Goal: Task Accomplishment & Management: Use online tool/utility

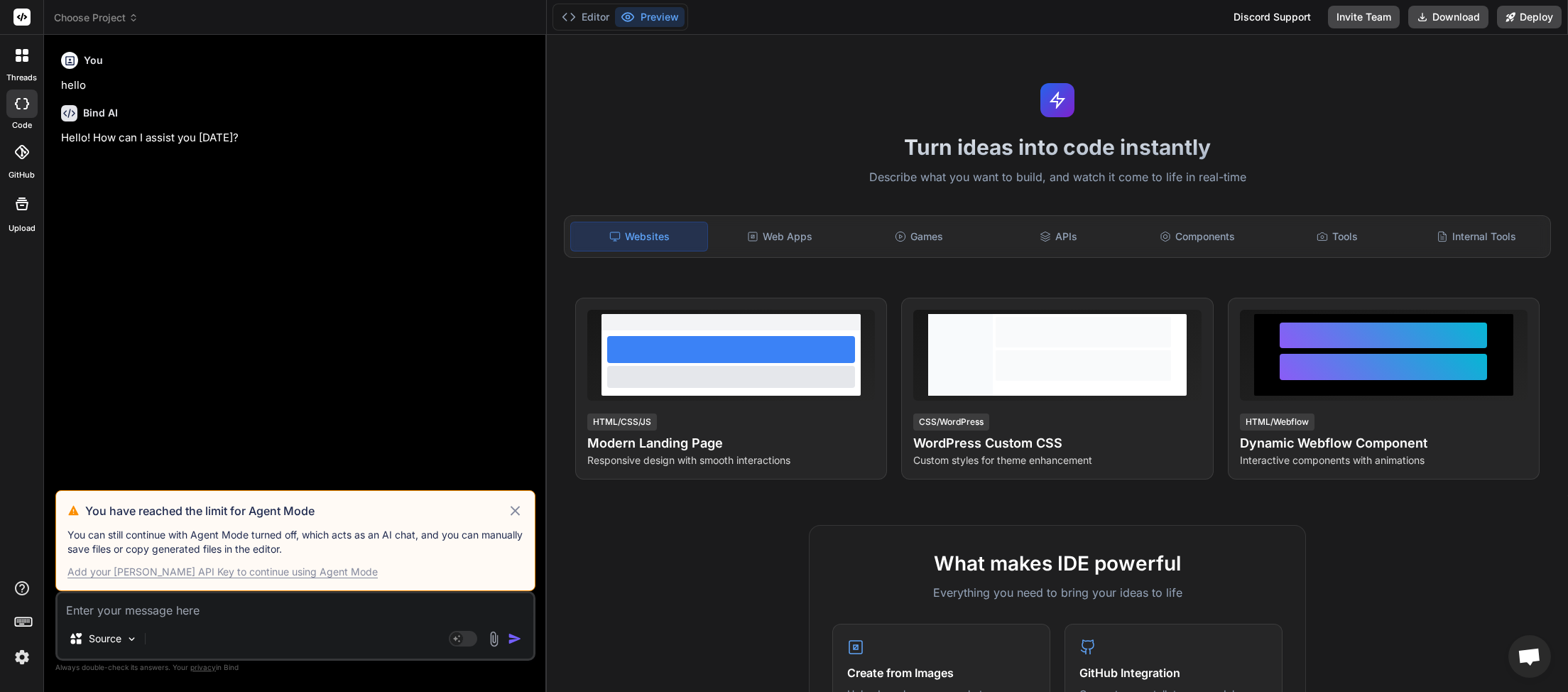
scroll to position [386, 0]
click at [136, 15] on icon at bounding box center [133, 17] width 10 height 10
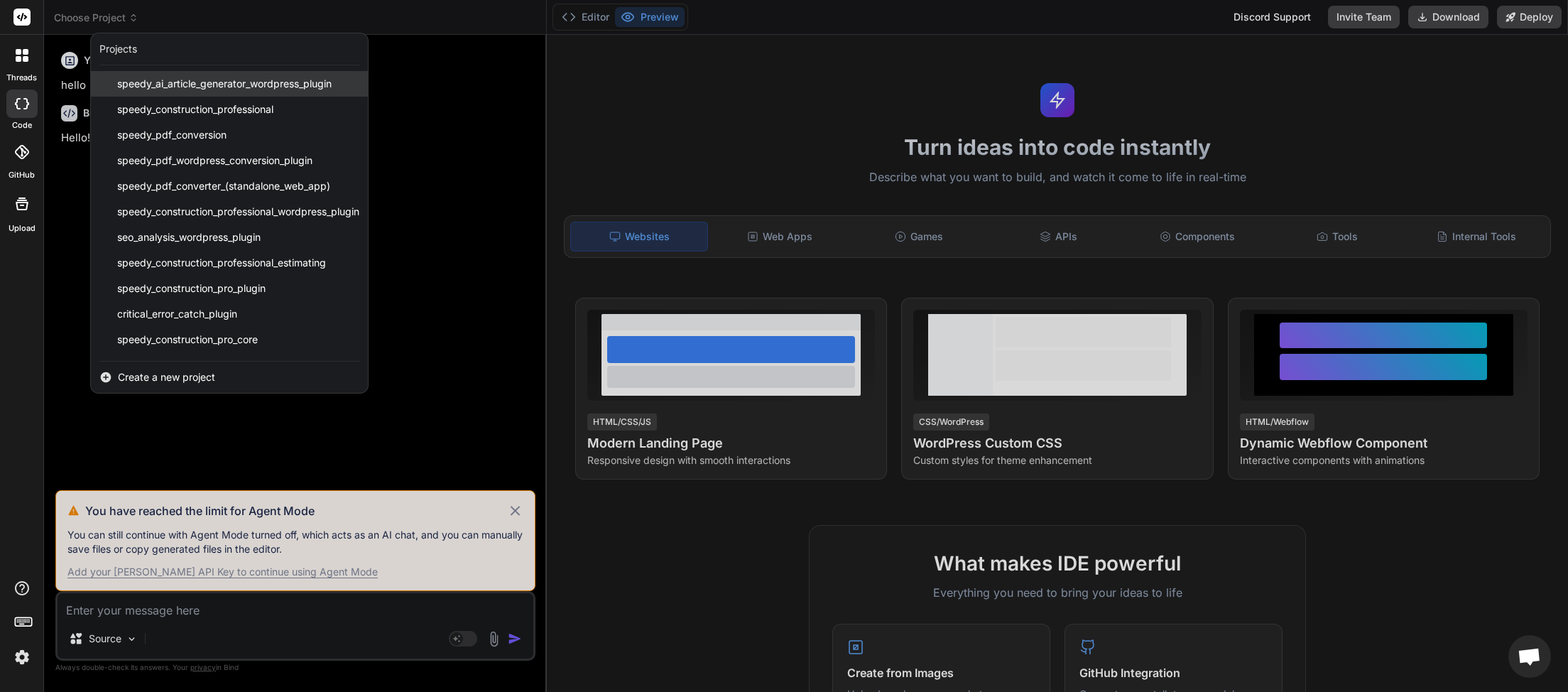
click at [175, 85] on span "speedy_ai_article_generator_wordpress_plugin" at bounding box center [224, 83] width 215 height 14
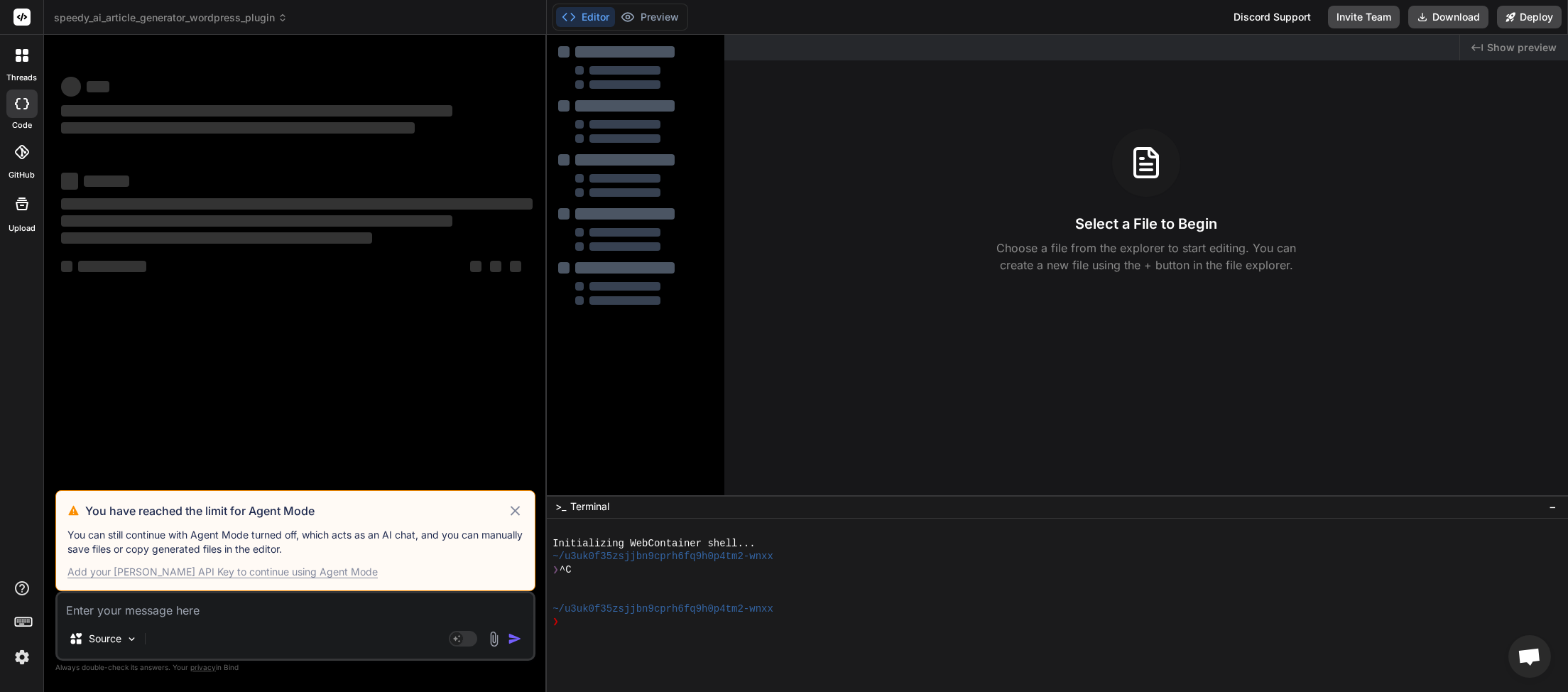
click at [515, 505] on icon at bounding box center [515, 510] width 16 height 17
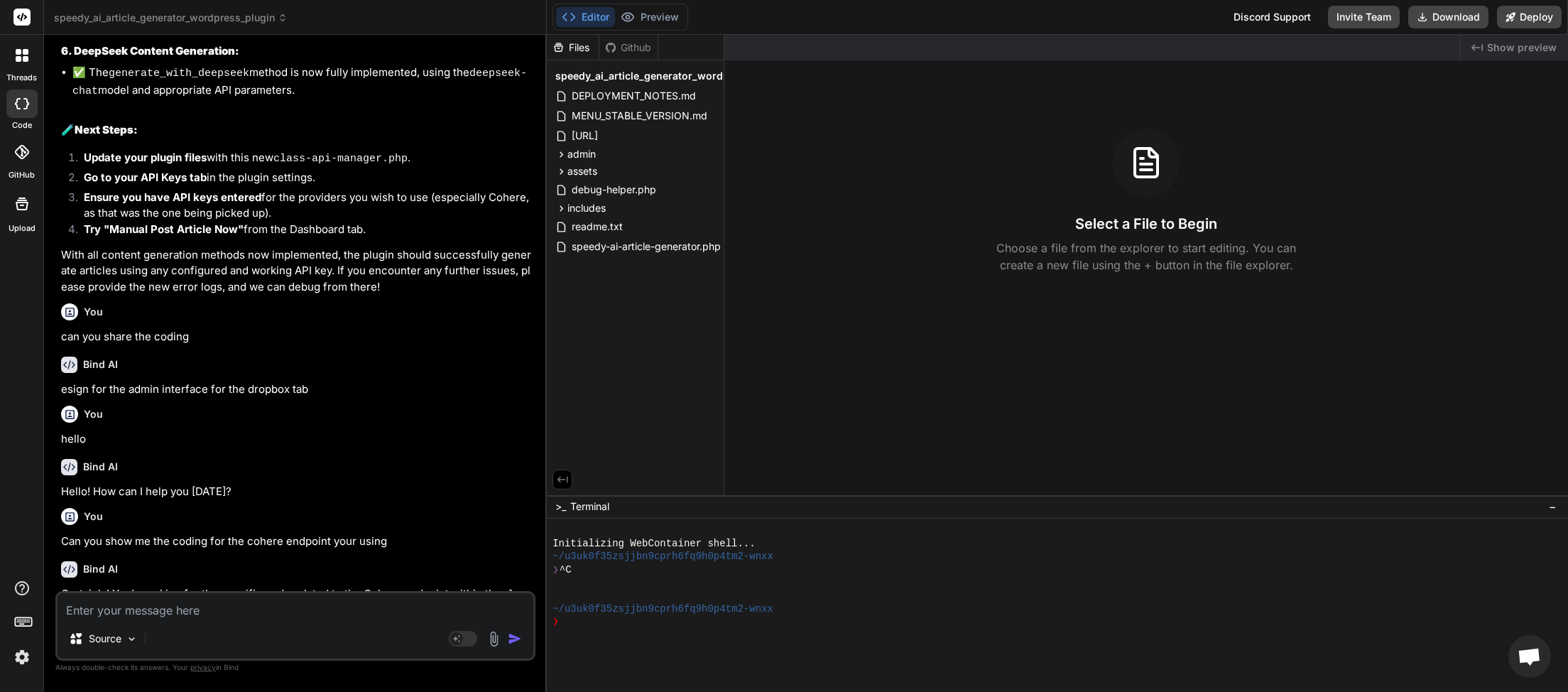
scroll to position [4319, 0]
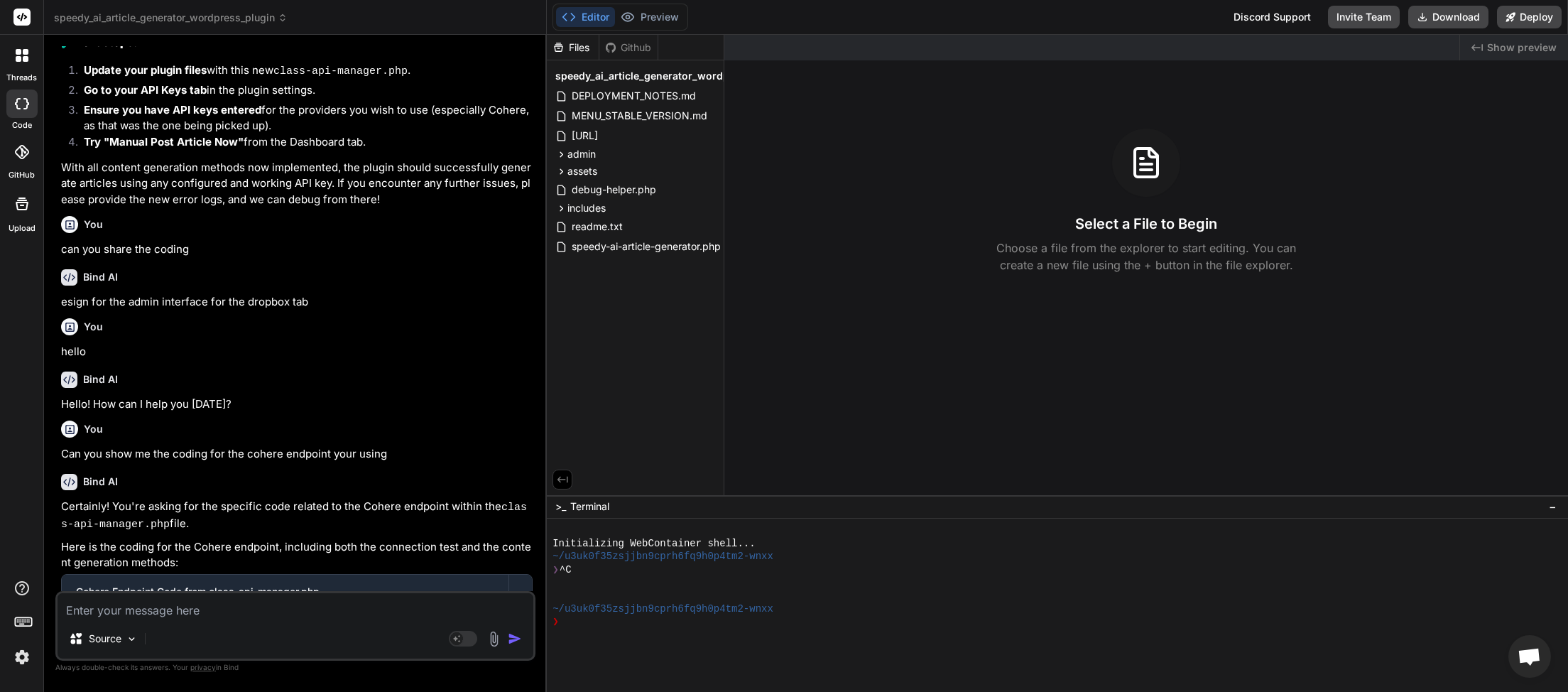
click at [240, 18] on span "speedy_ai_article_generator_wordpress_plugin" at bounding box center [171, 18] width 233 height 14
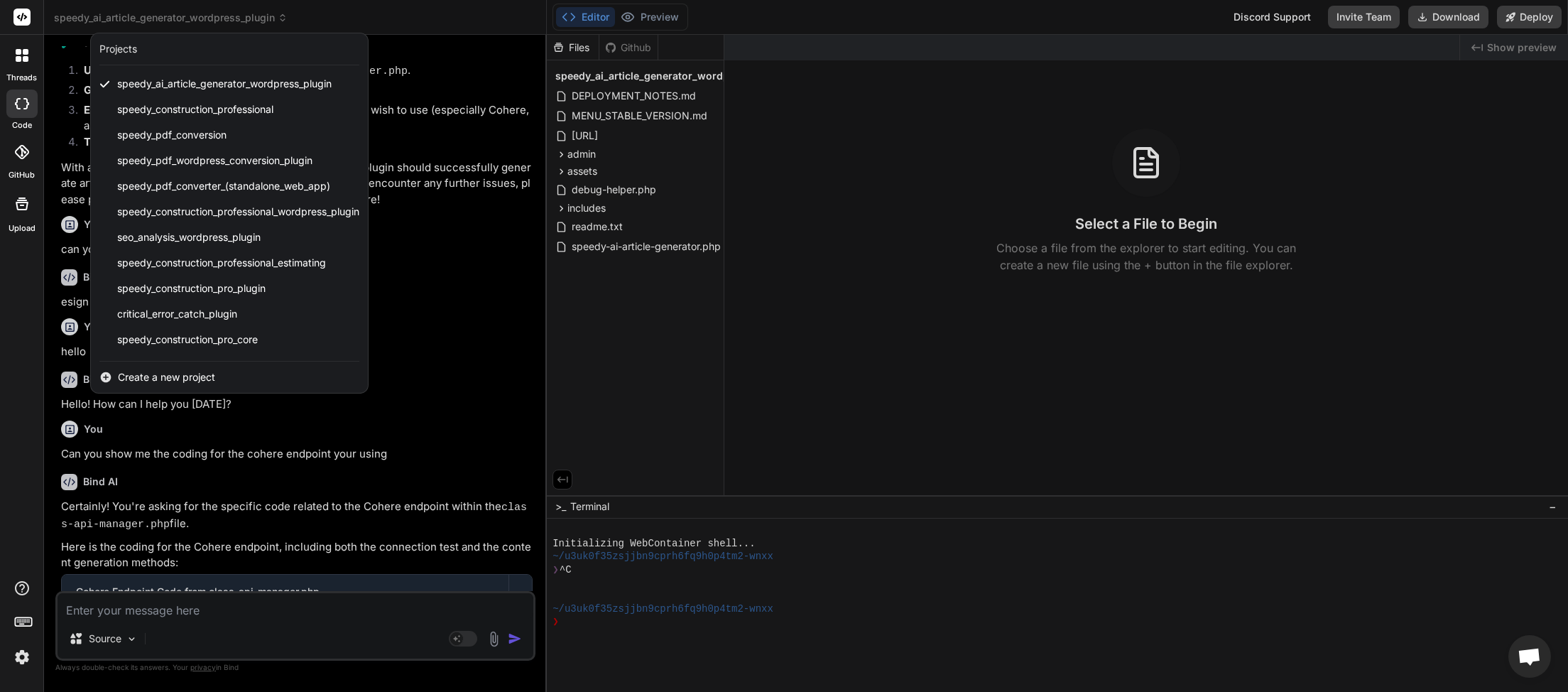
scroll to position [355, 0]
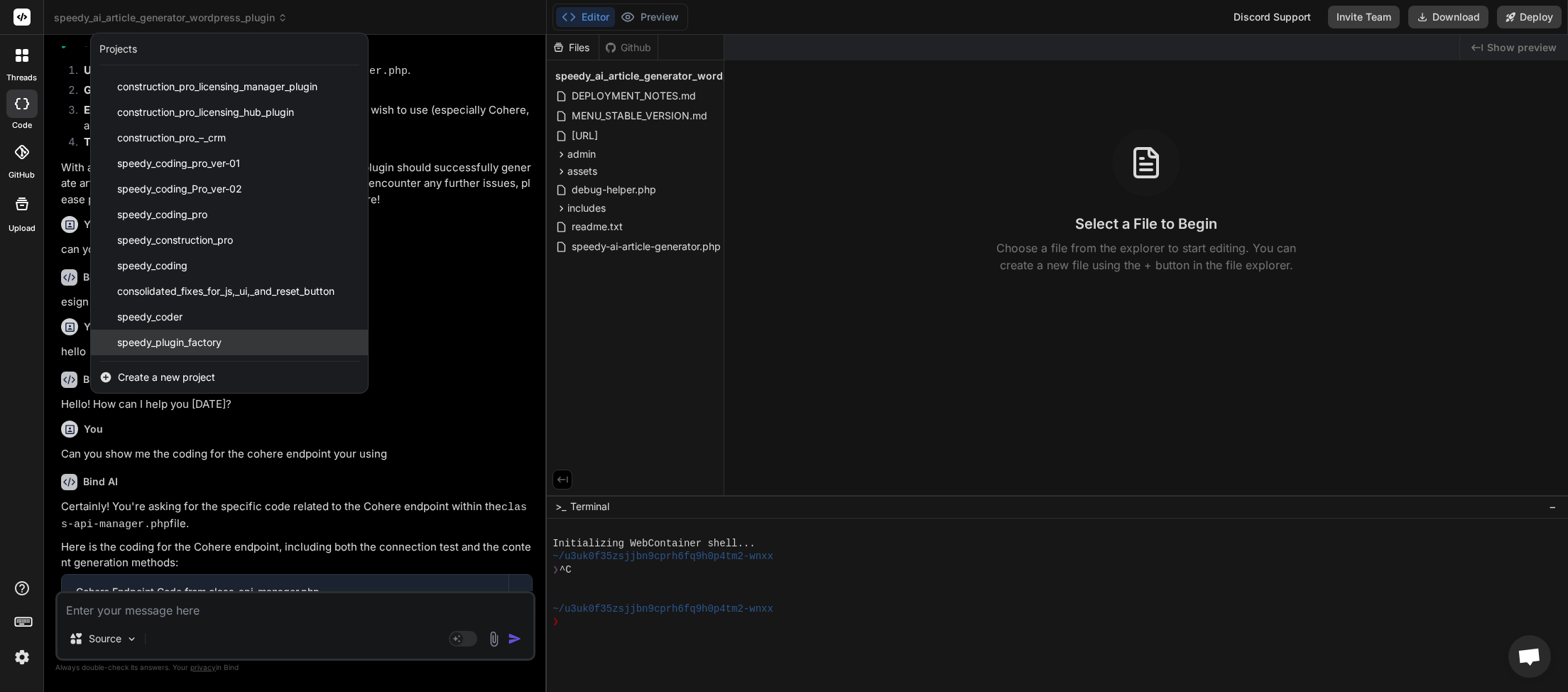
click at [208, 346] on span "speedy_plugin_factory" at bounding box center [170, 342] width 104 height 14
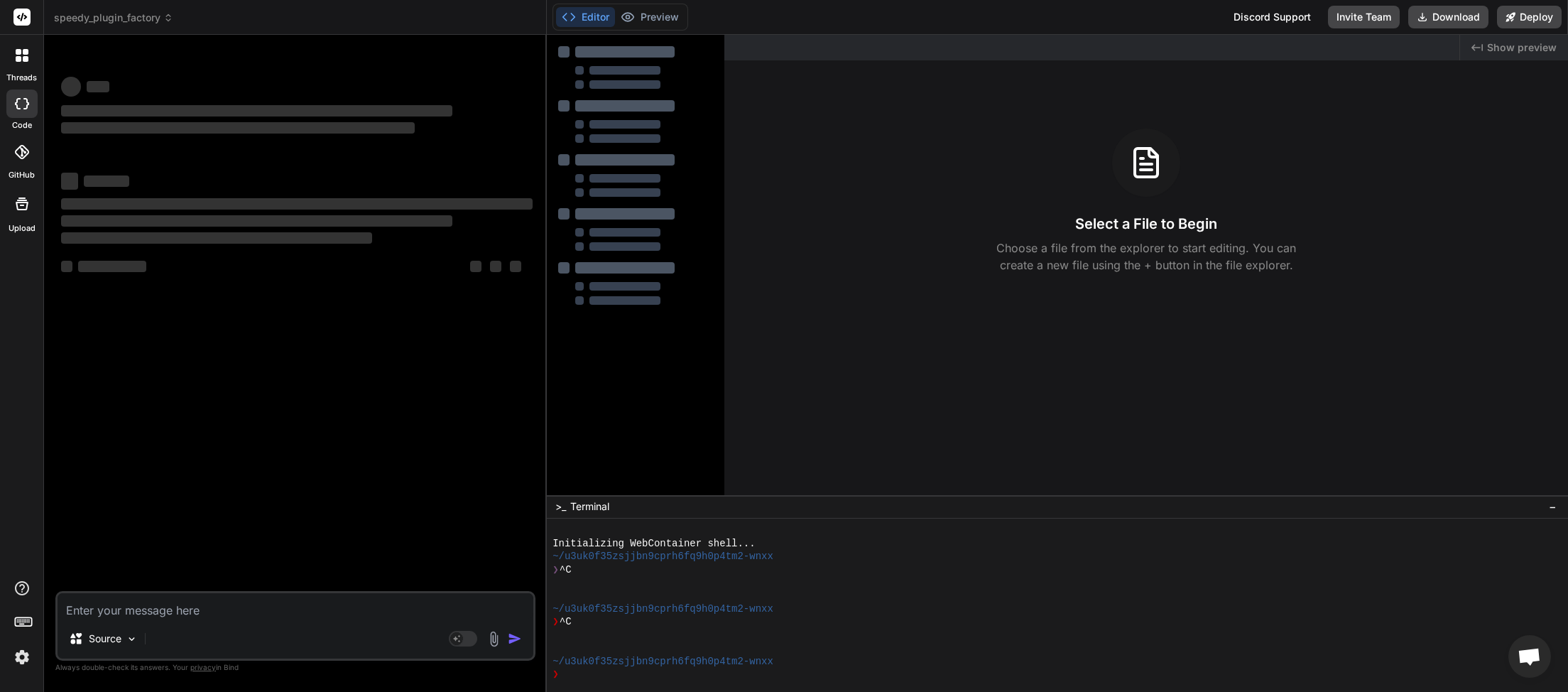
type textarea "x"
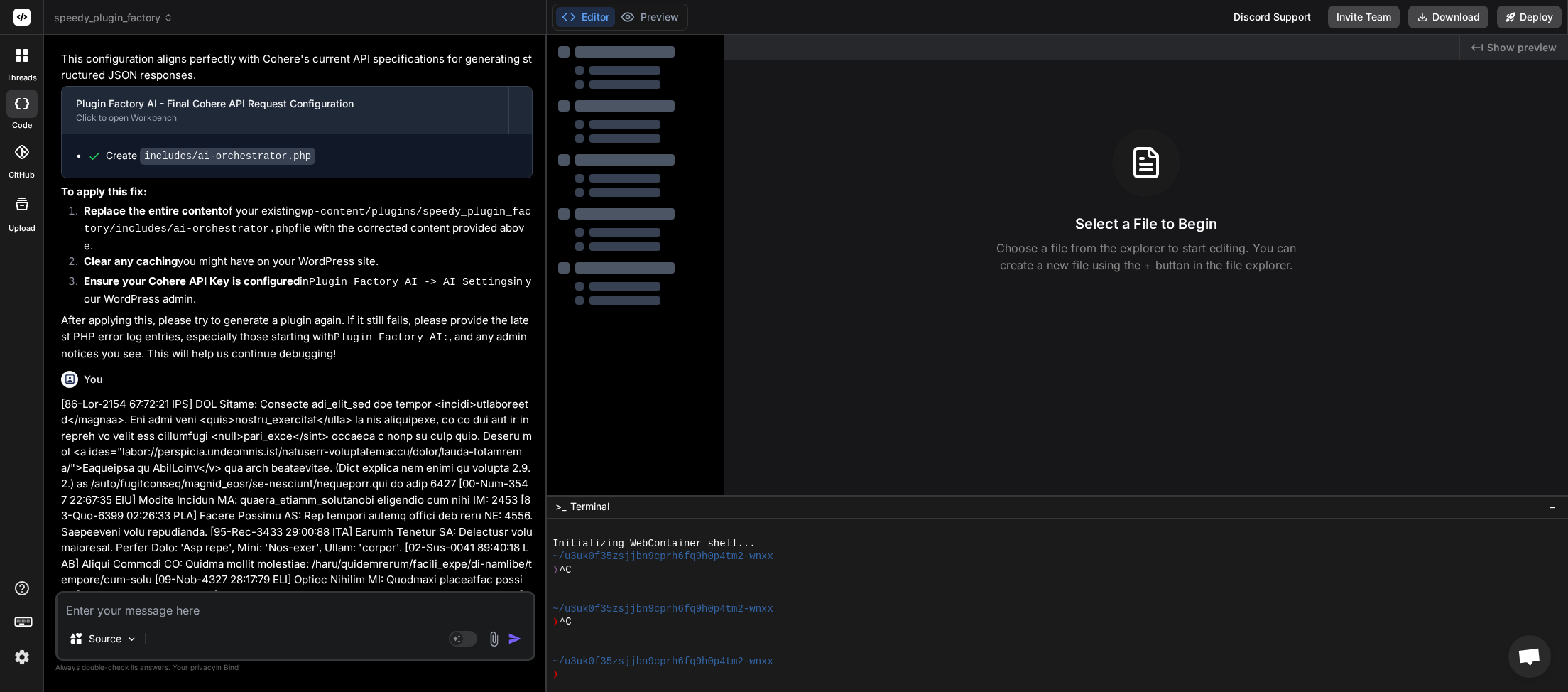
scroll to position [4315, 0]
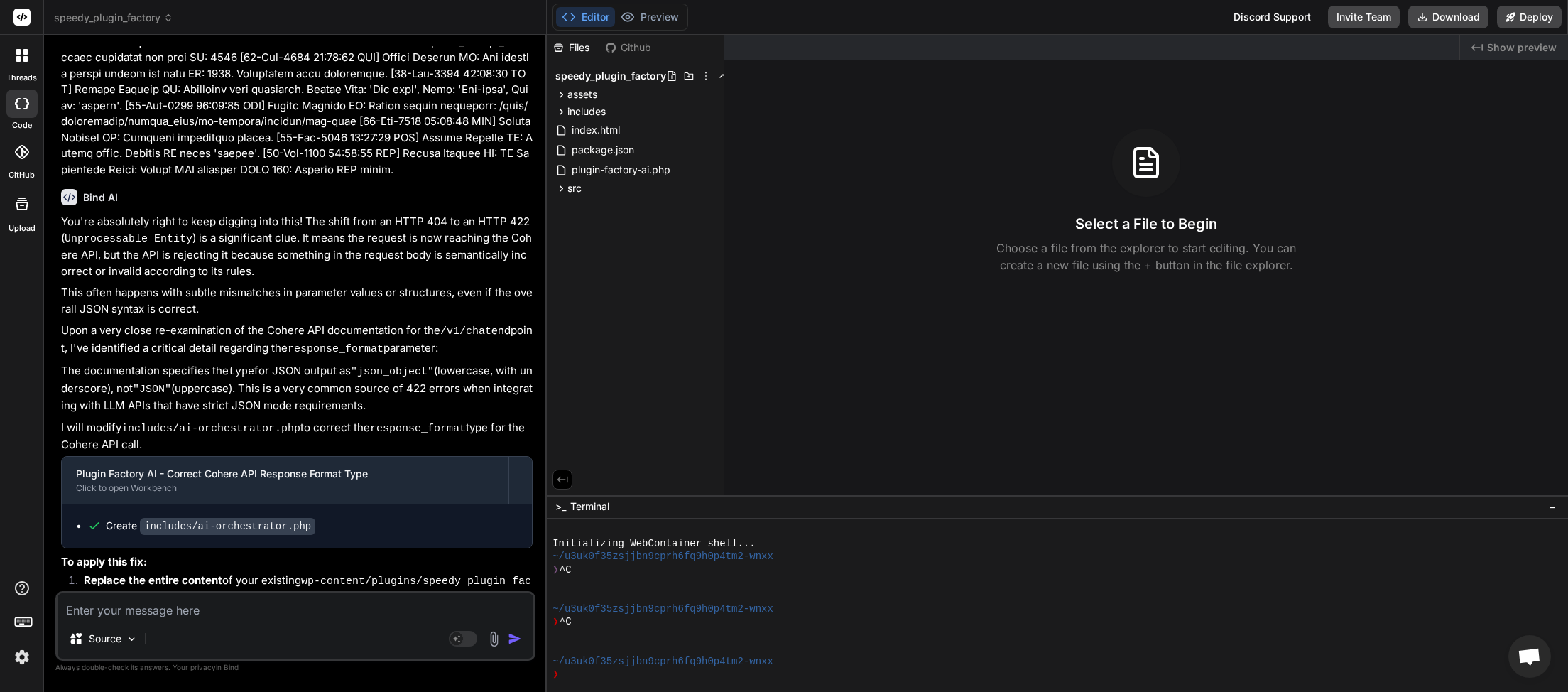
click at [158, 618] on textarea at bounding box center [295, 606] width 476 height 25
type textarea "F"
type textarea "x"
type textarea "FY"
type textarea "x"
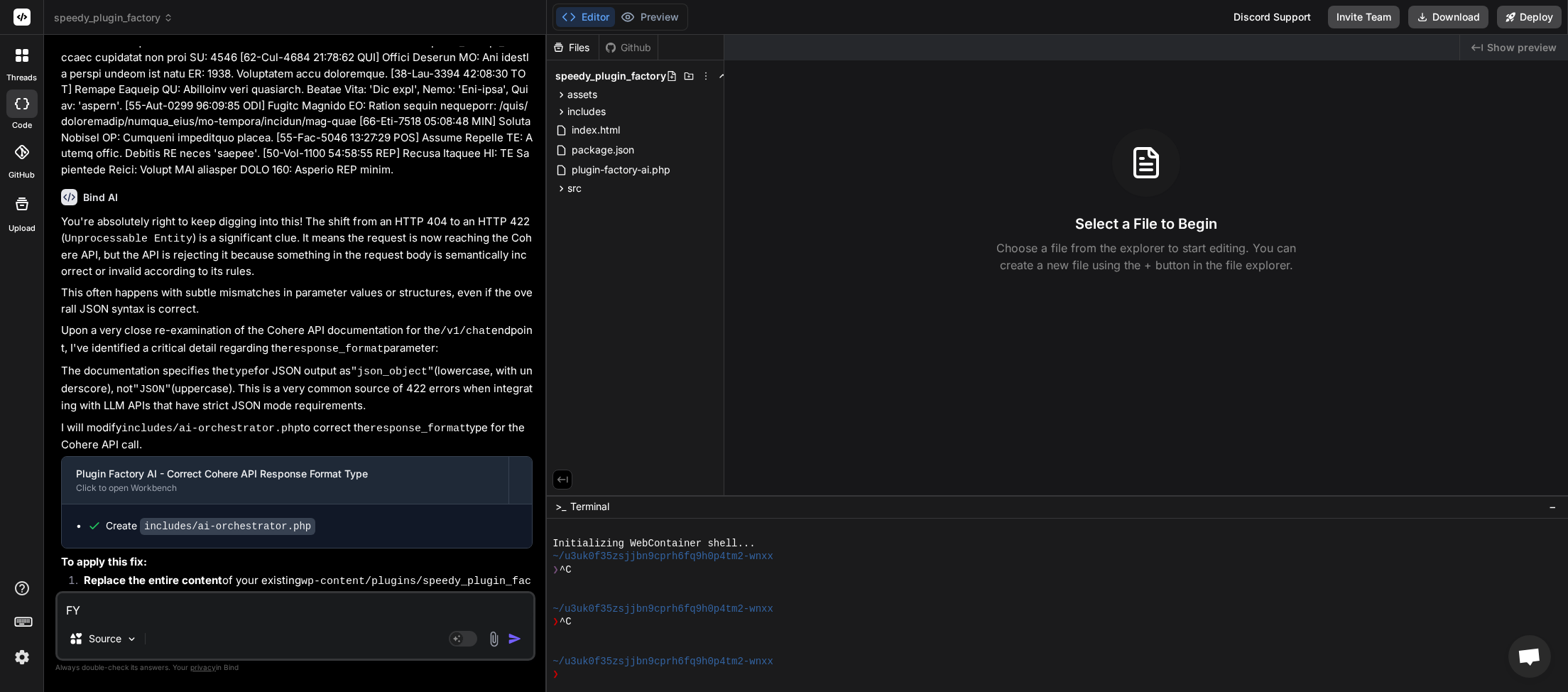
type textarea "FYI"
type textarea "x"
type textarea "FYI"
type textarea "x"
type textarea "FYI h"
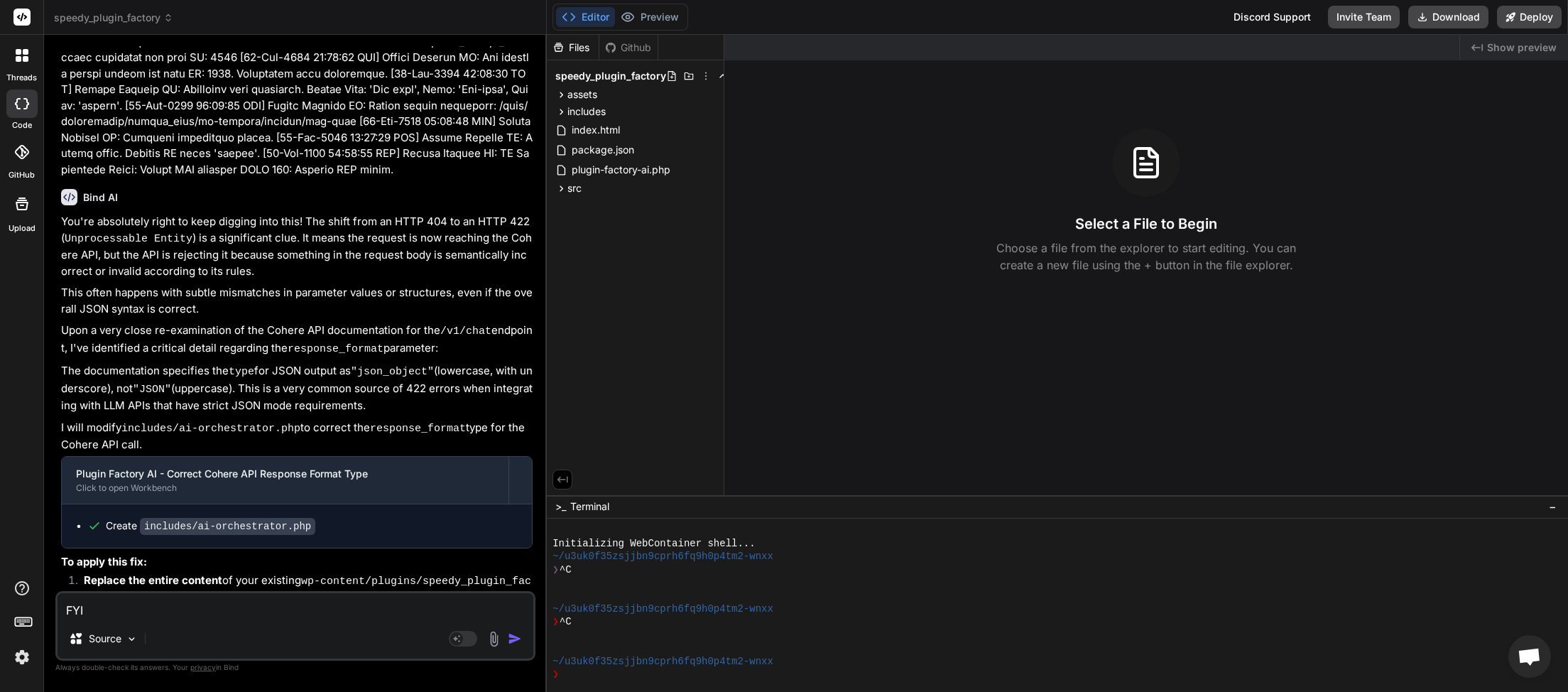
type textarea "x"
type textarea "FYI he"
type textarea "x"
type textarea "FYI her"
type textarea "x"
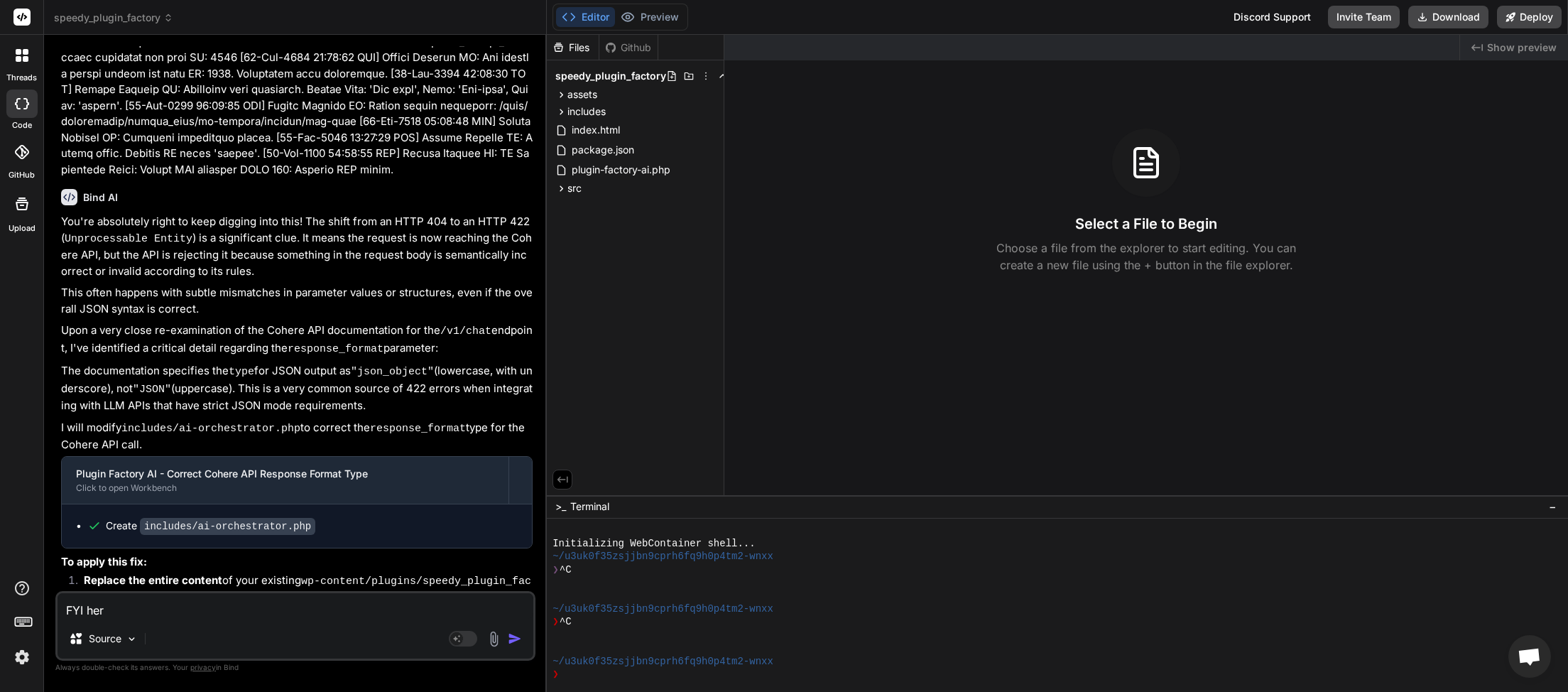
type textarea "FYI here"
type textarea "x"
type textarea "FYI here"
type textarea "x"
type textarea "FYI here i"
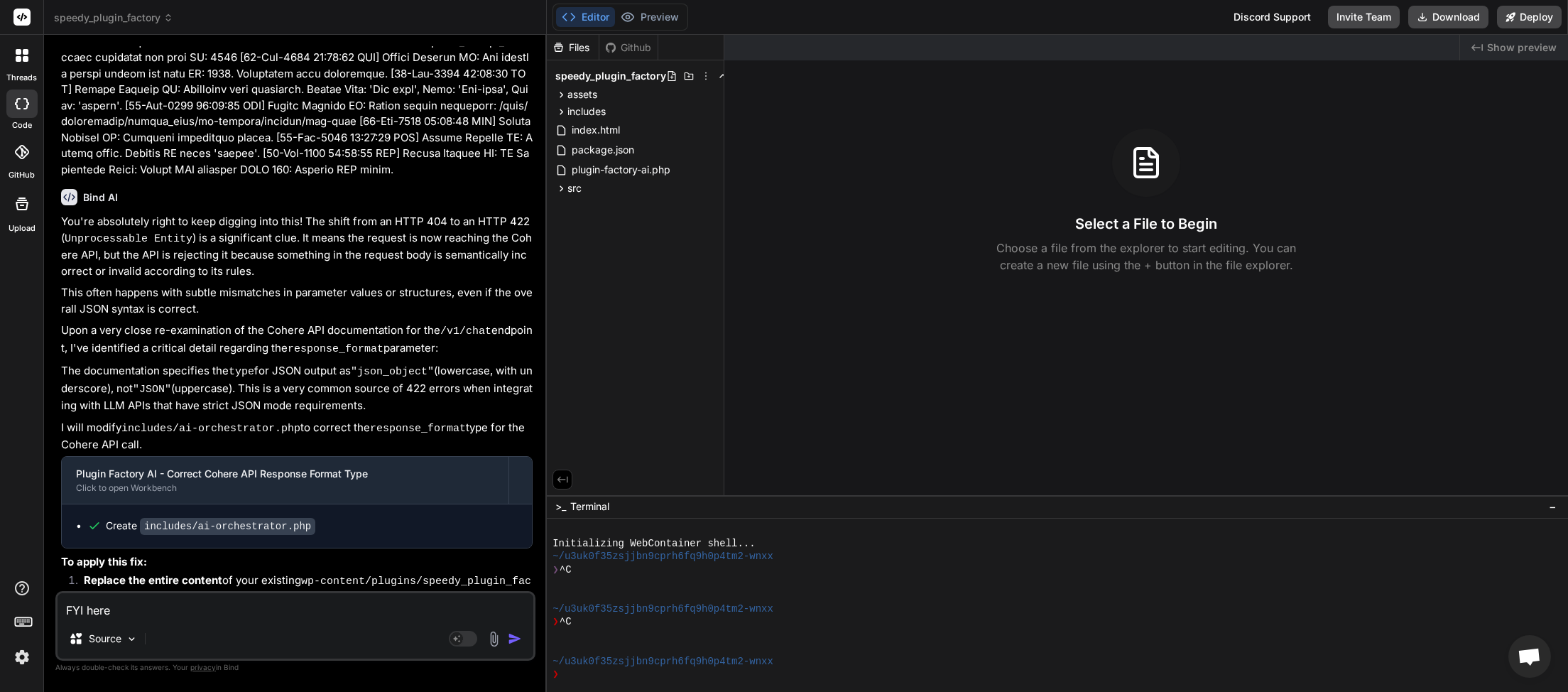
type textarea "x"
type textarea "FYI here is"
type textarea "x"
type textarea "FYI here is"
type textarea "x"
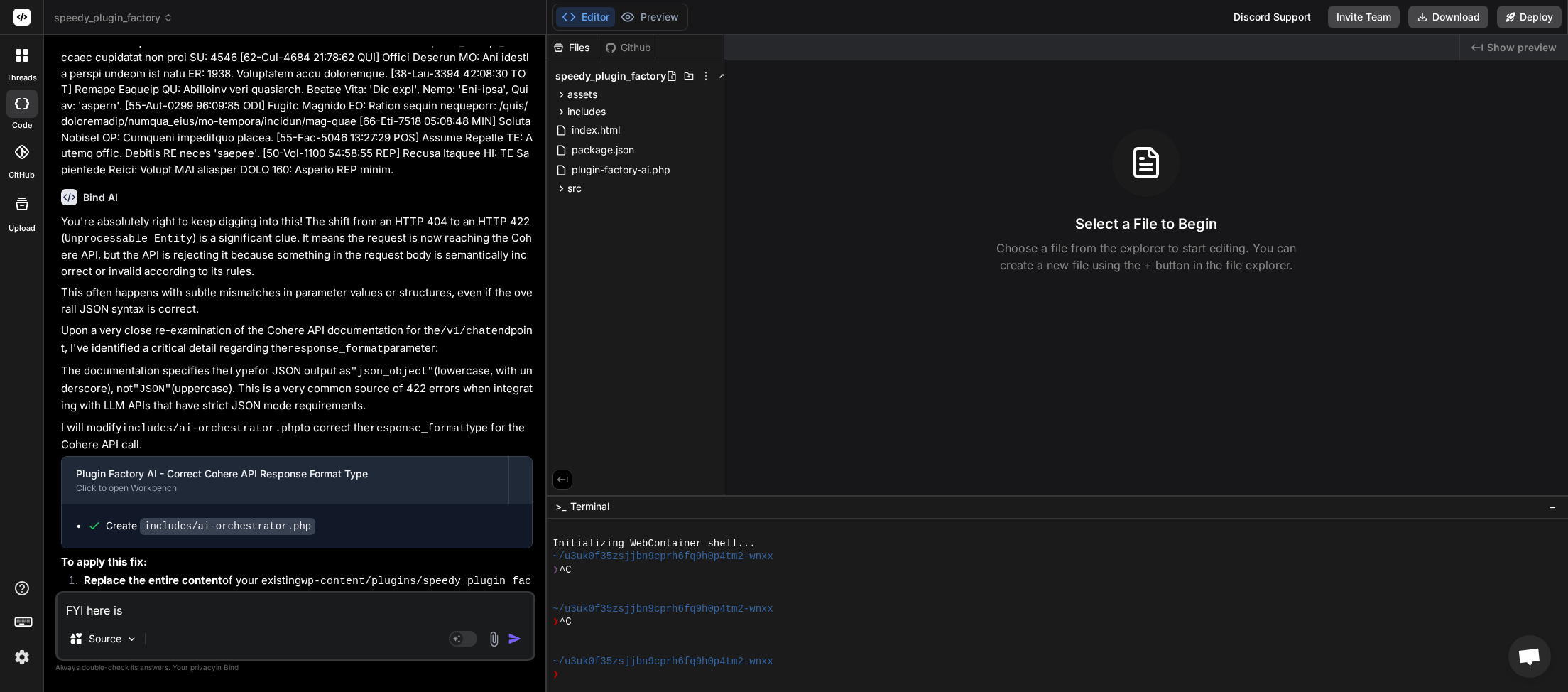
type textarea "FYI here is t"
type textarea "x"
type textarea "FYI here is th"
type textarea "x"
type textarea "FYI here is the"
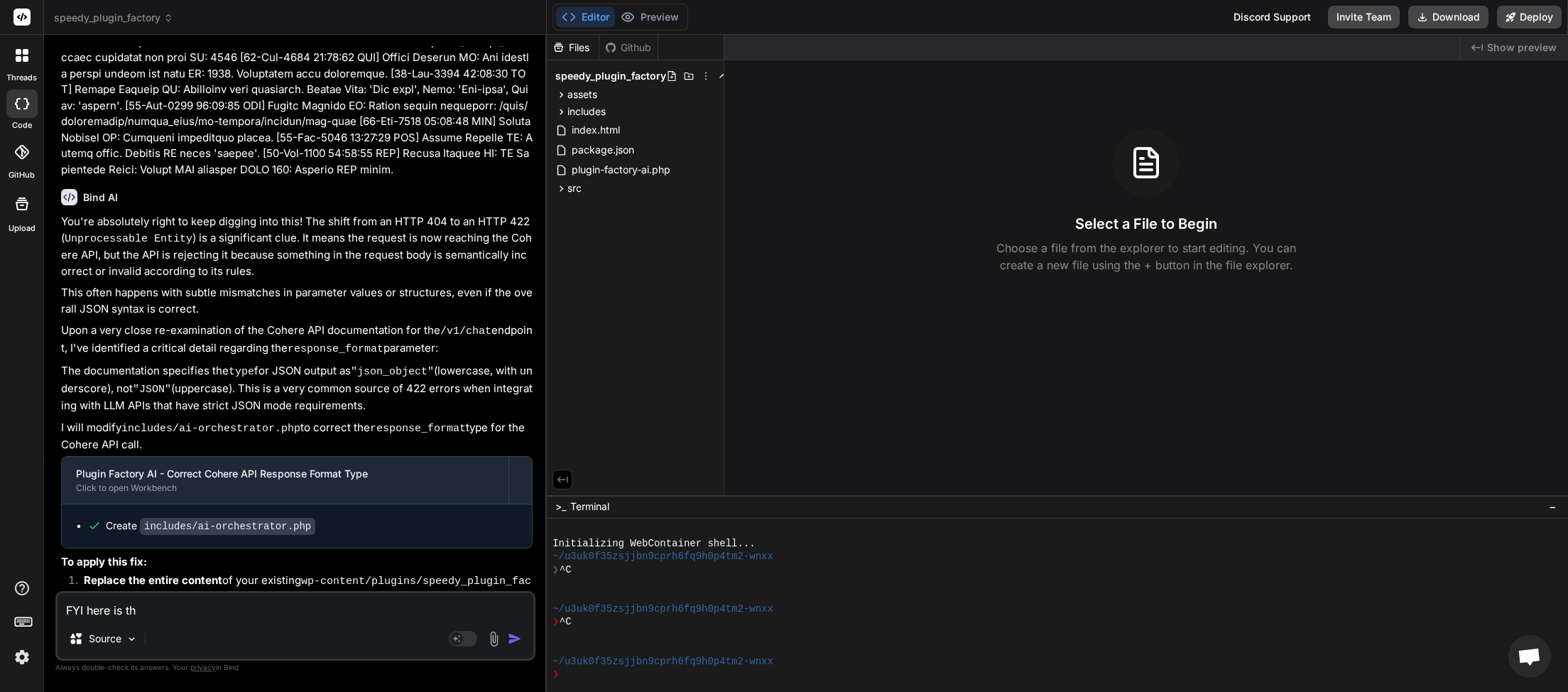
type textarea "x"
type textarea "FYI here is the"
type textarea "x"
type textarea "FYI here is the a"
type textarea "x"
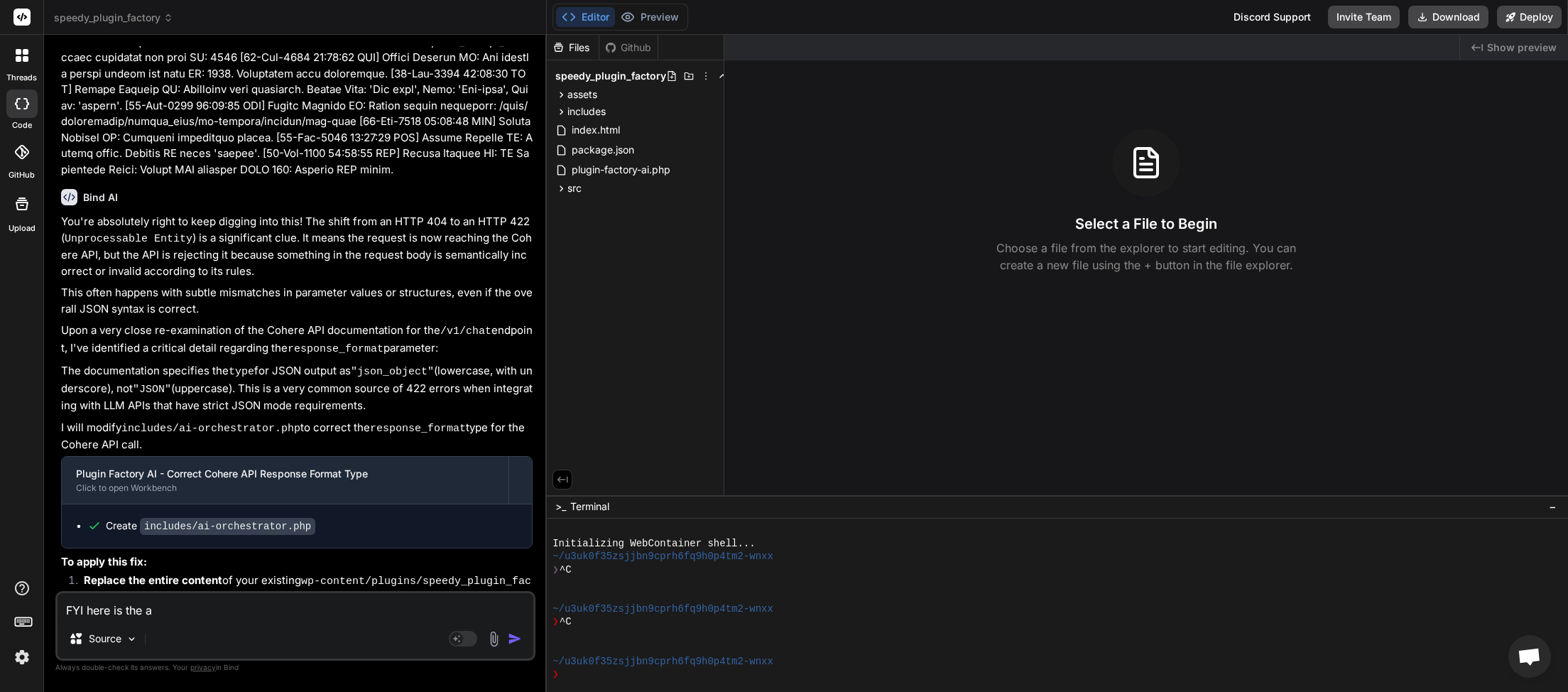
type textarea "FYI here is the ap"
type textarea "x"
type textarea "FYI here is the api"
type textarea "x"
type textarea "FYI here is the api"
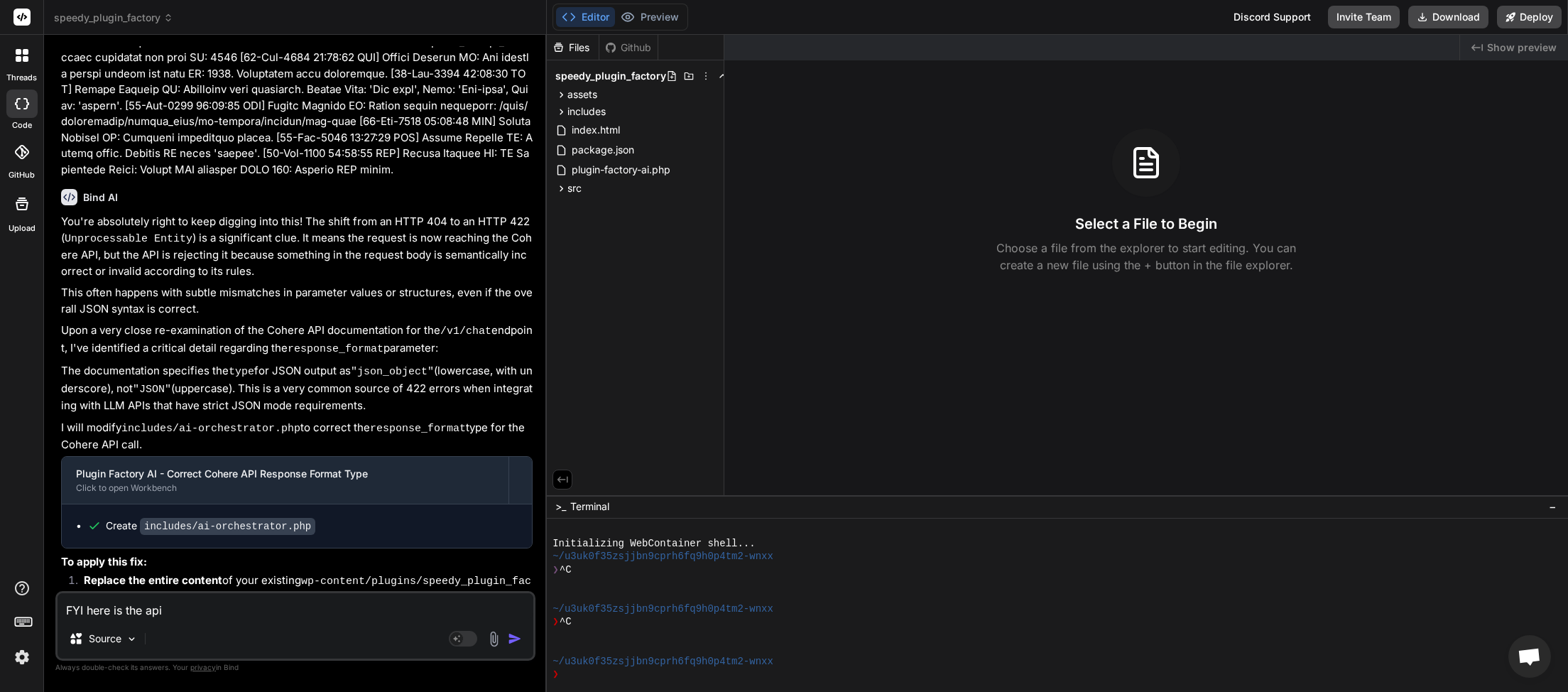
type textarea "x"
type textarea "FYI here is the api c"
type textarea "x"
type textarea "FYI here is the api co"
type textarea "x"
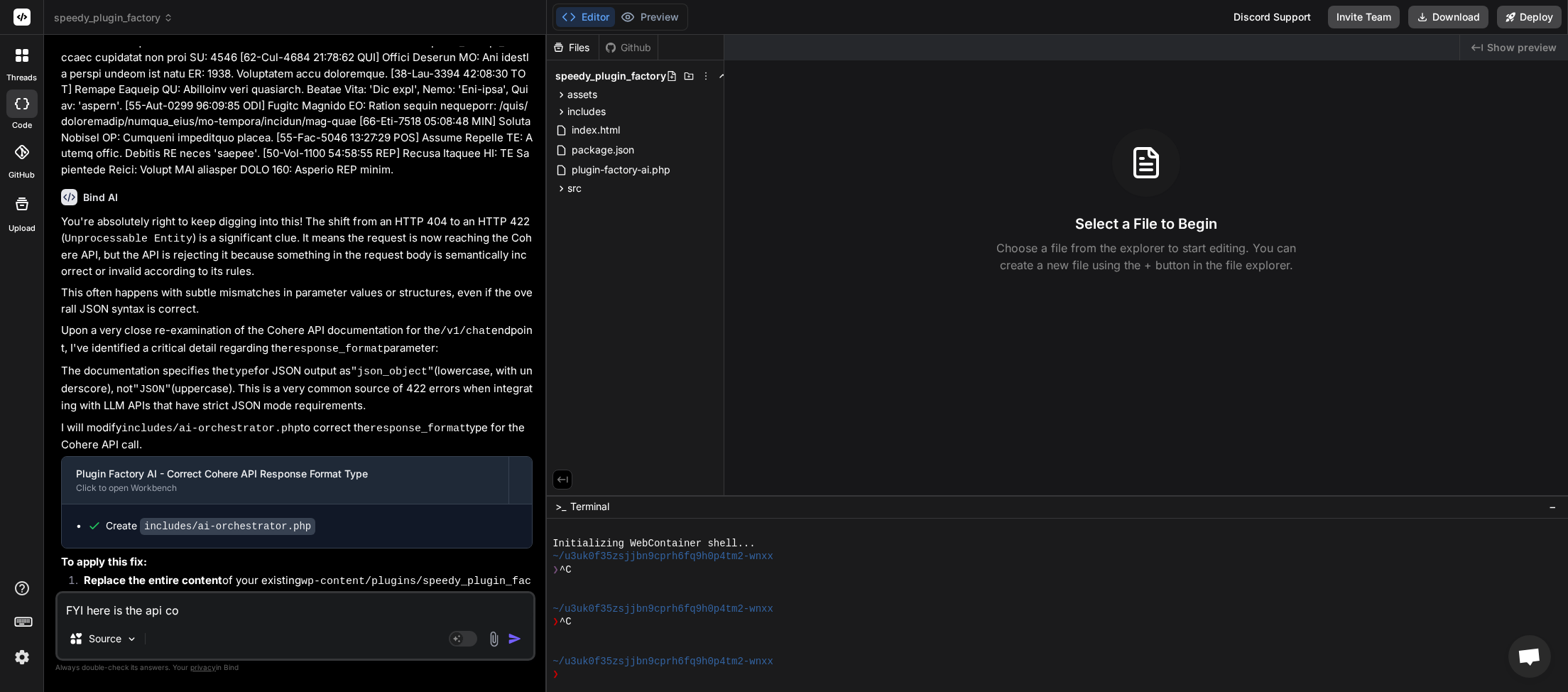
type textarea "FYI here is the api con"
type textarea "x"
type textarea "FYI here is the api conn"
type textarea "x"
type textarea "FYI here is the api conne"
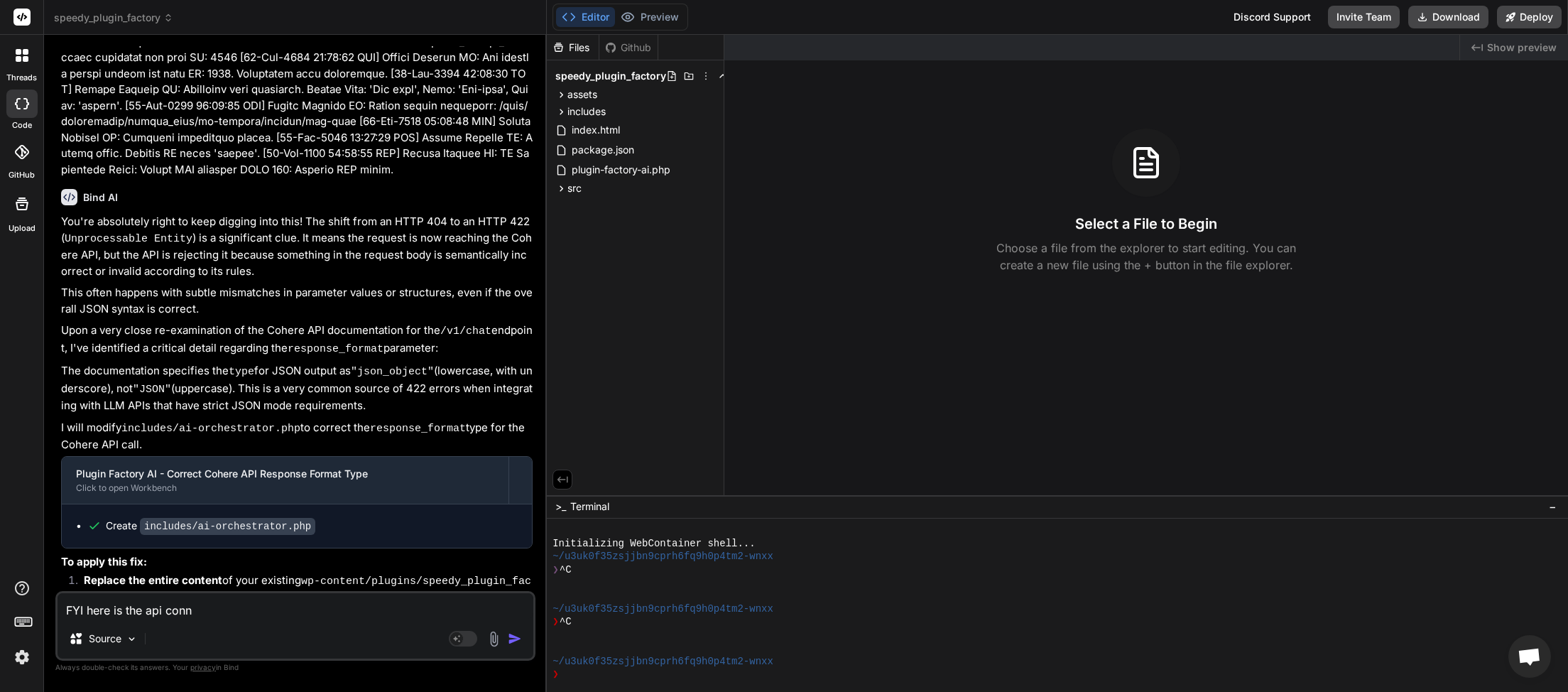
type textarea "x"
type textarea "FYI here is the api connec"
type textarea "x"
type textarea "FYI here is the api connect"
type textarea "x"
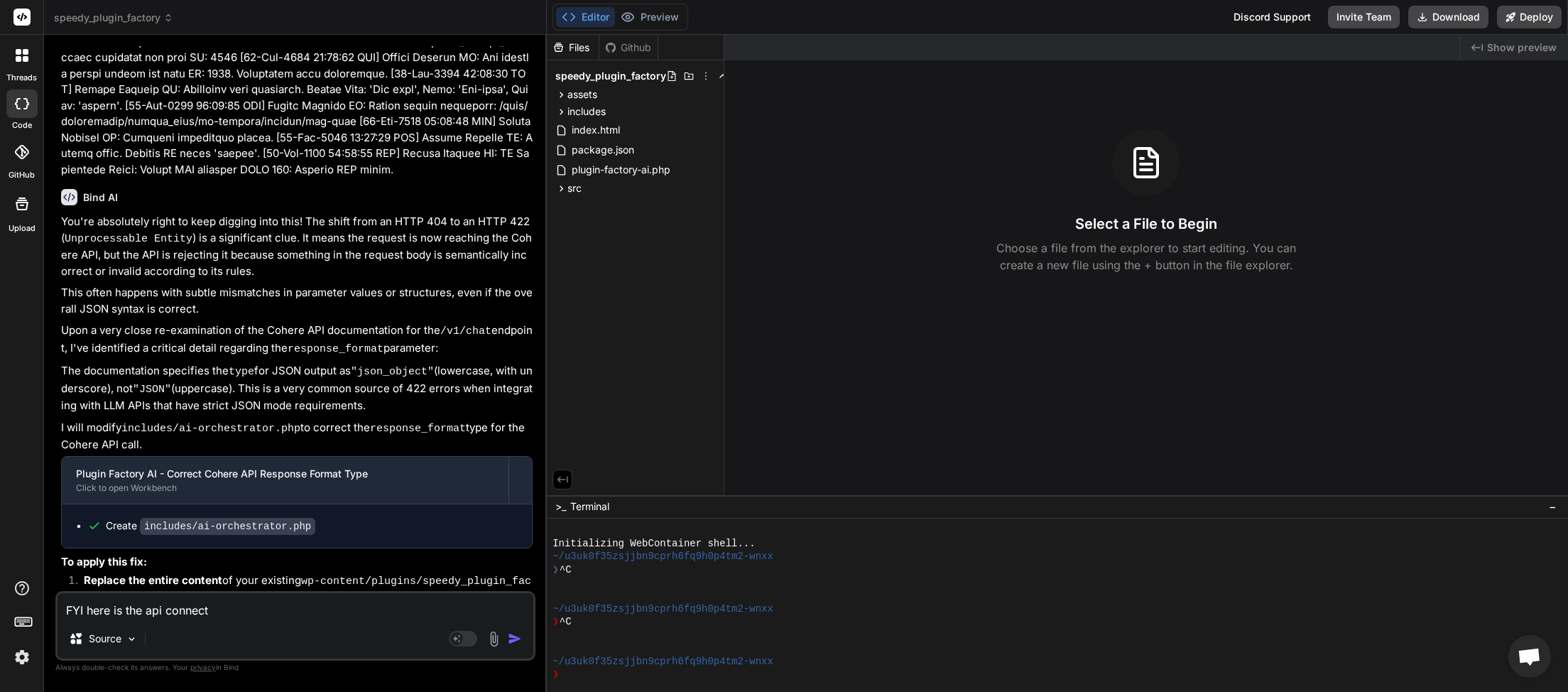
type textarea "FYI here is the api connecti"
type textarea "x"
type textarea "FYI here is the api connectio"
type textarea "x"
type textarea "FYI here is the api connection"
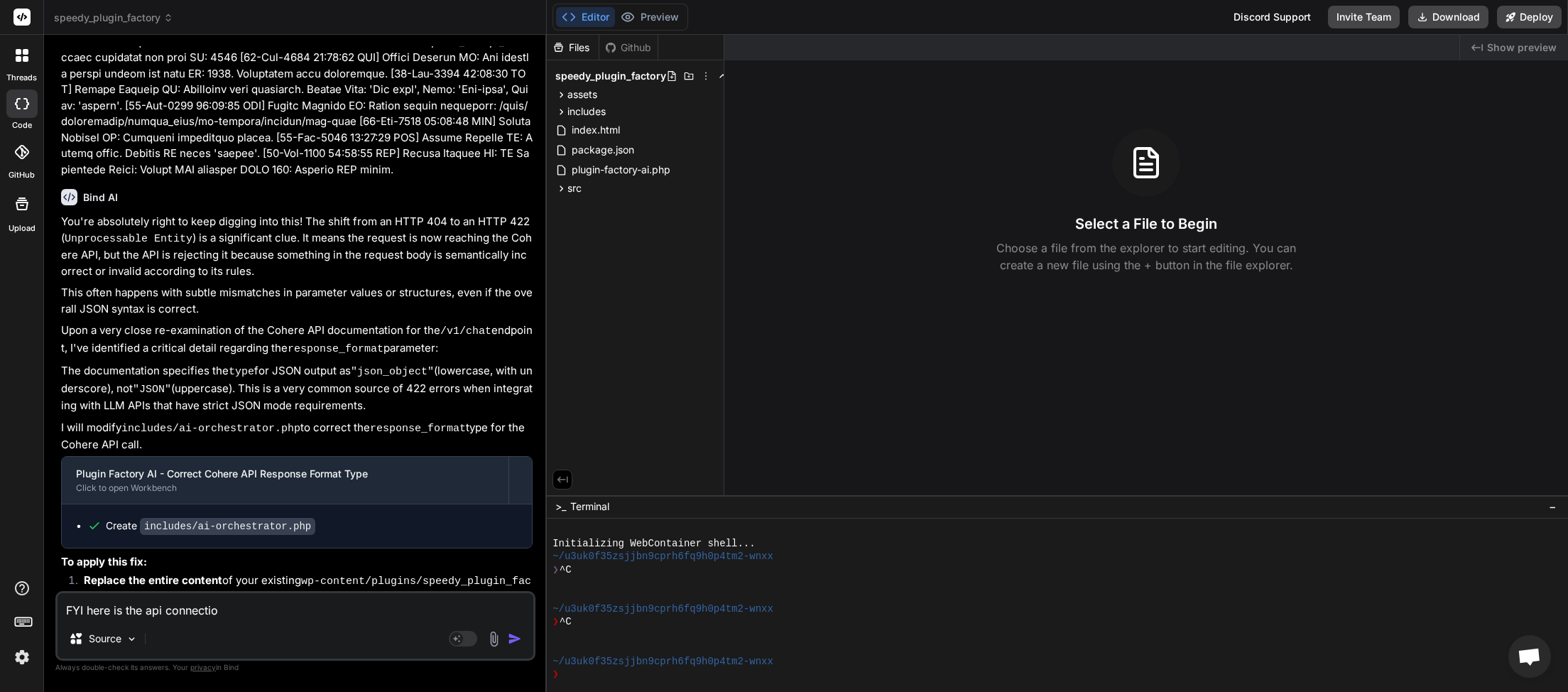
type textarea "x"
type textarea "FYI here is the api connection"
type textarea "x"
type textarea "FYI here is the api connection i"
type textarea "x"
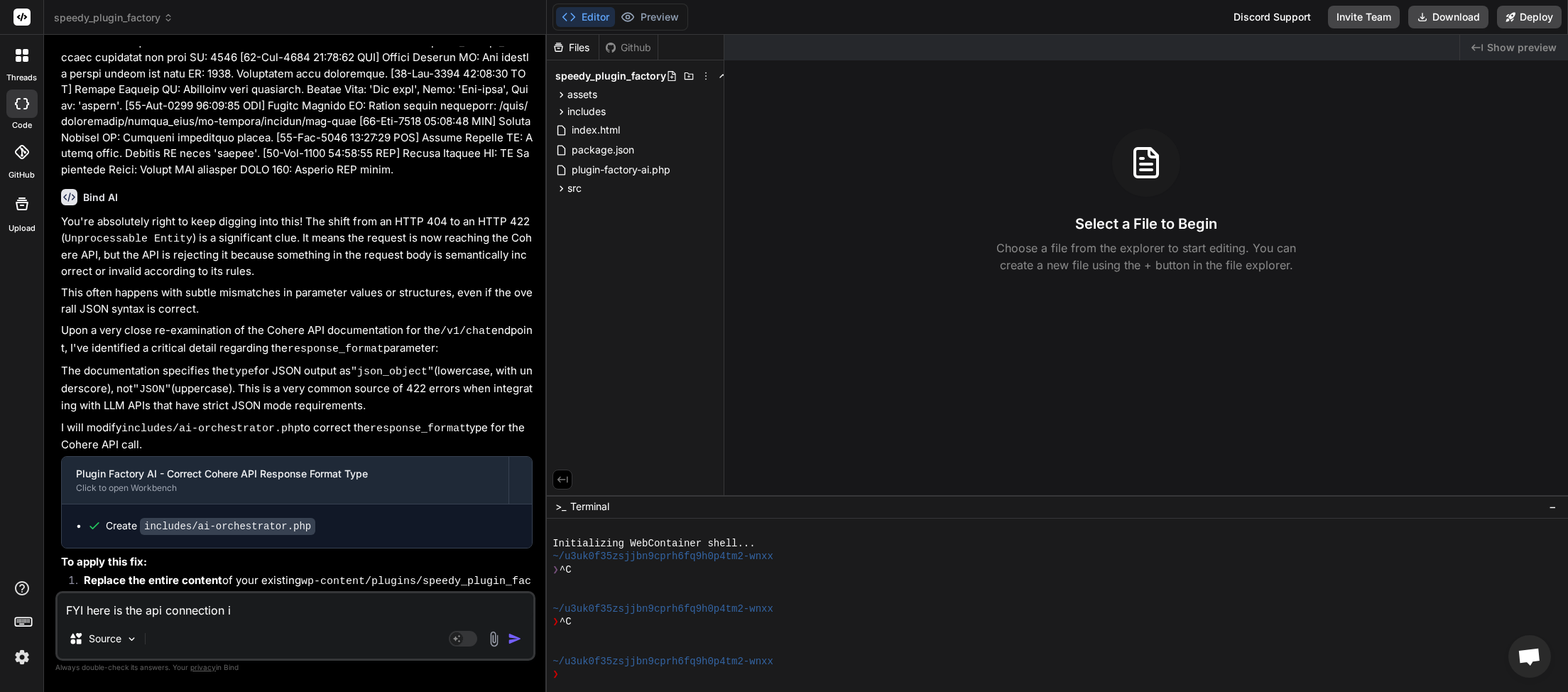
type textarea "FYI here is the api connection in"
type textarea "x"
type textarea "FYI here is the api connection inf"
type textarea "x"
type textarea "FYI here is the api connection info"
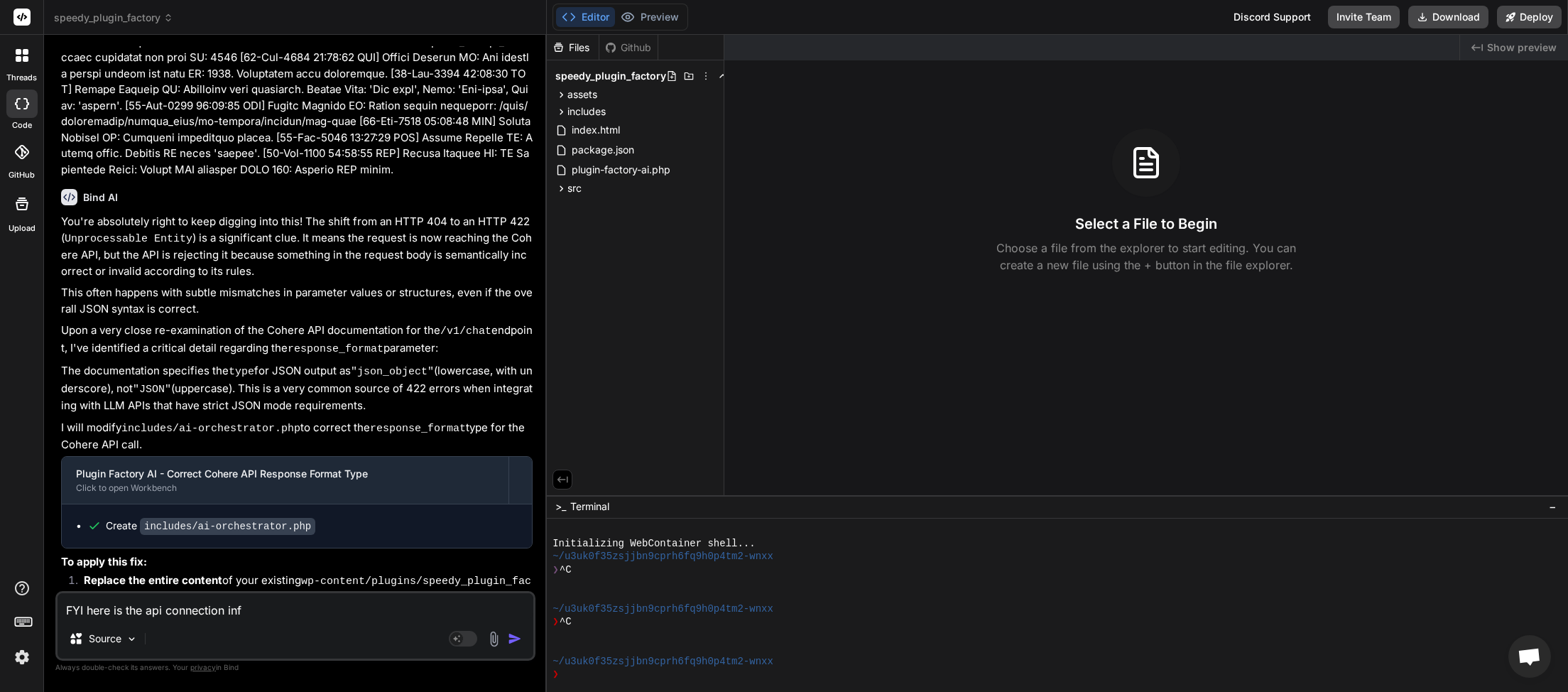
type textarea "x"
type textarea "FYI here is the api connection infor"
type textarea "x"
type textarea "FYI here is the api connection info"
type textarea "x"
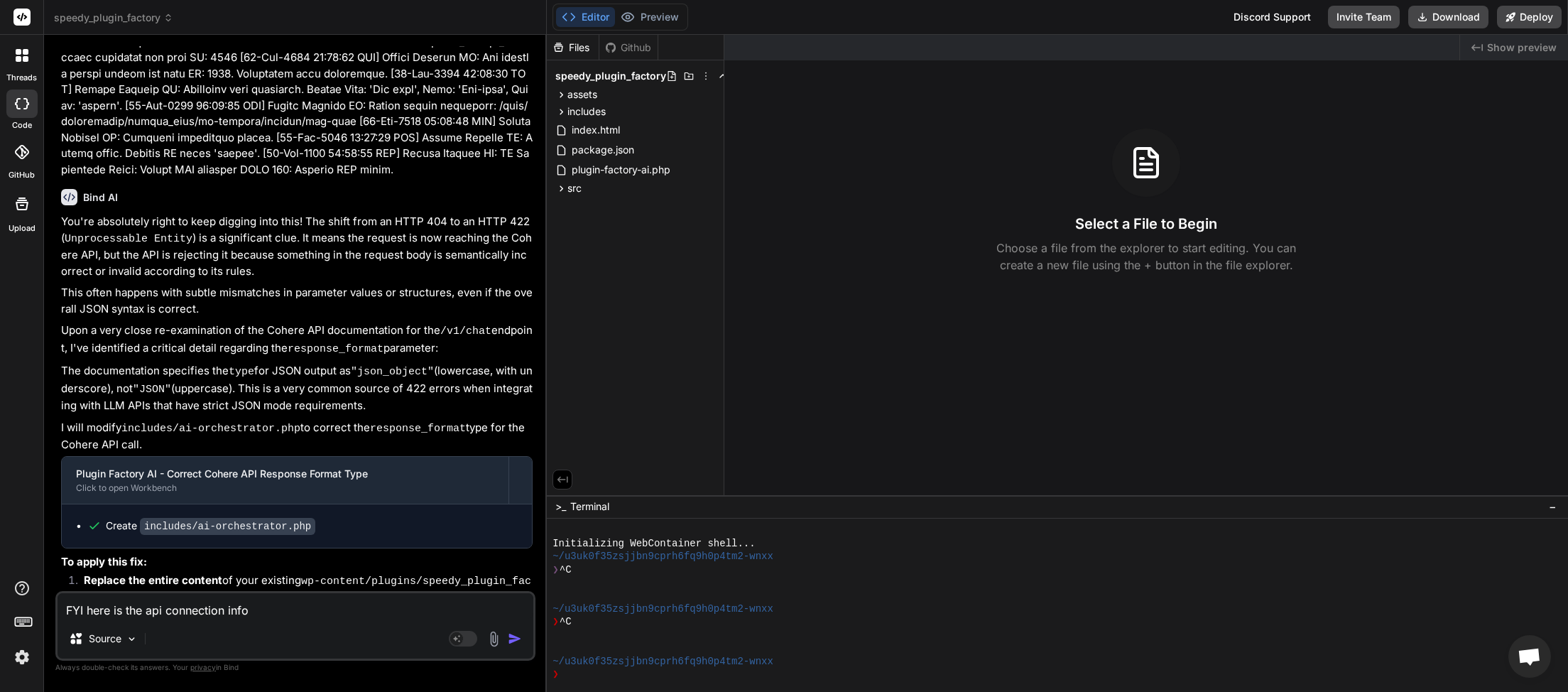
type textarea "FYI here is the api connection info"
type textarea "x"
type textarea "FYI here is the api connection info f"
type textarea "x"
type textarea "FYI here is the api connection info fr"
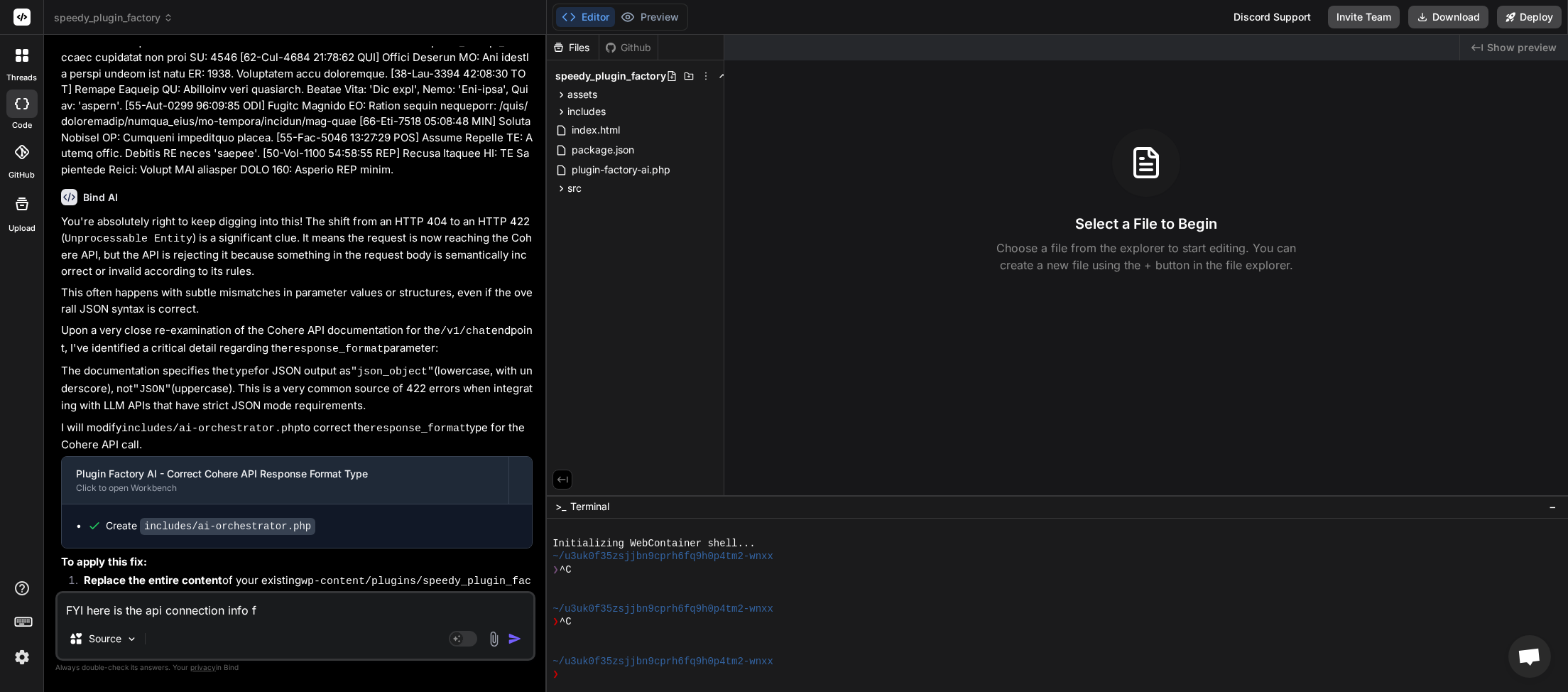
type textarea "x"
type textarea "FYI here is the api connection info fro"
type textarea "x"
type textarea "FYI here is the api connection info from"
type textarea "x"
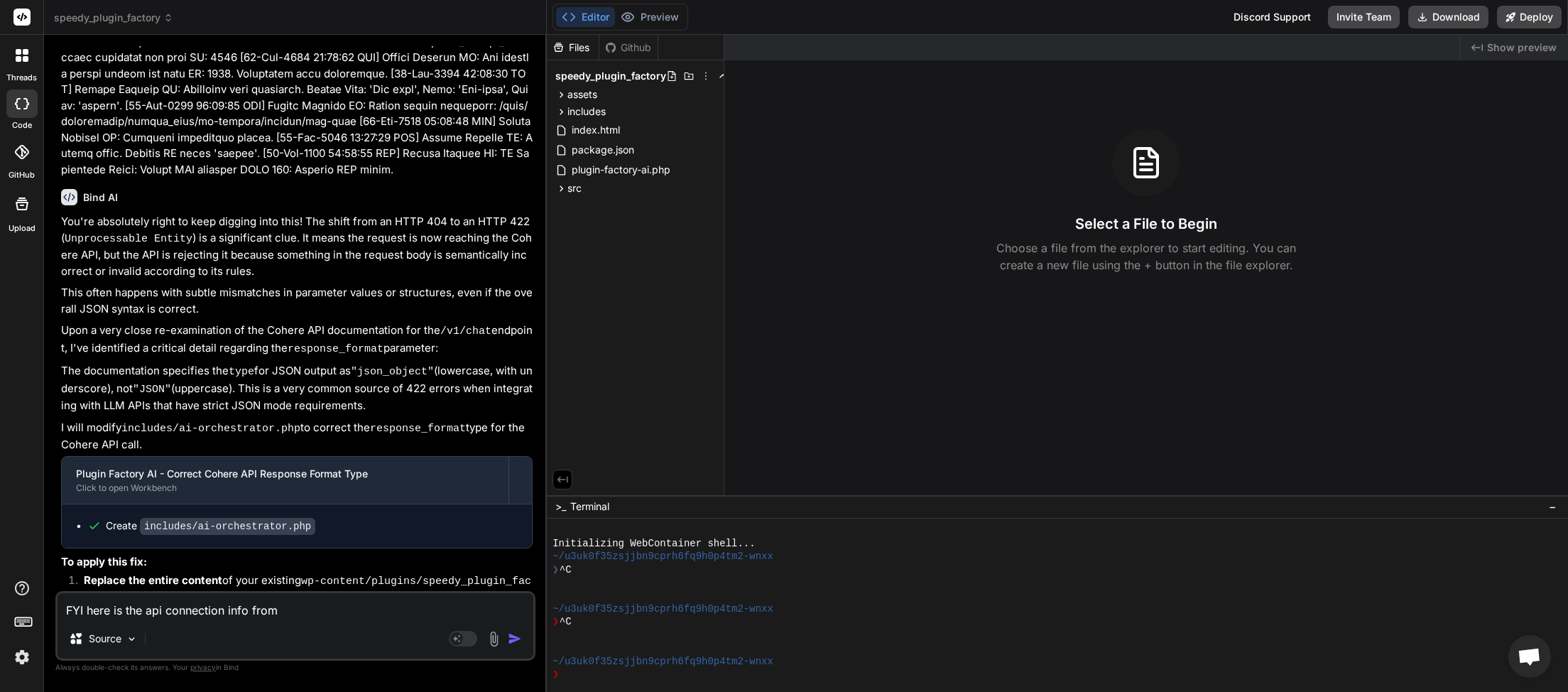
type textarea "FYI here is the api connection info from"
type textarea "x"
type textarea "FYI here is the api connection info from a"
type textarea "x"
type textarea "FYI here is the api connection info from an"
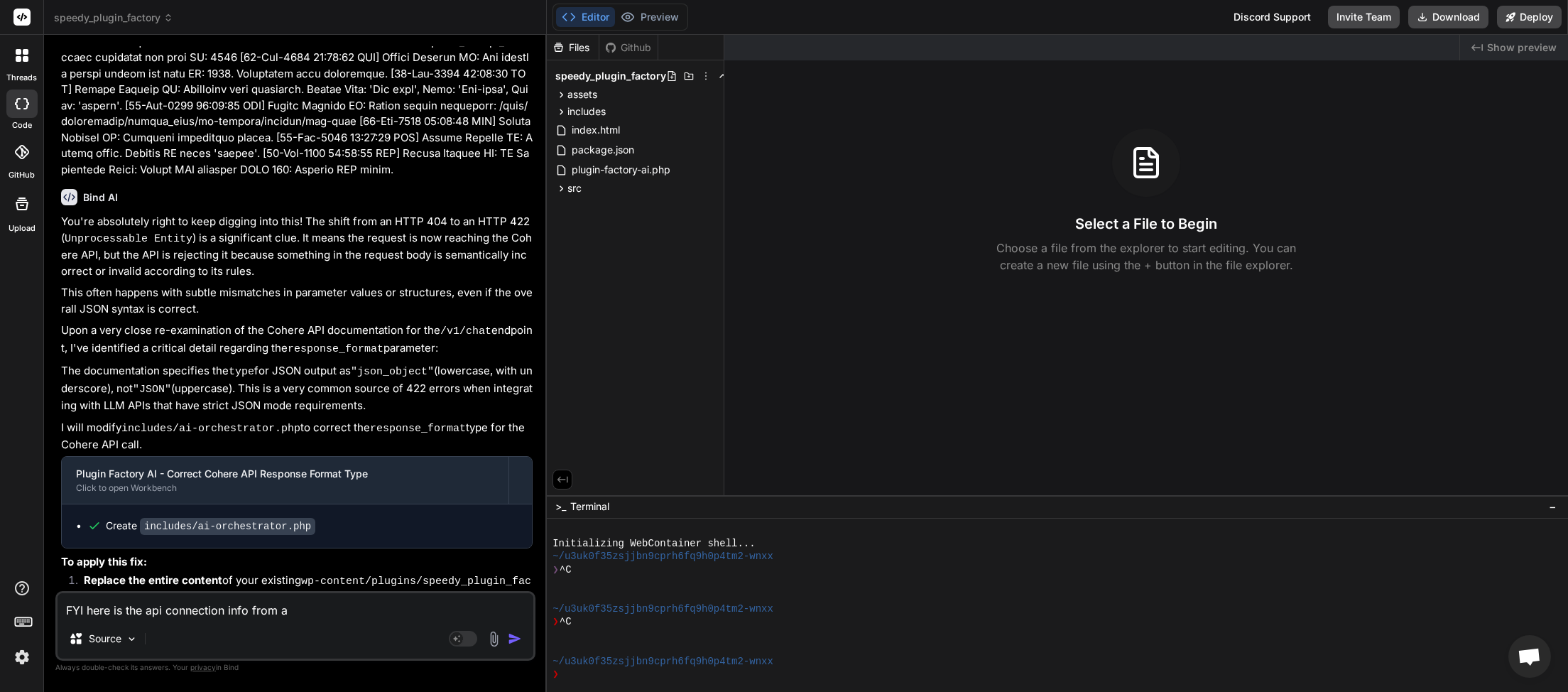
type textarea "x"
type textarea "FYI here is the api connection info from ano"
type textarea "x"
type textarea "FYI here is the api connection info from anot"
type textarea "x"
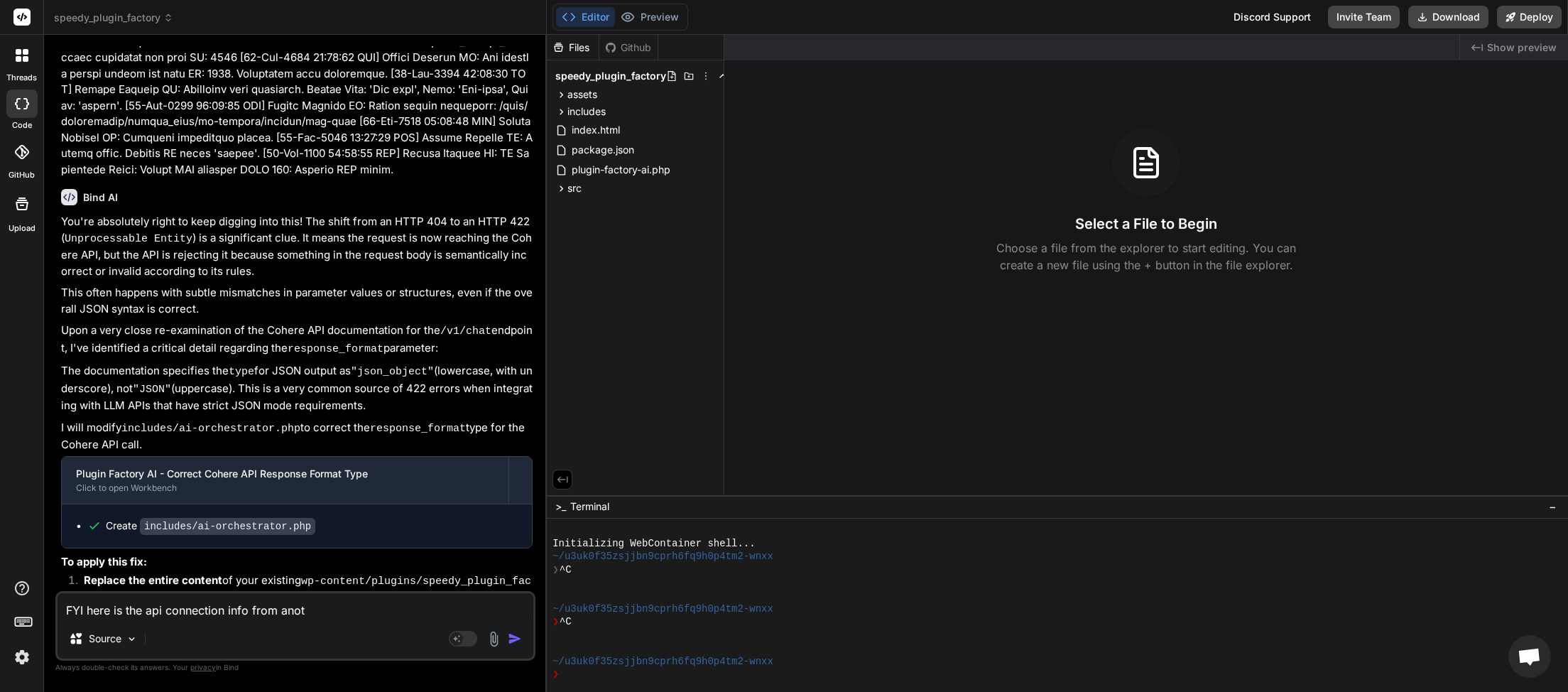
type textarea "FYI here is the api connection info from anoth"
type textarea "x"
type textarea "FYI here is the api connection info from anothe"
type textarea "x"
type textarea "FYI here is the api connection info from another"
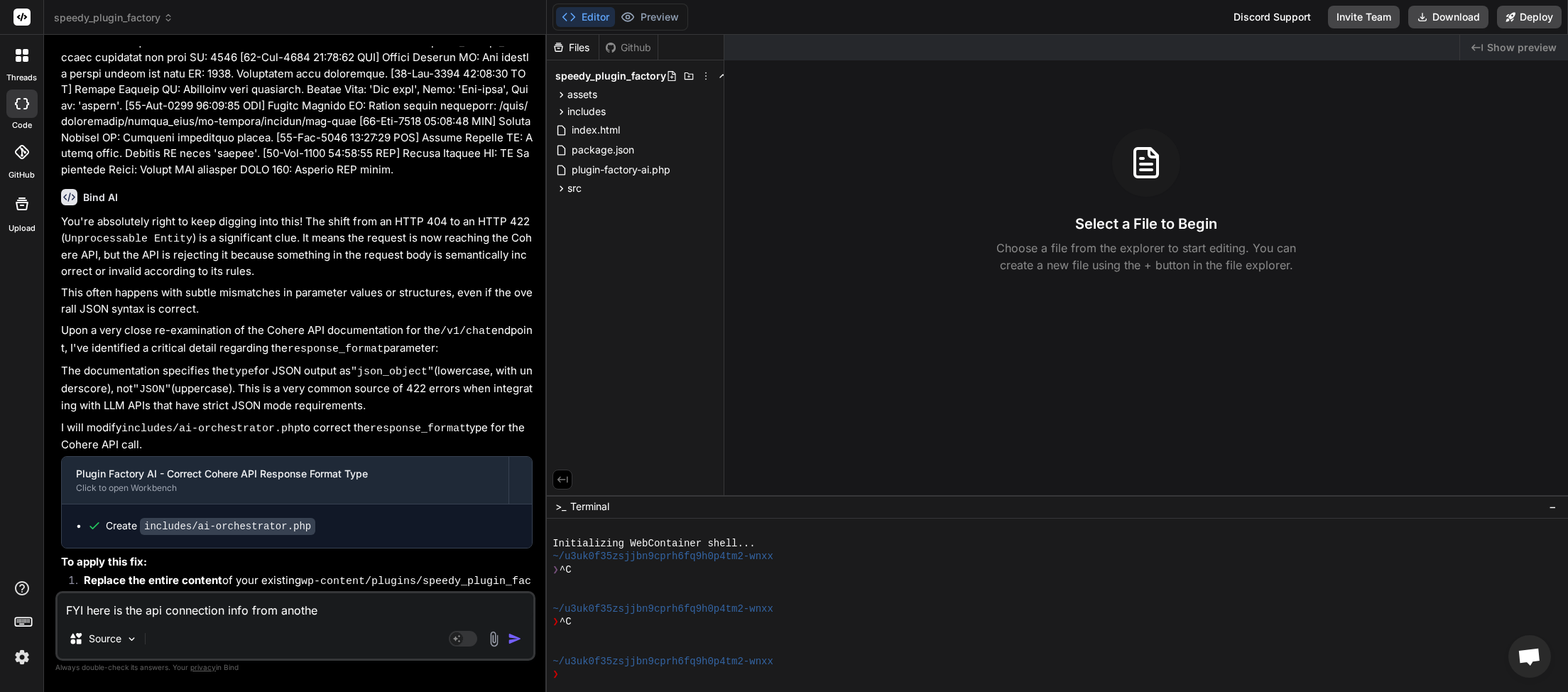
type textarea "x"
type textarea "FYI here is the api connection info from another"
type textarea "x"
type textarea "FYI here is the api connection info from another p"
type textarea "x"
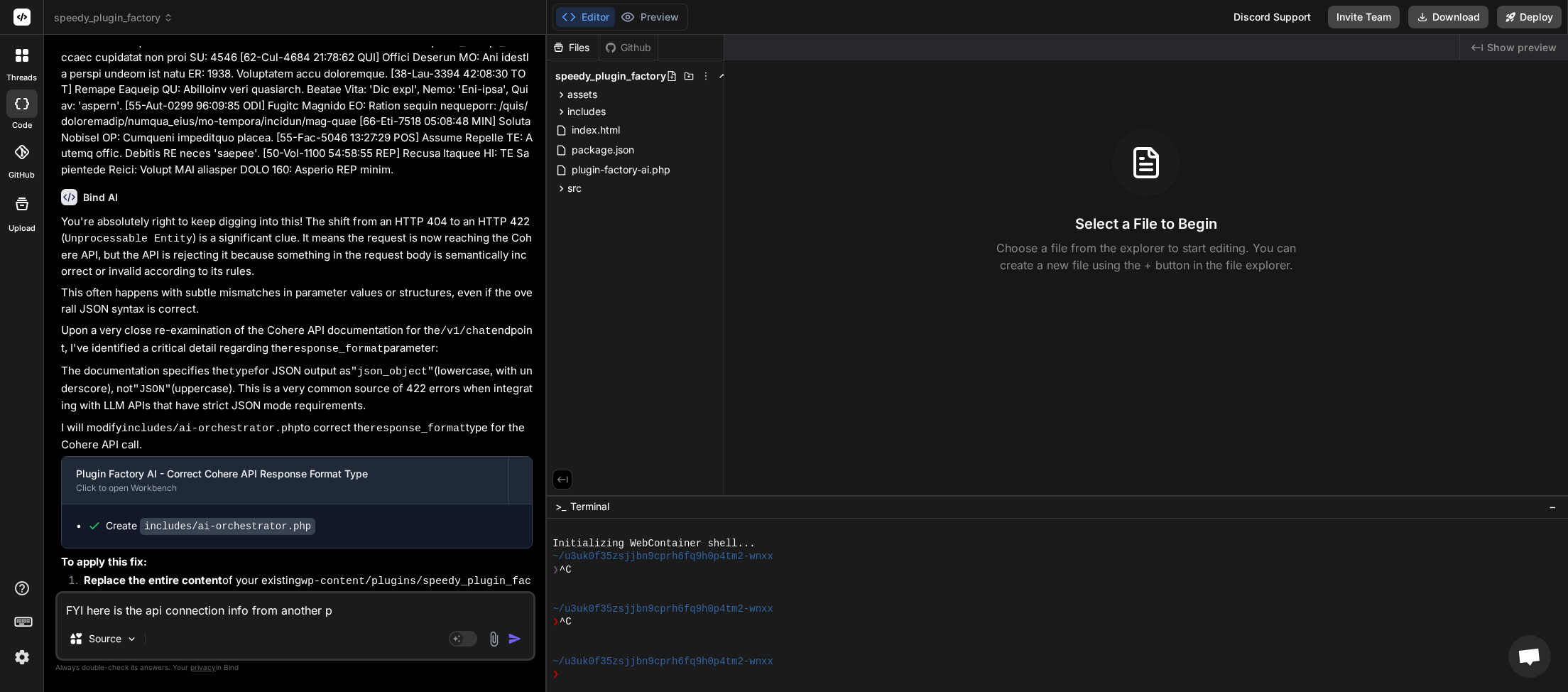
type textarea "FYI here is the api connection info from another pl"
type textarea "x"
type textarea "FYI here is the api connection info from another plu"
type textarea "x"
type textarea "FYI here is the api connection info from another plug"
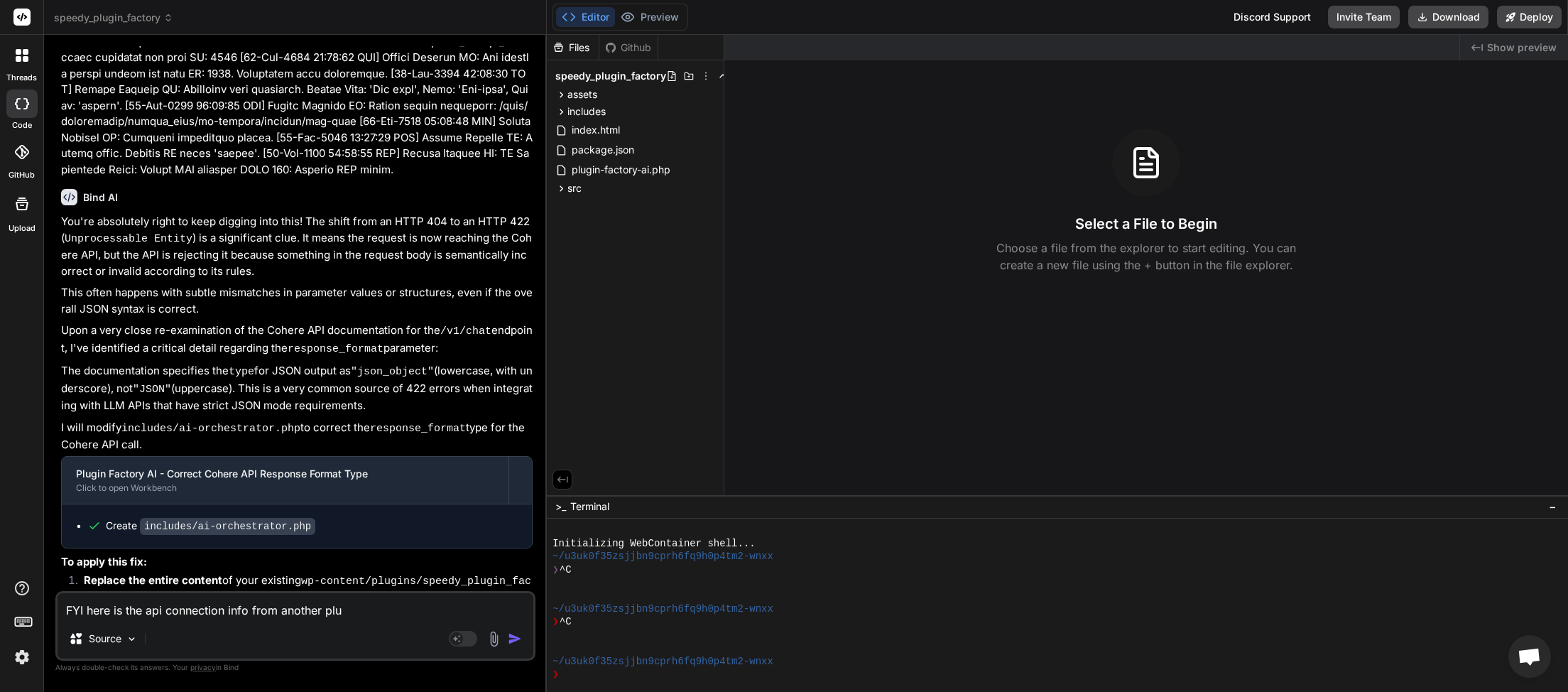
type textarea "x"
type textarea "FYI here is the api connection info from another plugi"
type textarea "x"
type textarea "FYI here is the api connection info from another plugin"
type textarea "x"
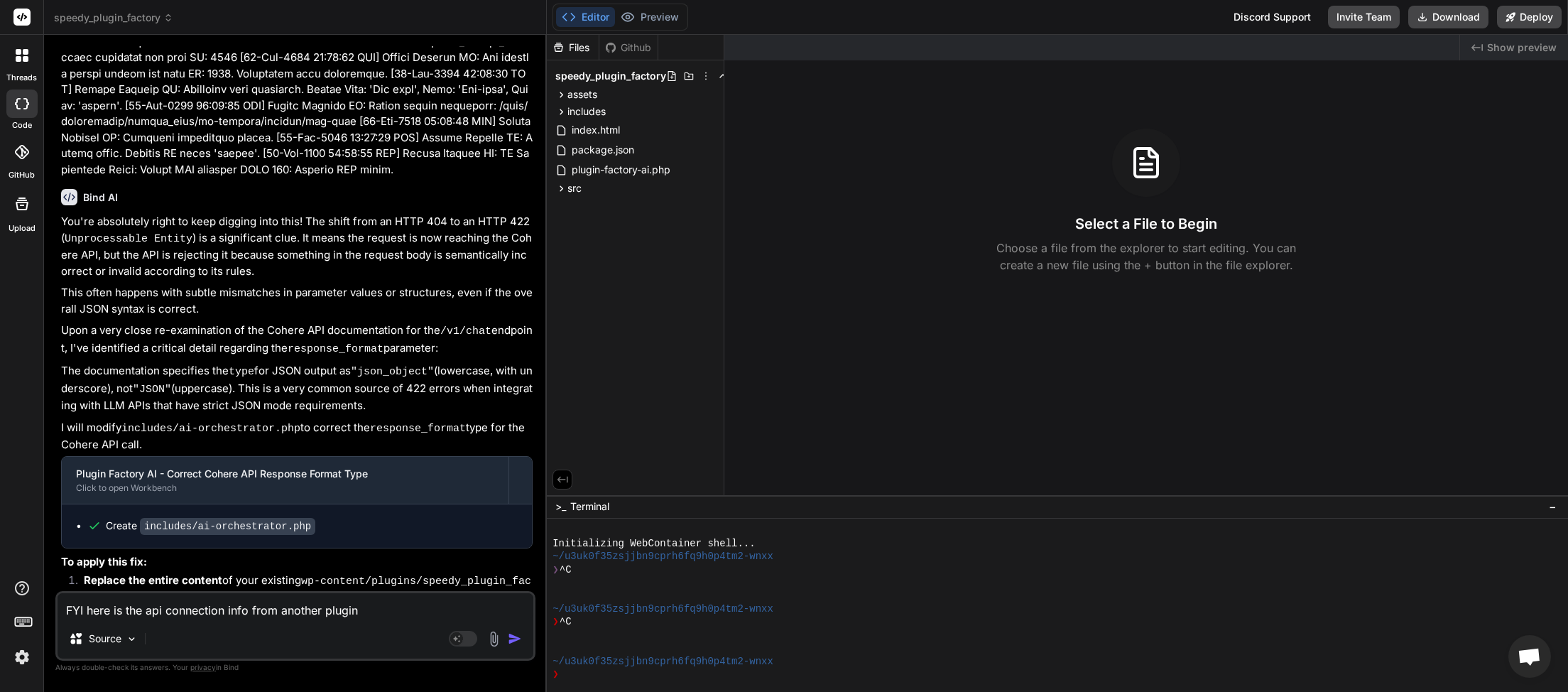
type textarea "FYI here is the api connection info from another plugin"
type textarea "x"
type textarea "FYI here is the api connection info from another plugin t"
type textarea "x"
type textarea "FYI here is the api connection info from another plugin th"
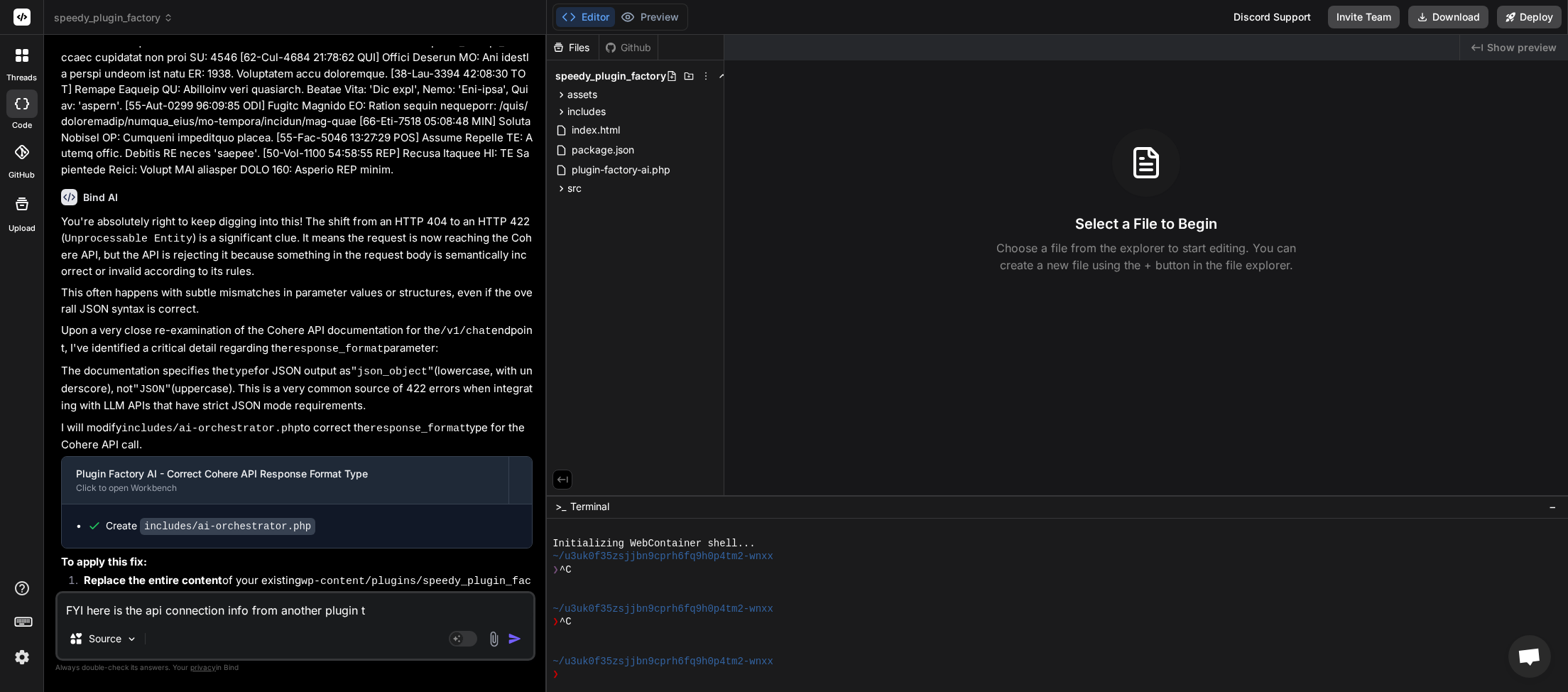
type textarea "x"
type textarea "FYI here is the api connection info from another plugin tha"
type textarea "x"
type textarea "FYI here is the api connection info from another plugin that"
type textarea "x"
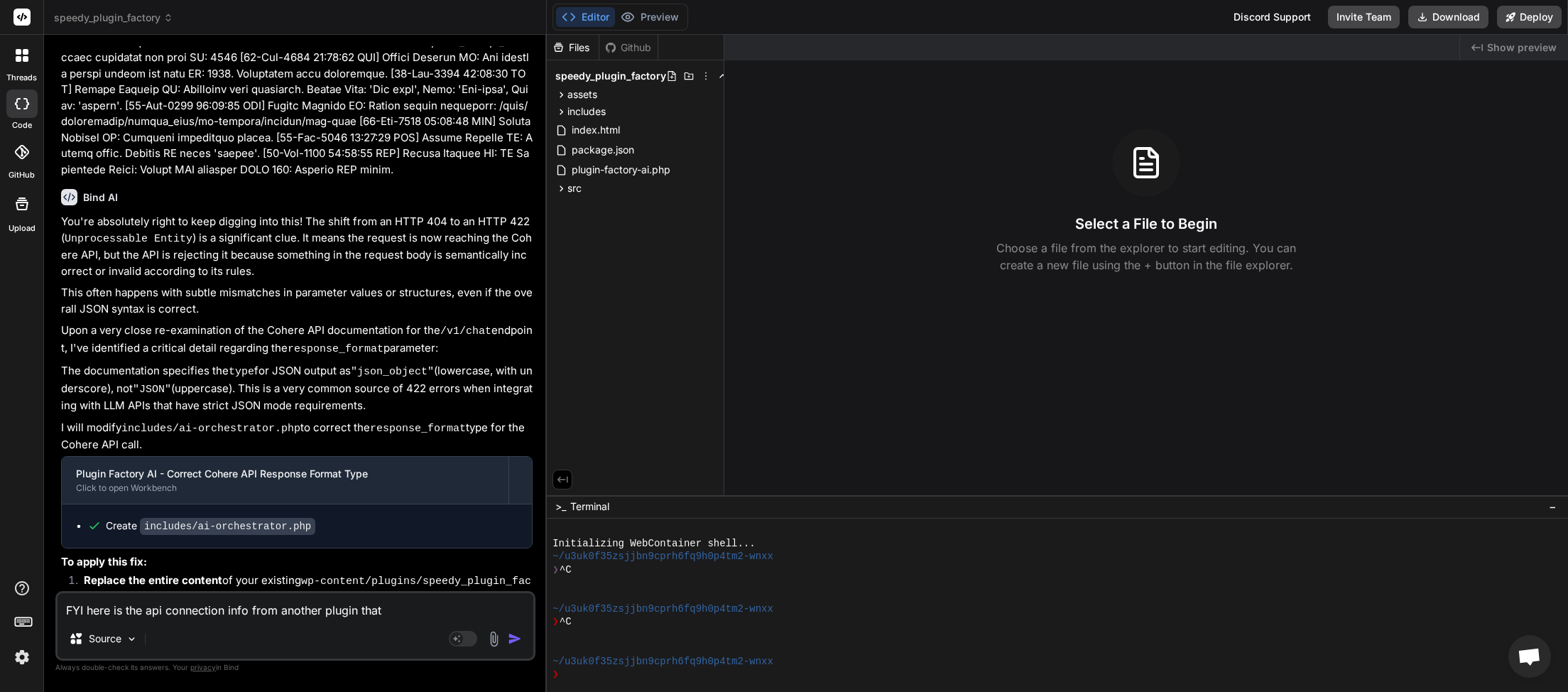
type textarea "FYI here is the api connection info from another plugin that"
type textarea "x"
type textarea "FYI here is the api connection info from another plugin that s"
type textarea "x"
type textarea "FYI here is the api connection info from another plugin that sd"
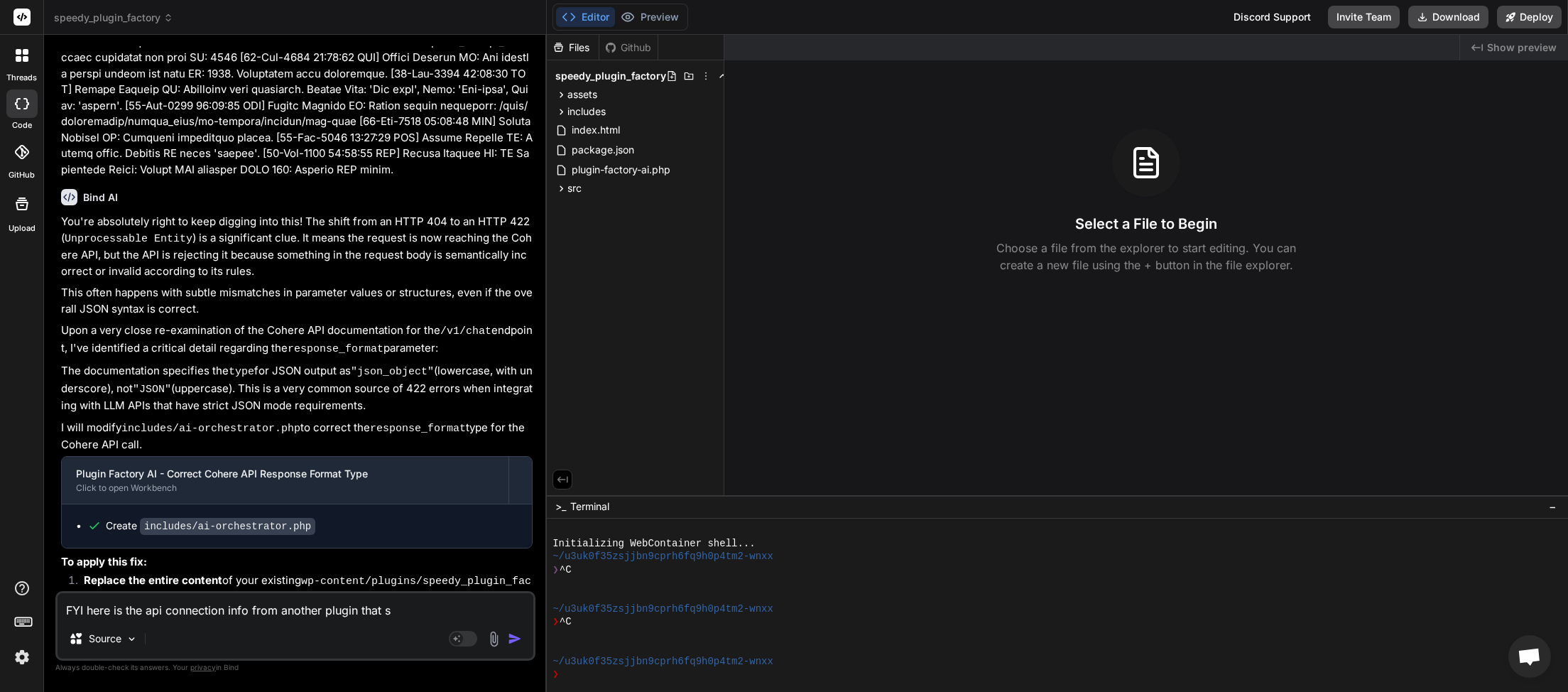
type textarea "x"
type textarea "FYI here is the api connection info from another plugin that s"
type textarea "x"
type textarea "FYI here is the api connection info from another plugin that se"
type textarea "x"
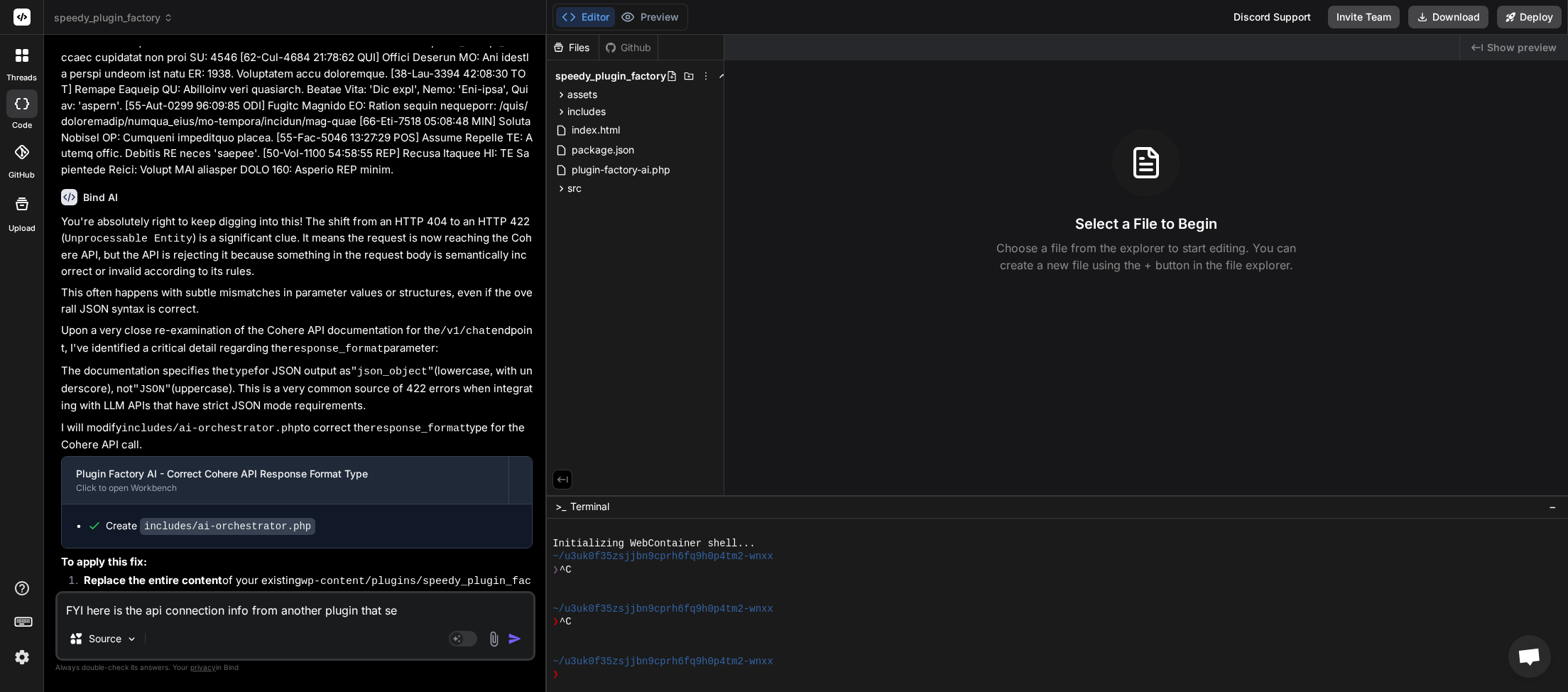
type textarea "FYI here is the api connection info from another plugin that see"
type textarea "x"
type textarea "FYI here is the api connection info from another plugin that seem"
type textarea "x"
type textarea "FYI here is the api connection info from another plugin that seems"
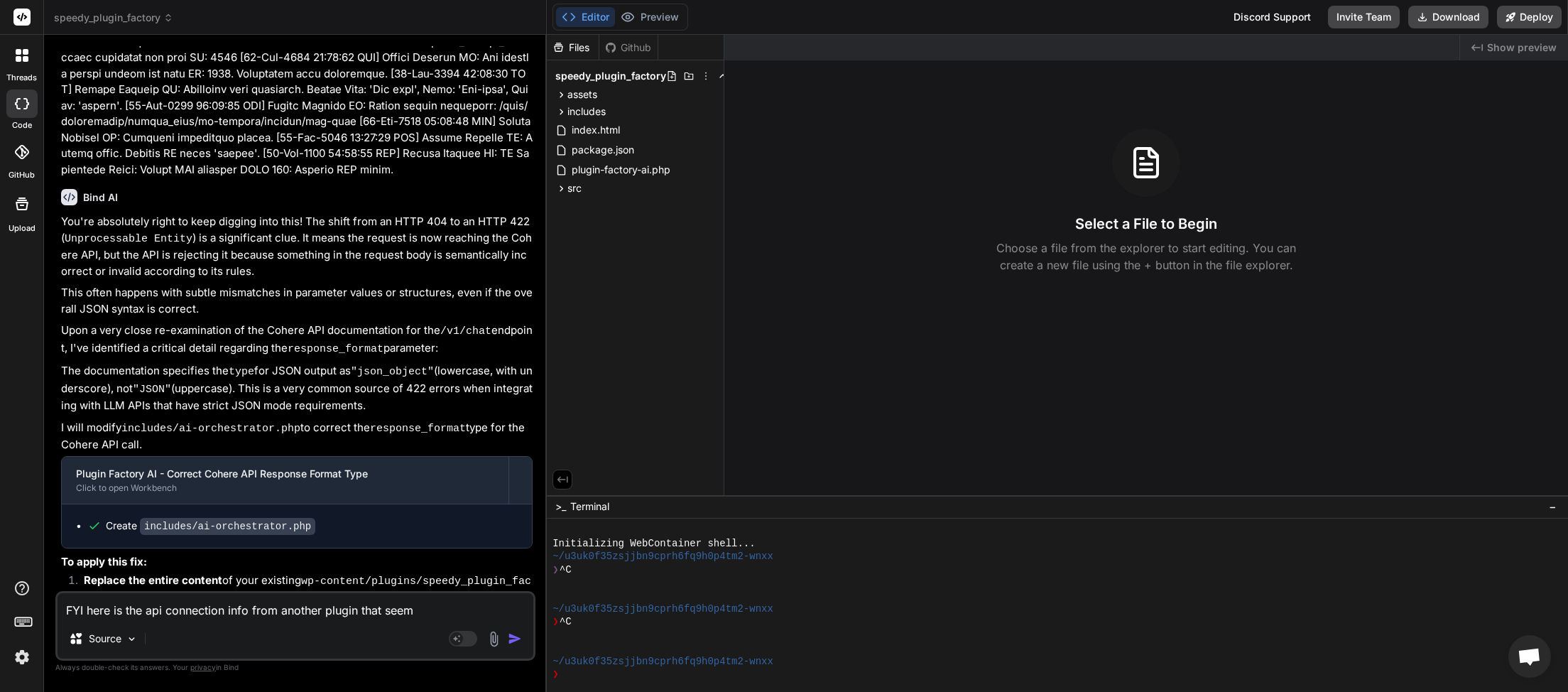
type textarea "x"
type textarea "FYI here is the api connection info from another plugin that seems"
type textarea "x"
type textarea "FYI here is the api connection info from another plugin that seems t"
type textarea "x"
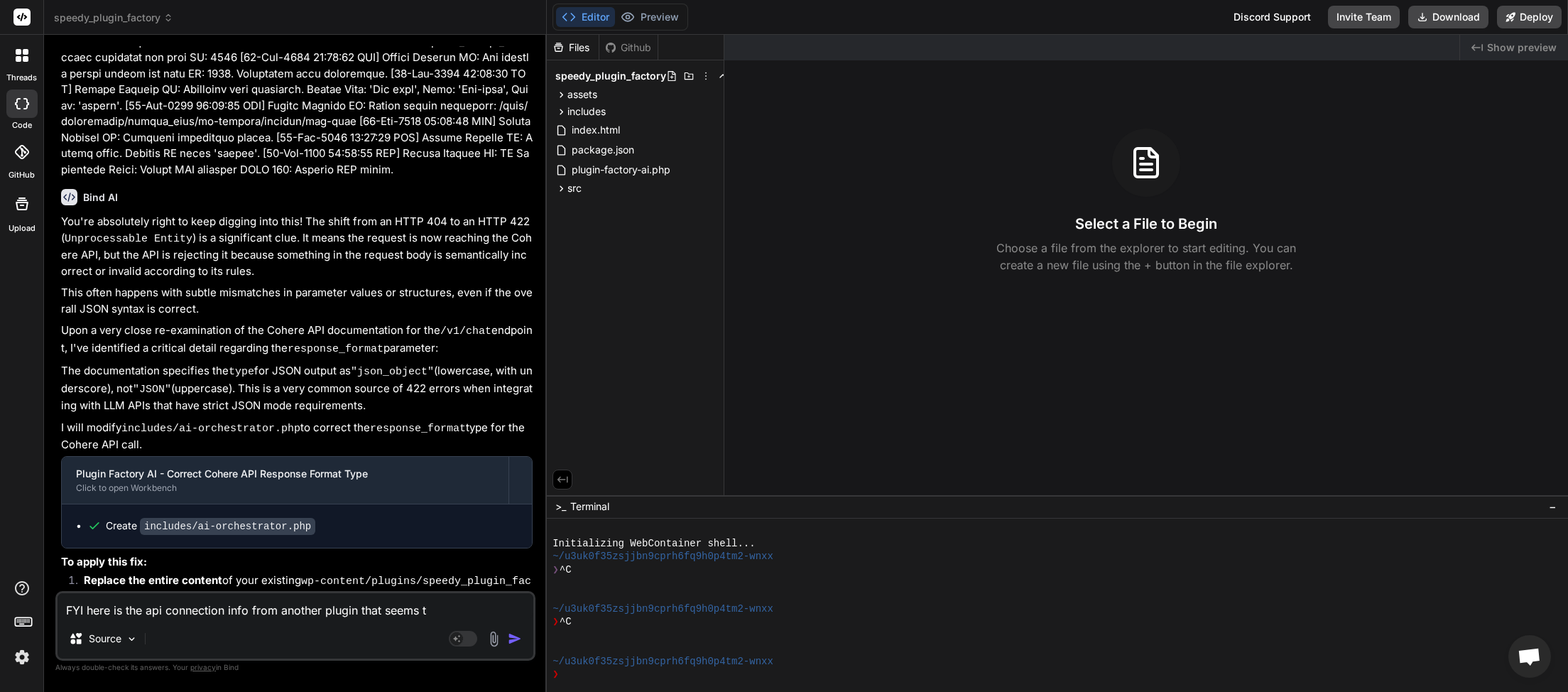
type textarea "FYI here is the api connection info from another plugin that seems to"
type textarea "x"
type textarea "FYI here is the api connection info from another plugin that seems to"
type textarea "x"
type textarea "FYI here is the api connection info from another plugin that seems to w"
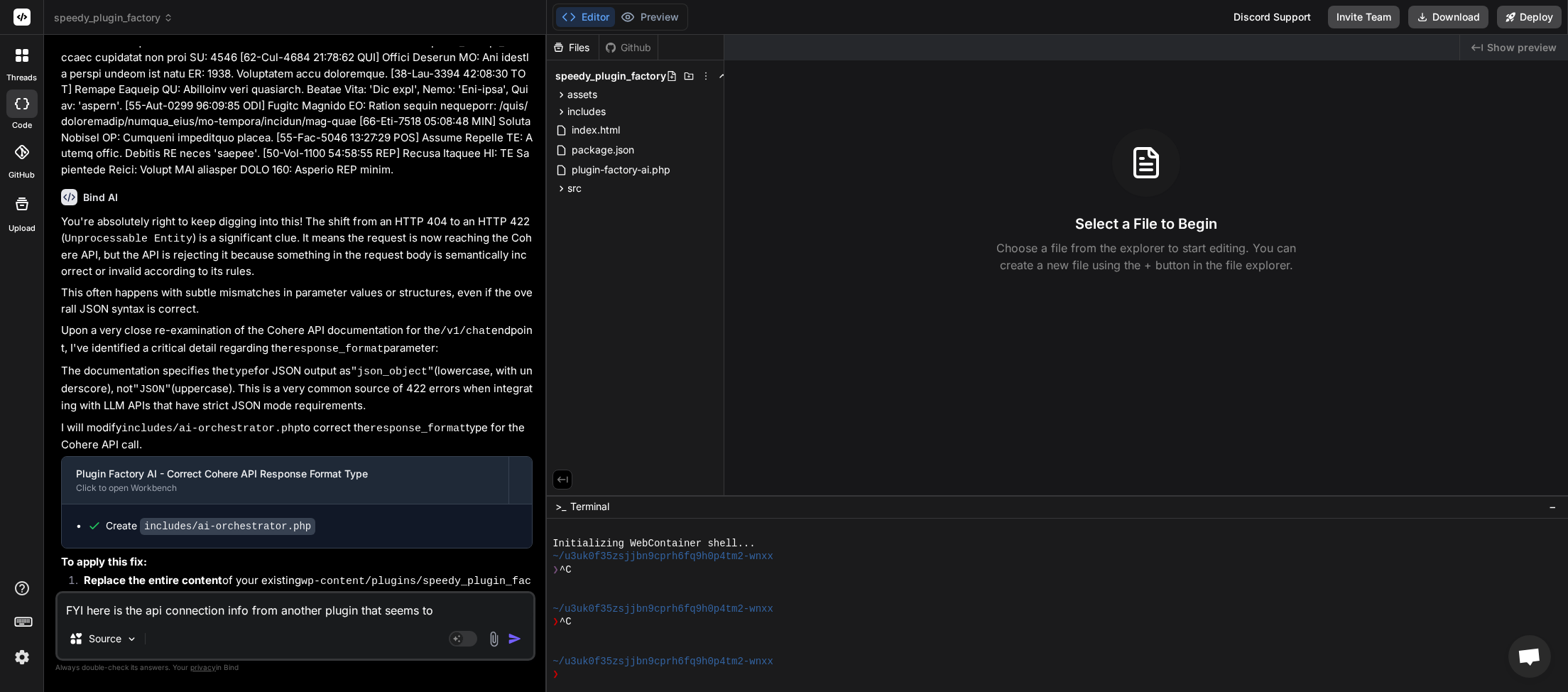
type textarea "x"
type textarea "FYI here is the api connection info from another plugin that seems to wo"
type textarea "x"
type textarea "FYI here is the api connection info from another plugin that seems to wor"
type textarea "x"
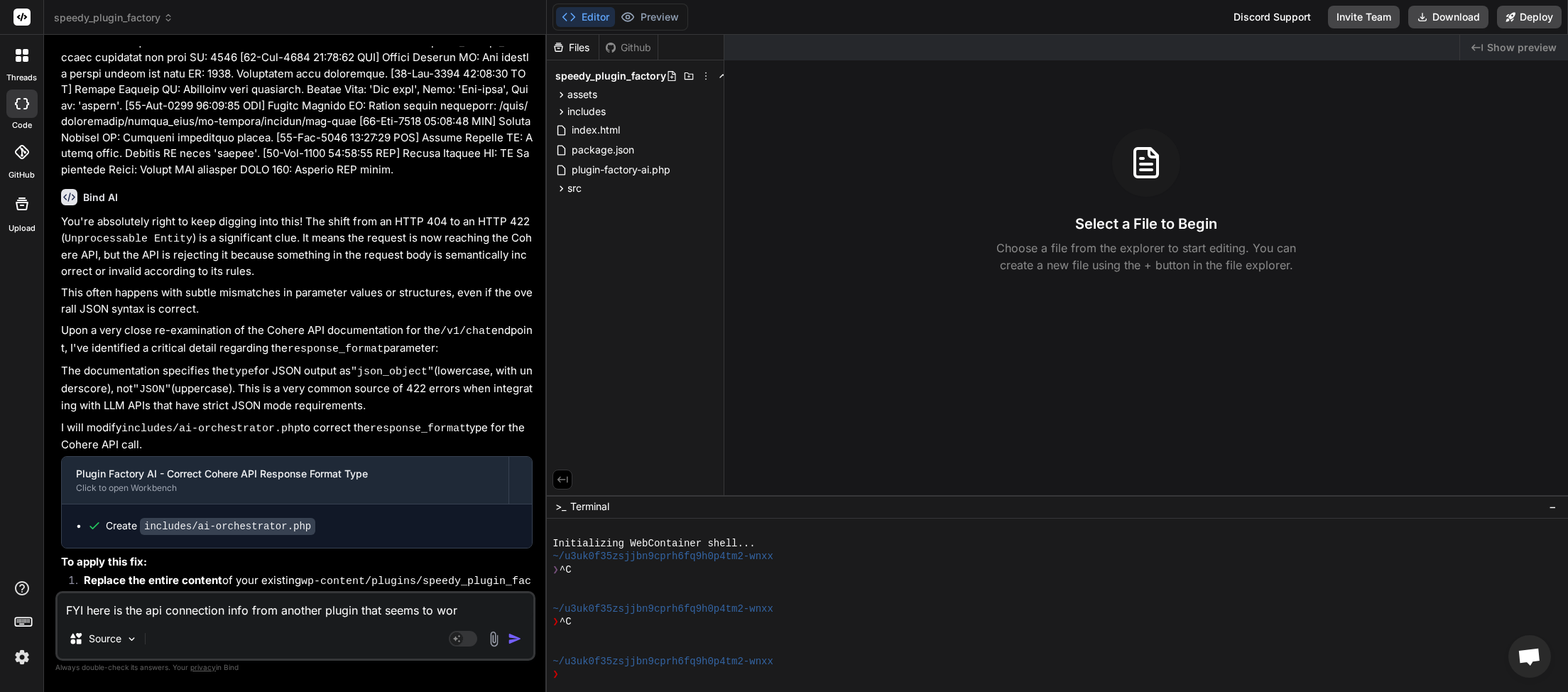
type textarea "FYI here is the api connection info from another plugin that seems to work"
type textarea "x"
type textarea "FYI here is the api connection info from another plugin that seems to work"
type textarea "x"
type textarea "FYI here is the api connection info from another plugin that seems to work O"
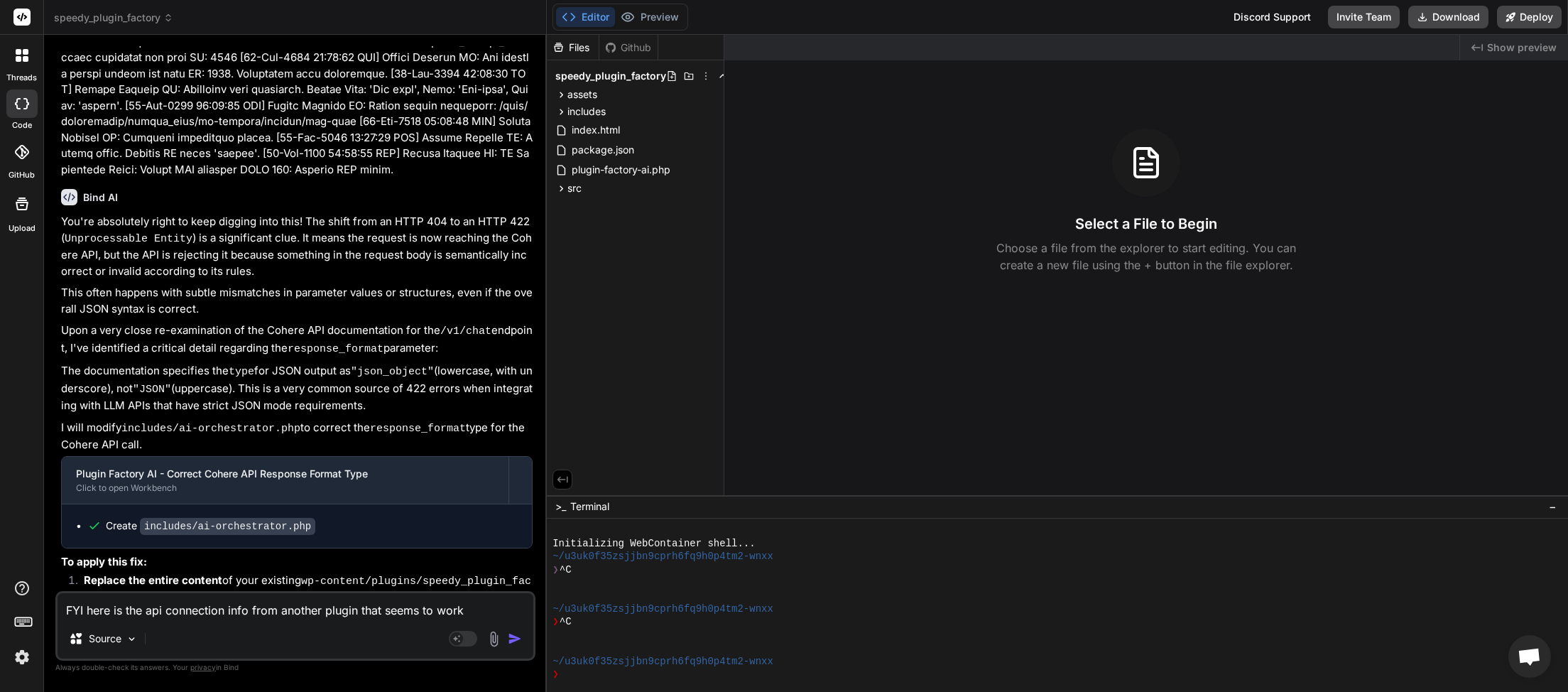
type textarea "x"
type textarea "FYI here is the api connection info from another plugin that seems to work OK"
type textarea "x"
type textarea "FYI here is the api connection info from another plugin that seems to work OK."
type textarea "x"
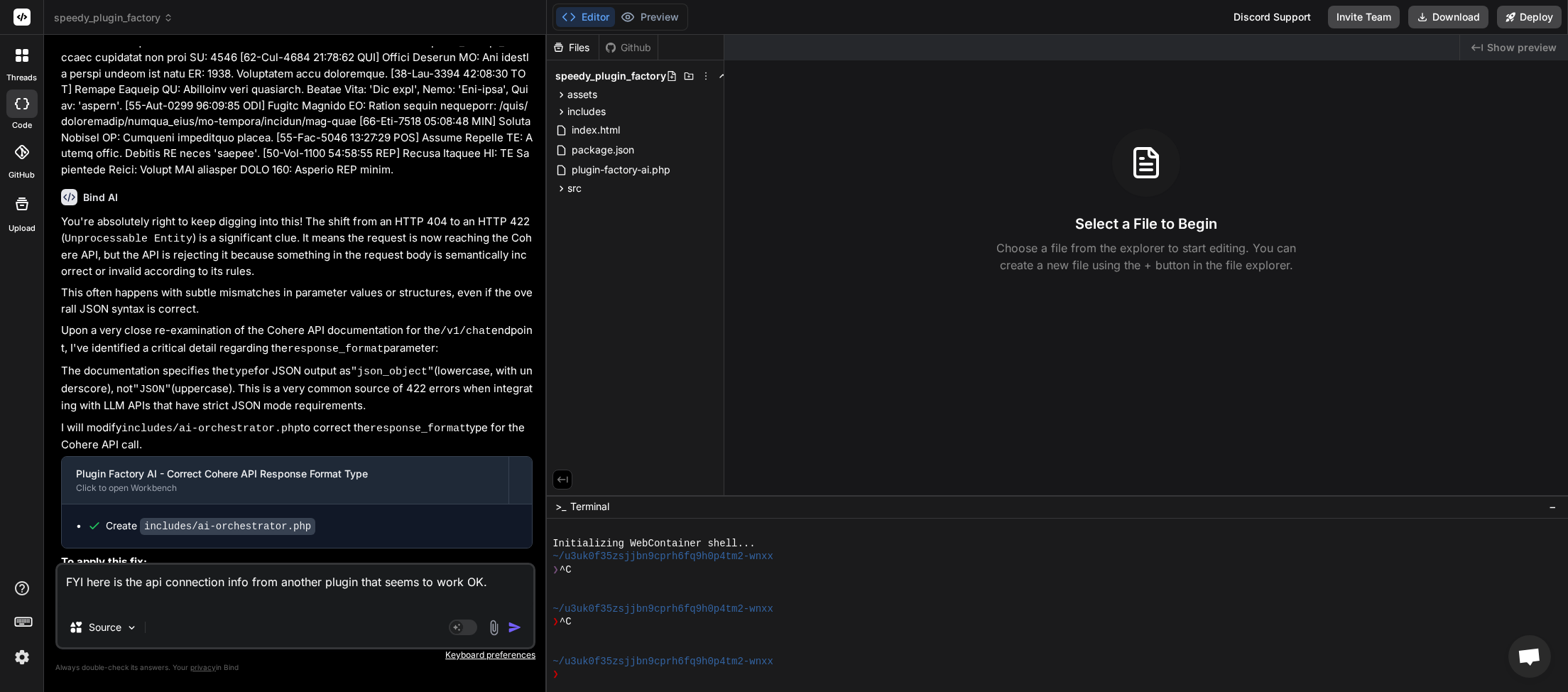
paste textarea "<?php class SpeedyAI_API_Manager { private $options; public function __construc…"
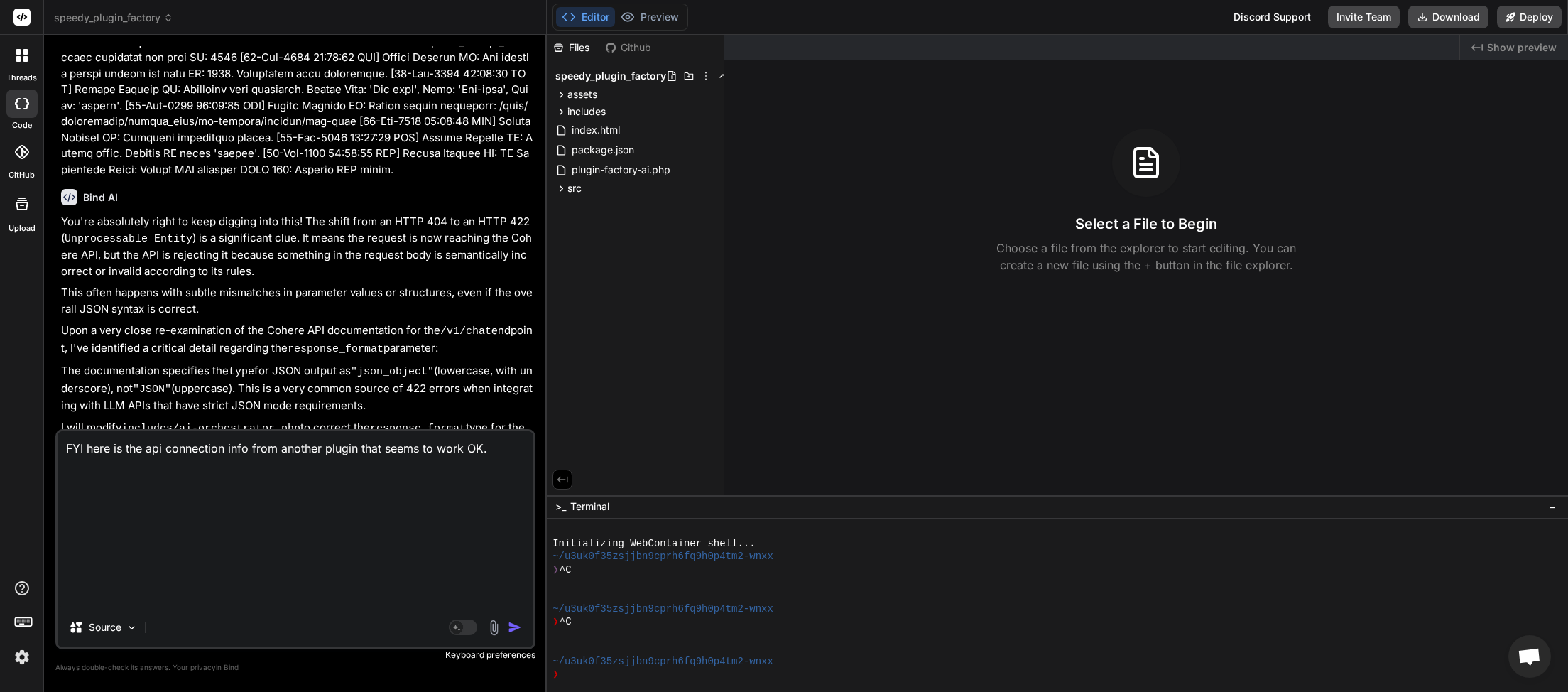
type textarea "FYI here is the api connection info from another plugin that seems to work OK. …"
type textarea "x"
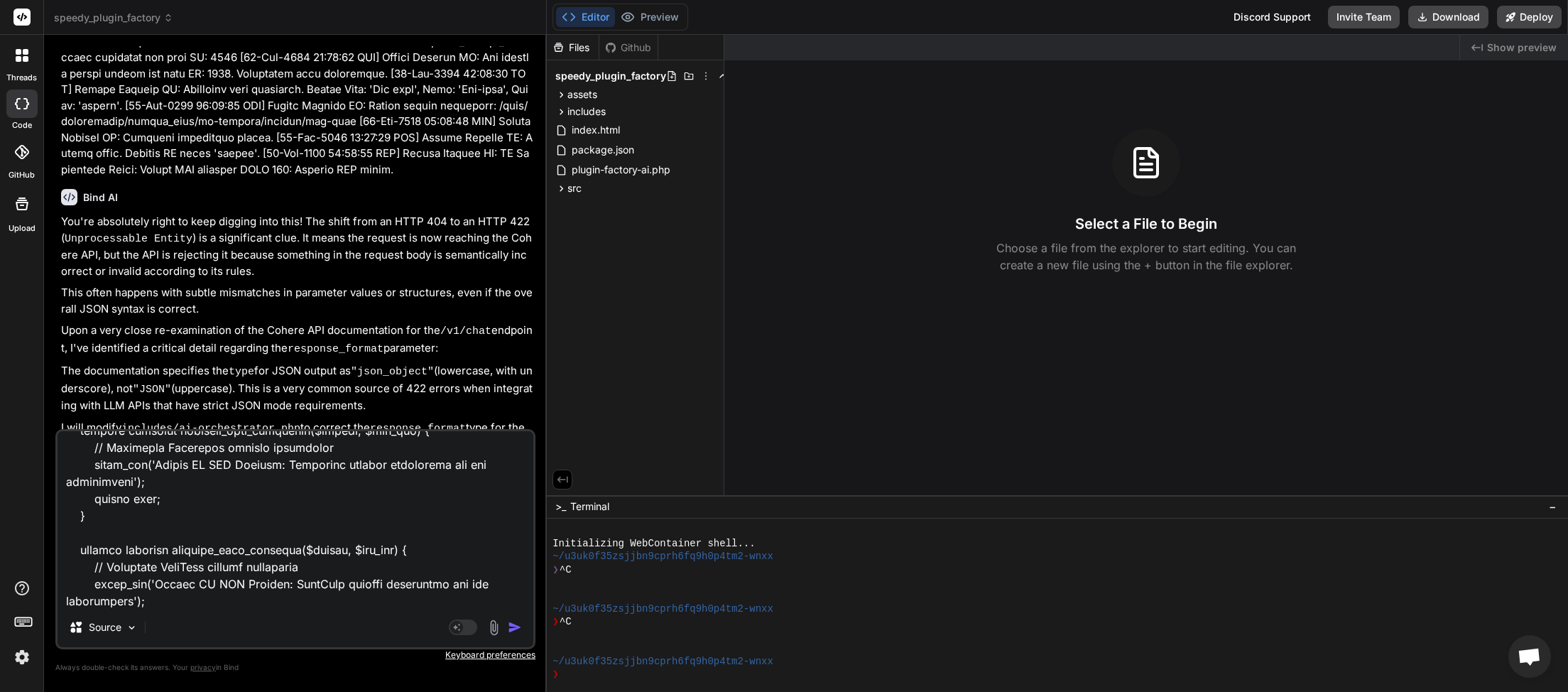
type textarea "FYI here is the api connection info from another plugin that seems to work OK. …"
click at [515, 635] on div "Agent Mode. When this toggle is activated, AI automatically makes decisions, re…" at bounding box center [486, 626] width 82 height 17
click at [515, 635] on img "button" at bounding box center [515, 627] width 14 height 14
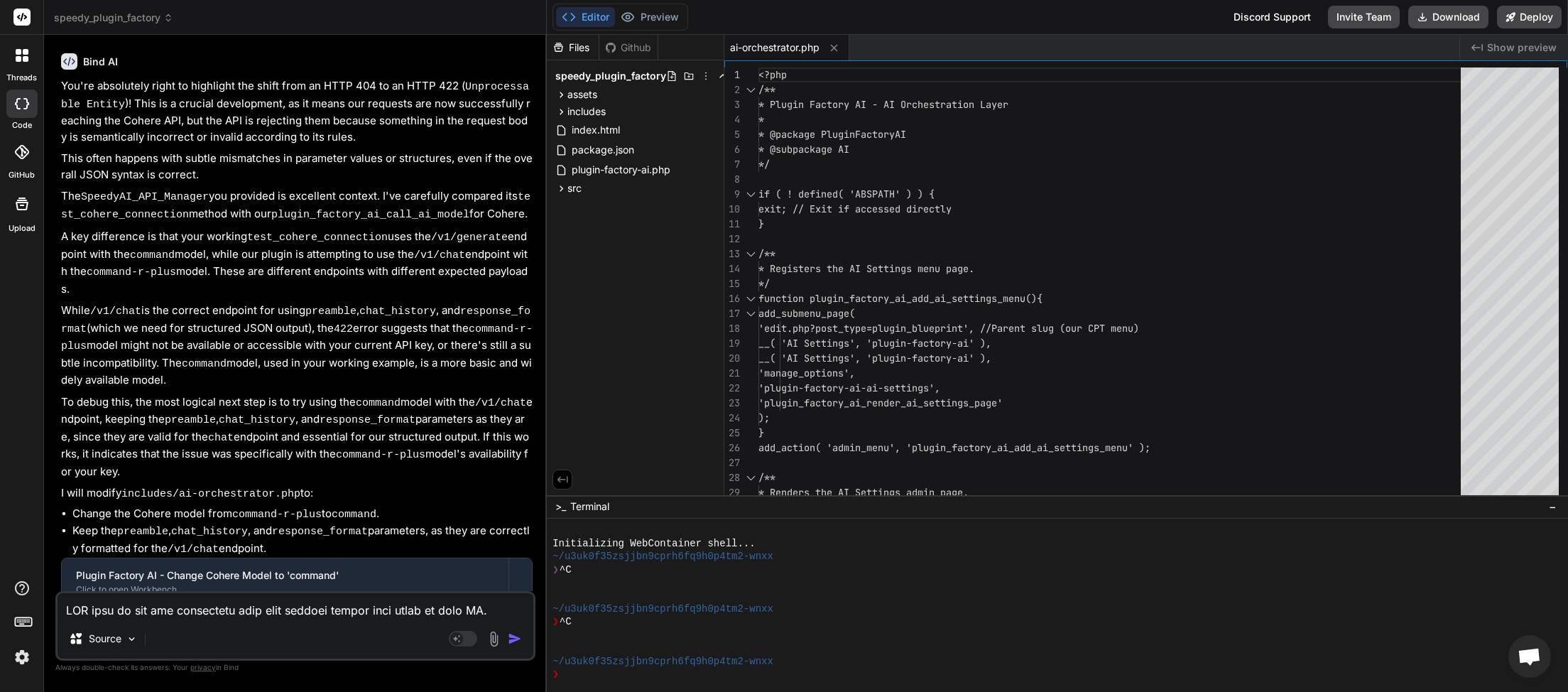
scroll to position [7947, 0]
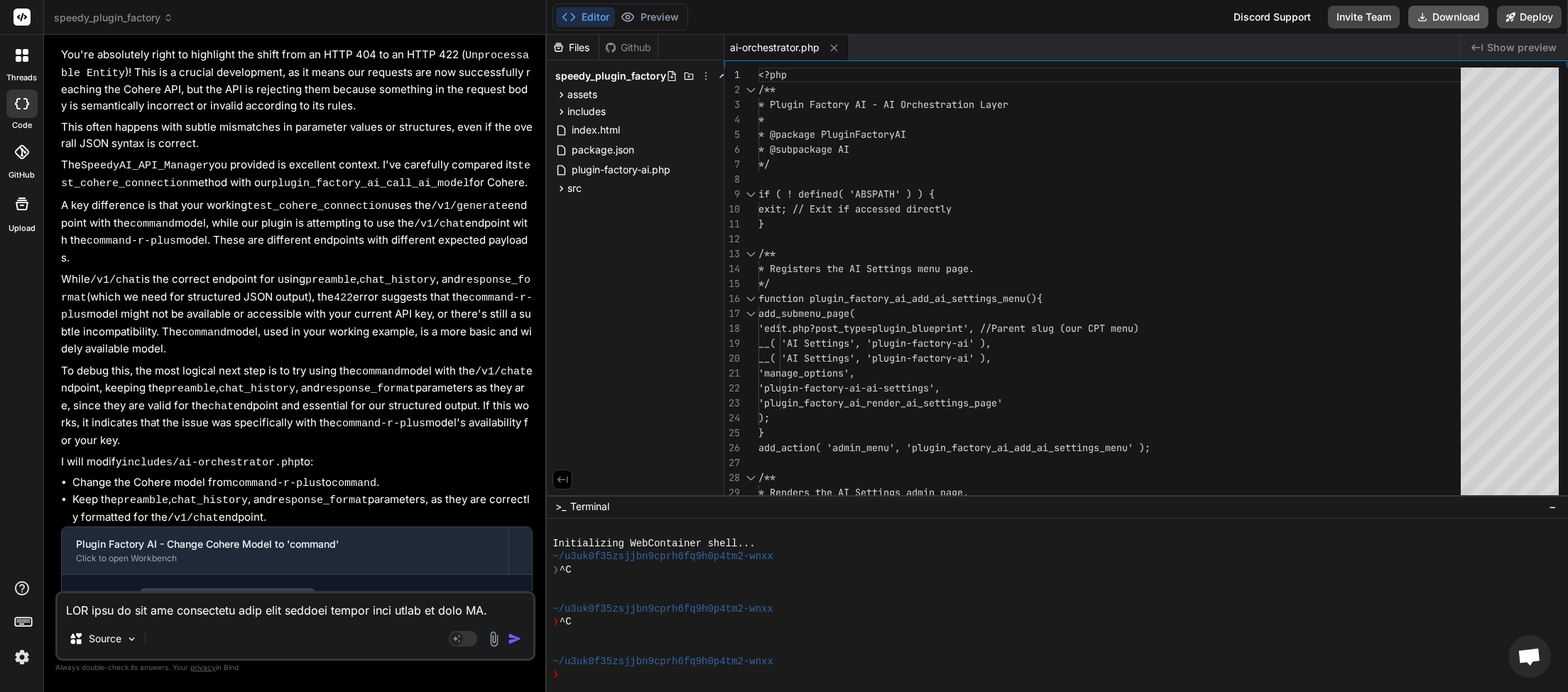
click at [1448, 17] on button "Download" at bounding box center [1448, 16] width 80 height 22
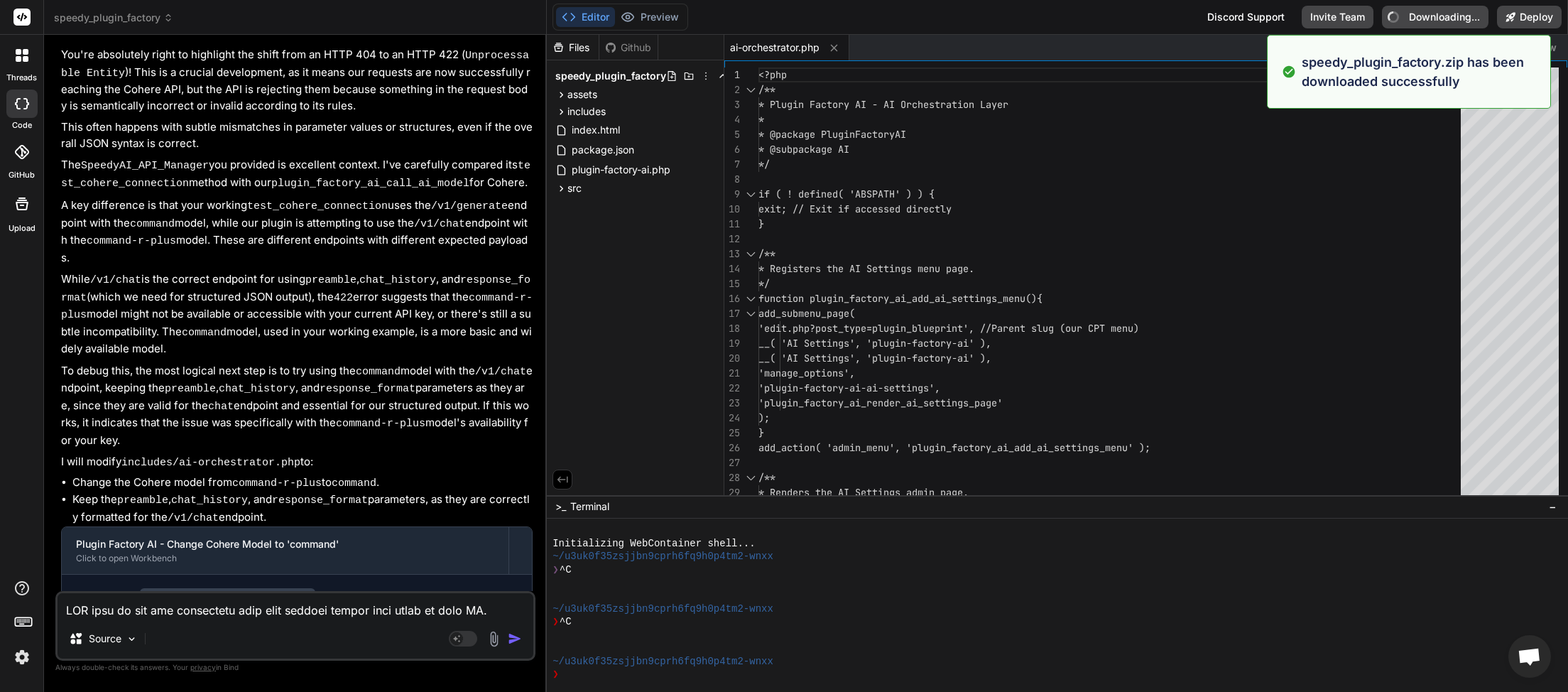
type textarea "x"
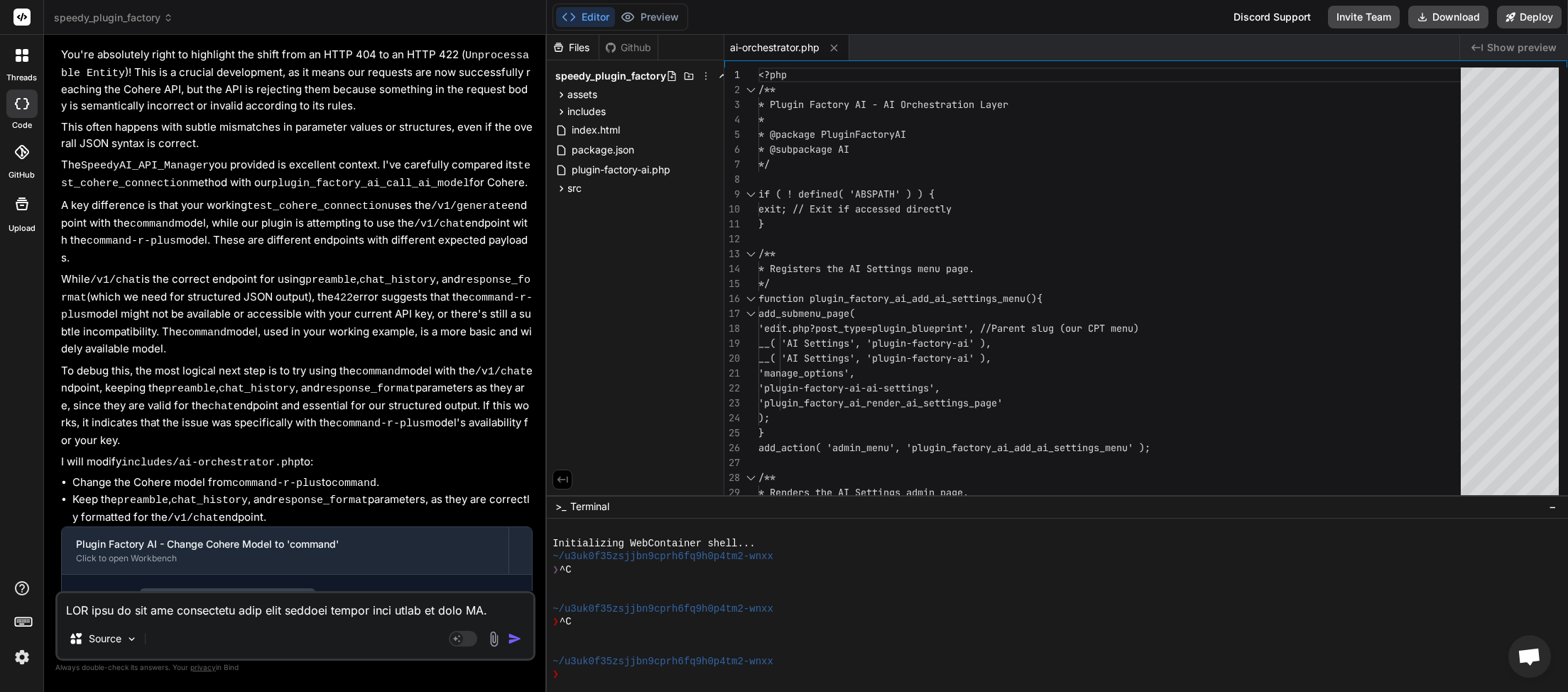
click at [113, 610] on textarea at bounding box center [295, 606] width 476 height 25
paste textarea "[[DATE] 00:48:12 UTC] Plugin Factory AI: handle_plugin_generation triggered for…"
type textarea "[[DATE] 00:48:12 UTC] Plugin Factory AI: handle_plugin_generation triggered for…"
type textarea "x"
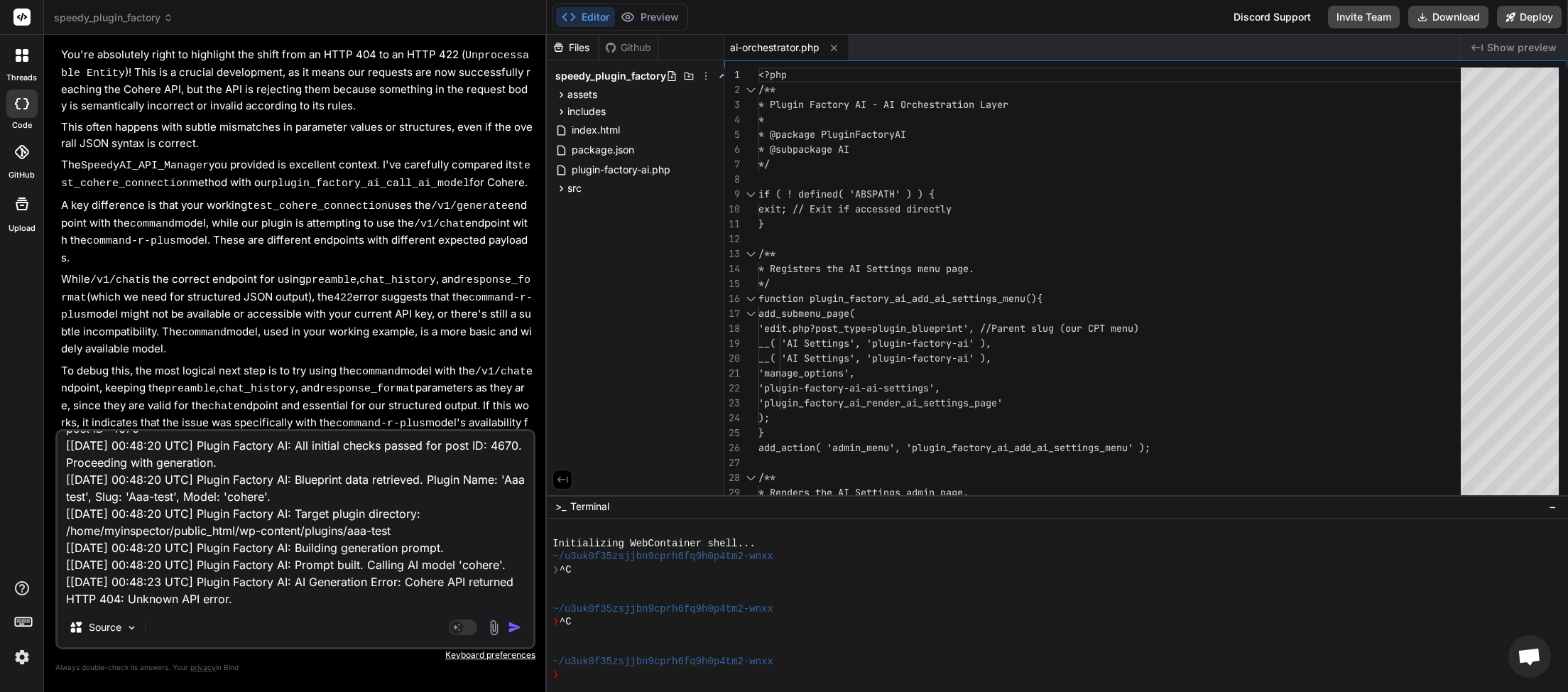
type textarea "[[DATE] 00:48:12 UTC] Plugin Factory AI: handle_plugin_generation triggered for…"
click at [512, 627] on img "button" at bounding box center [515, 627] width 14 height 14
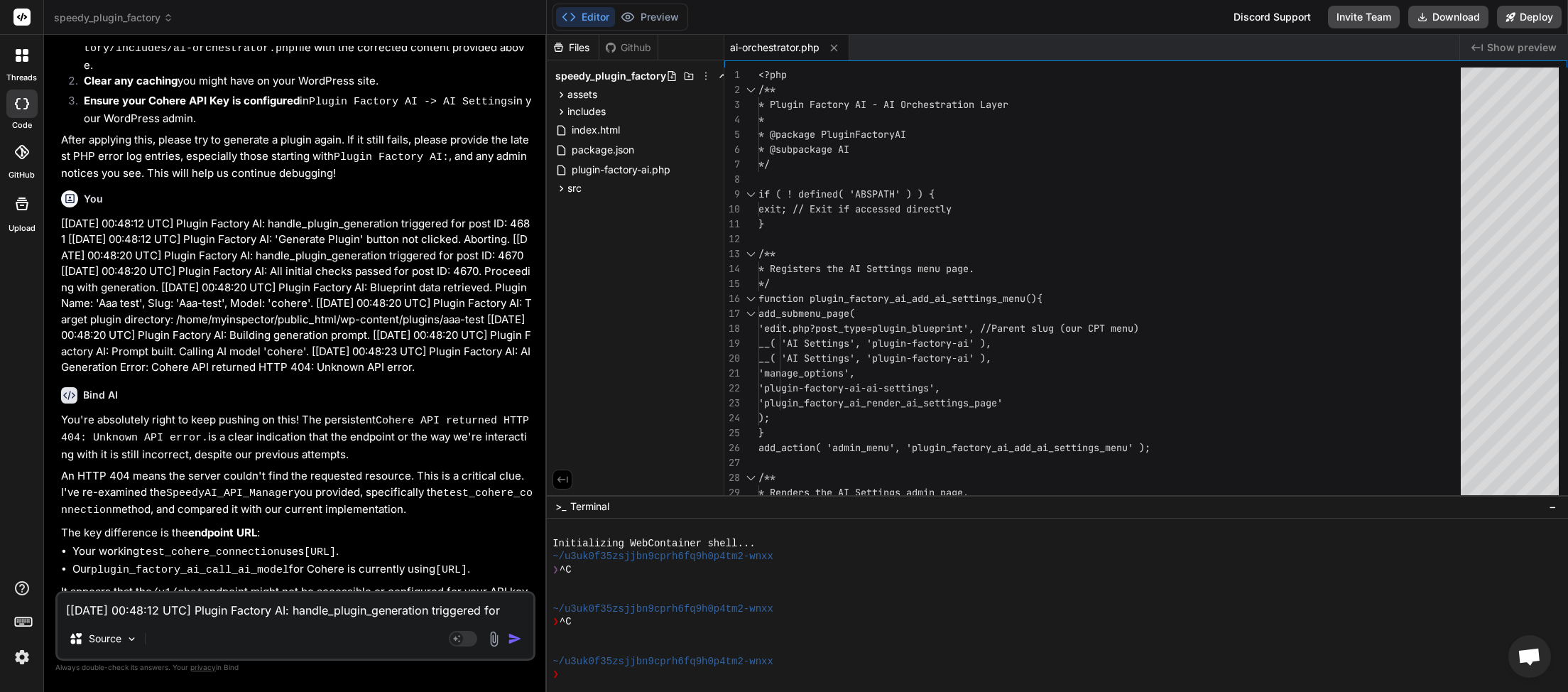
scroll to position [9023, 0]
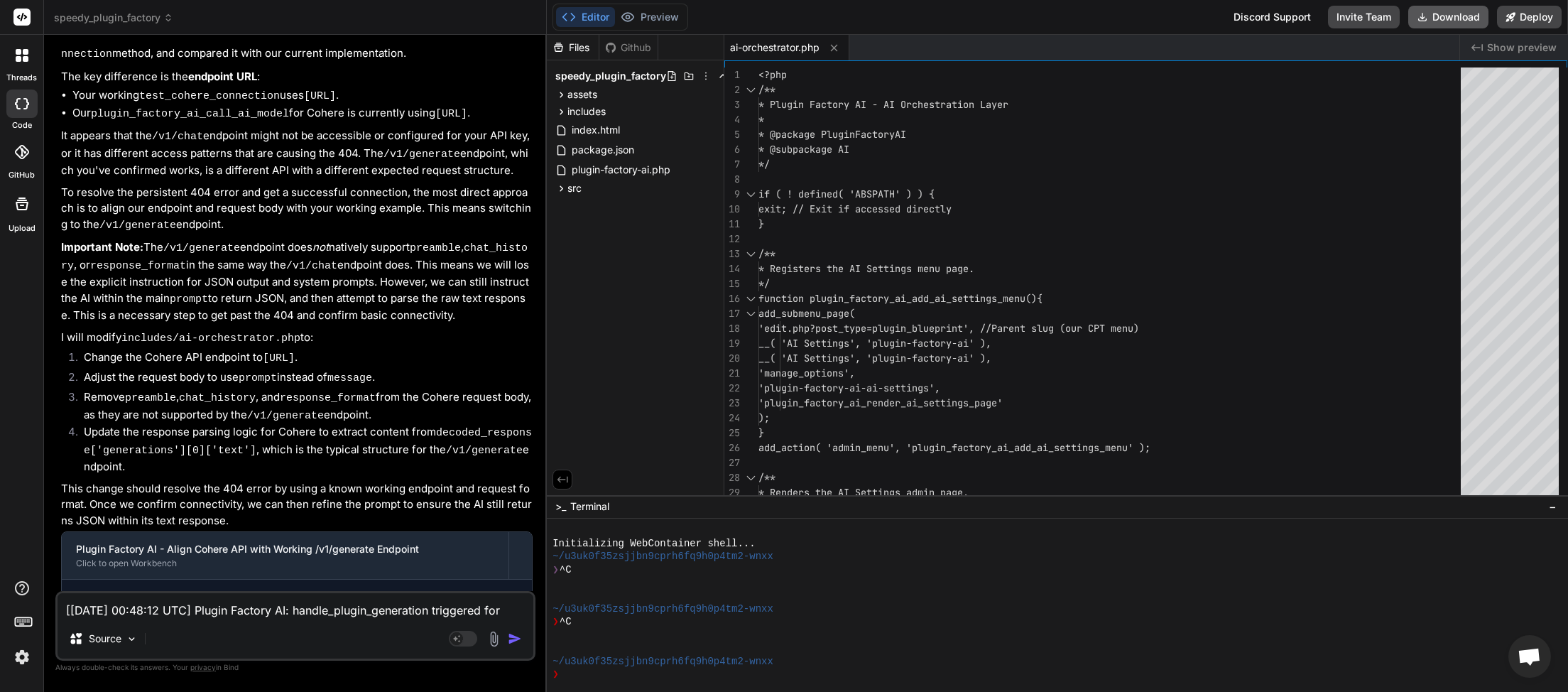
click at [1458, 12] on button "Download" at bounding box center [1448, 16] width 80 height 22
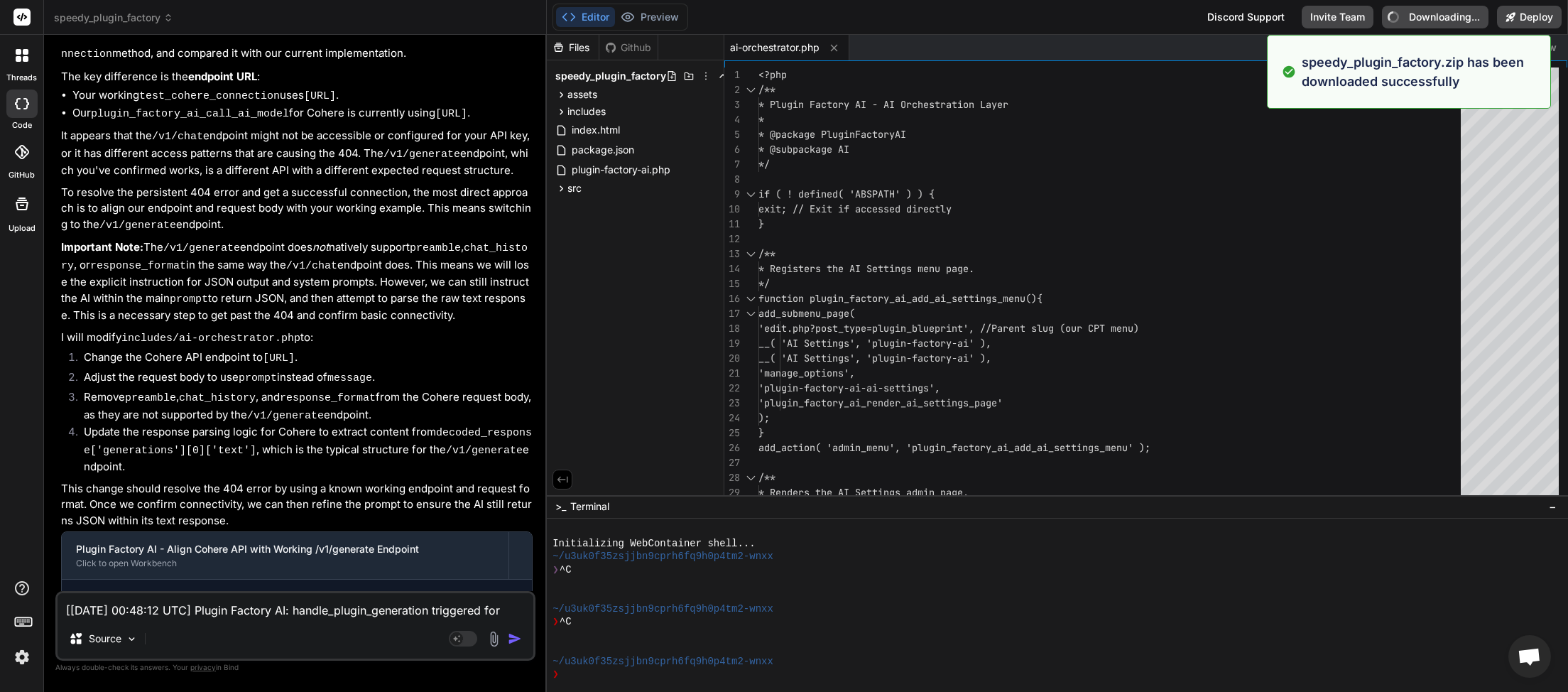
type textarea "x"
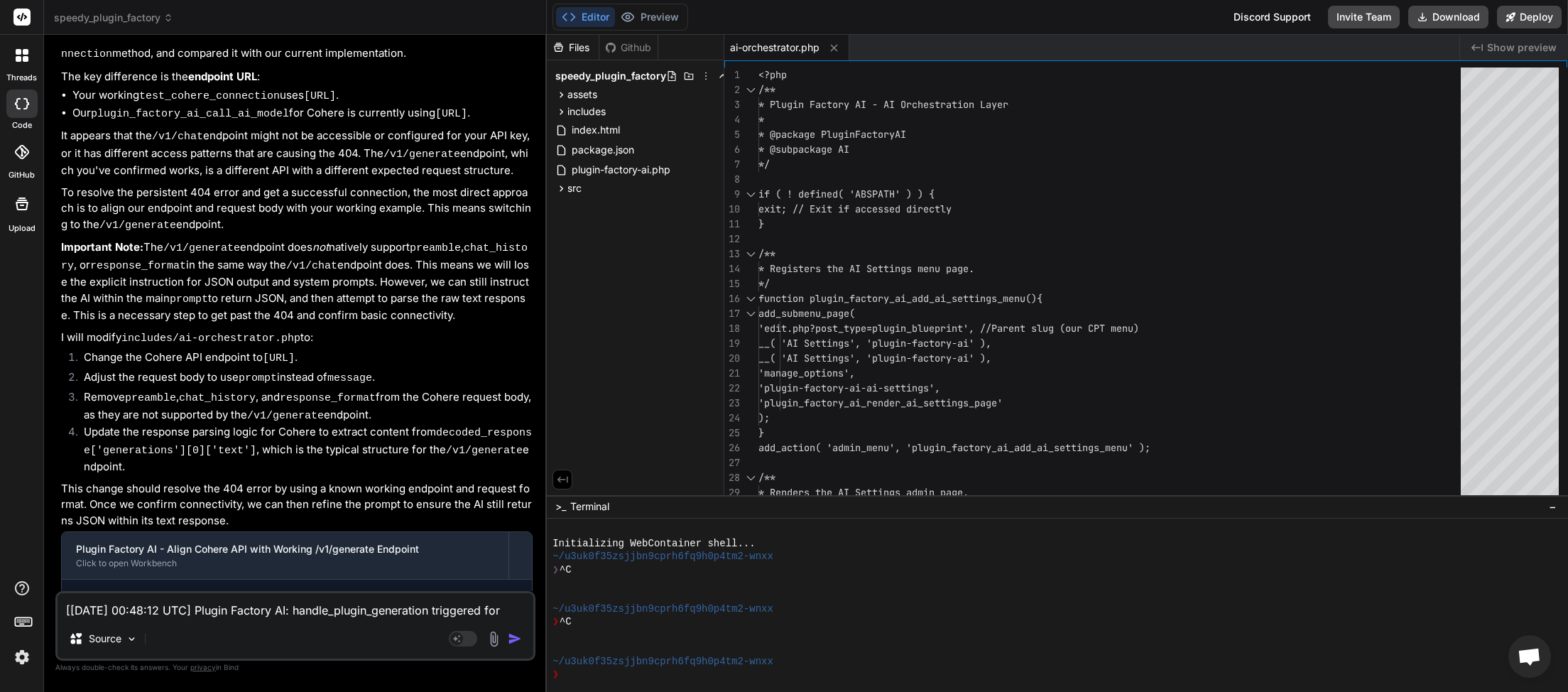
paste textarea "59:40 UTC] Plugin Factory AI: handle_plugin_generation triggered for post ID: 4…"
type textarea "[[DATE] 00:59:40 UTC] Plugin Factory AI: handle_plugin_generation triggered for…"
type textarea "x"
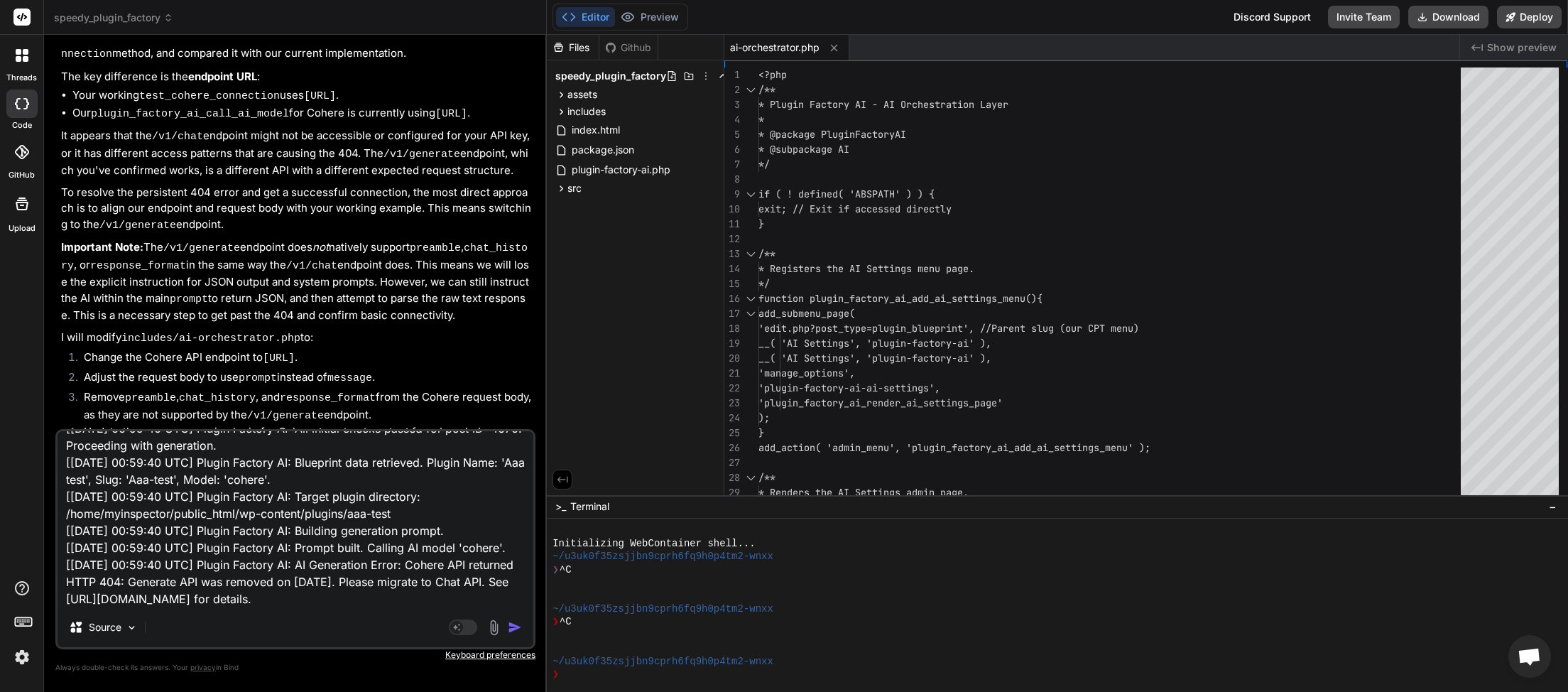
type textarea "[[DATE] 00:59:40 UTC] Plugin Factory AI: handle_plugin_generation triggered for…"
click at [512, 627] on img "button" at bounding box center [515, 627] width 14 height 14
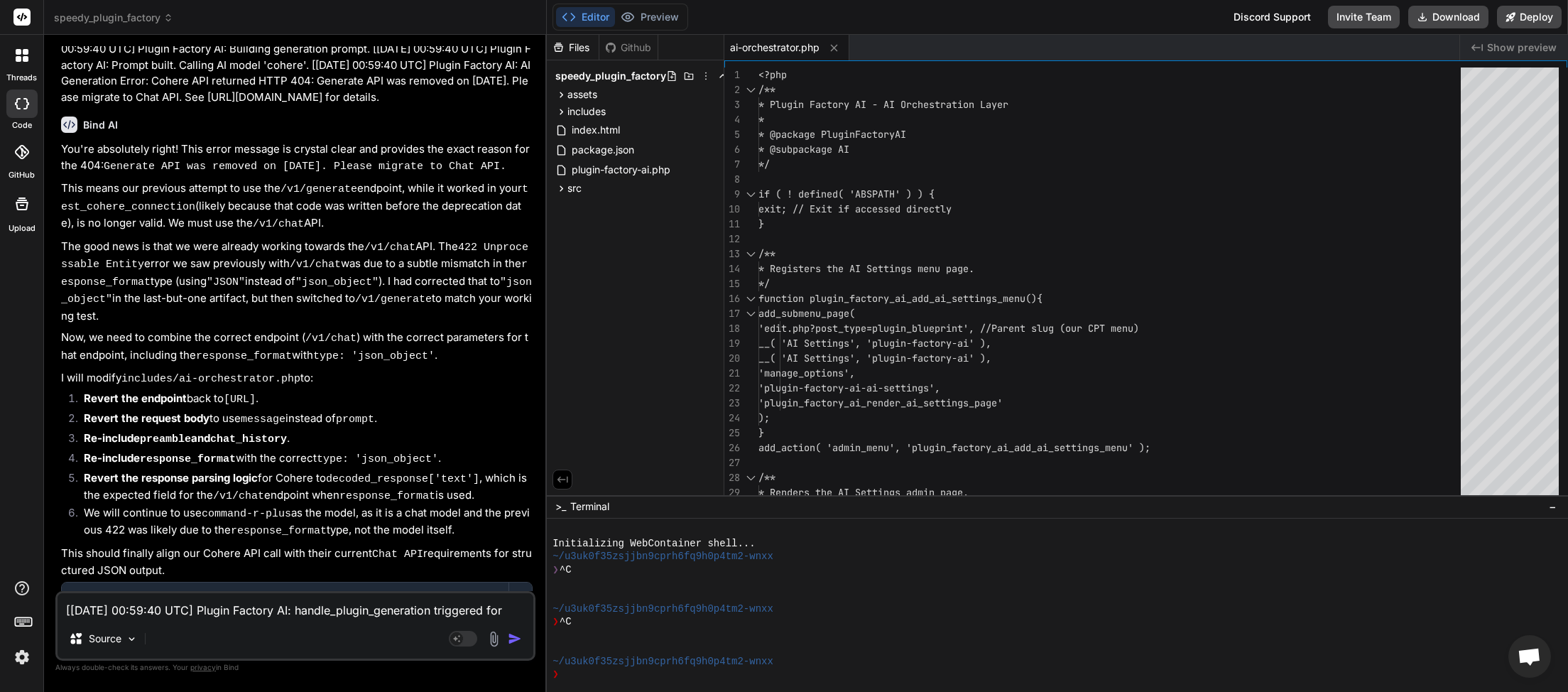
scroll to position [9965, 0]
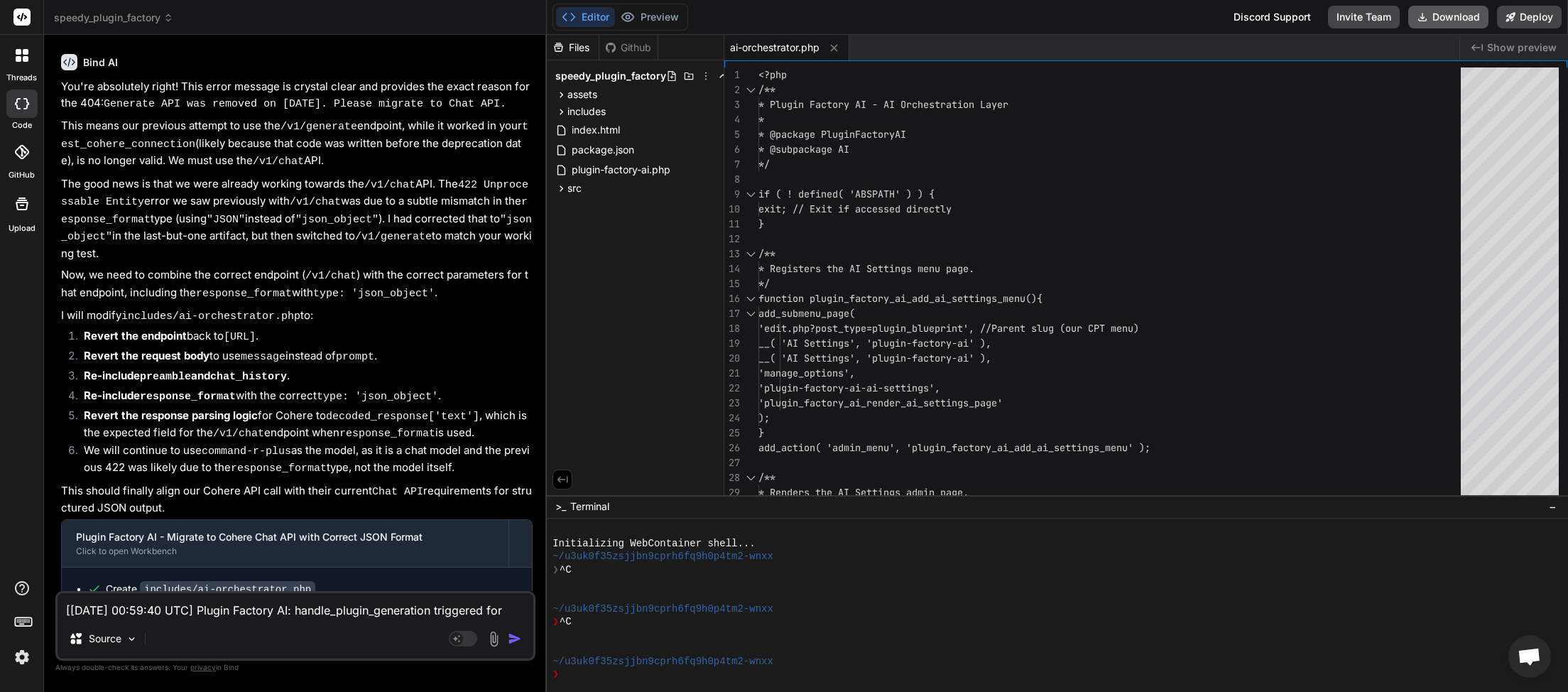
click at [1459, 12] on button "Download" at bounding box center [1448, 16] width 80 height 22
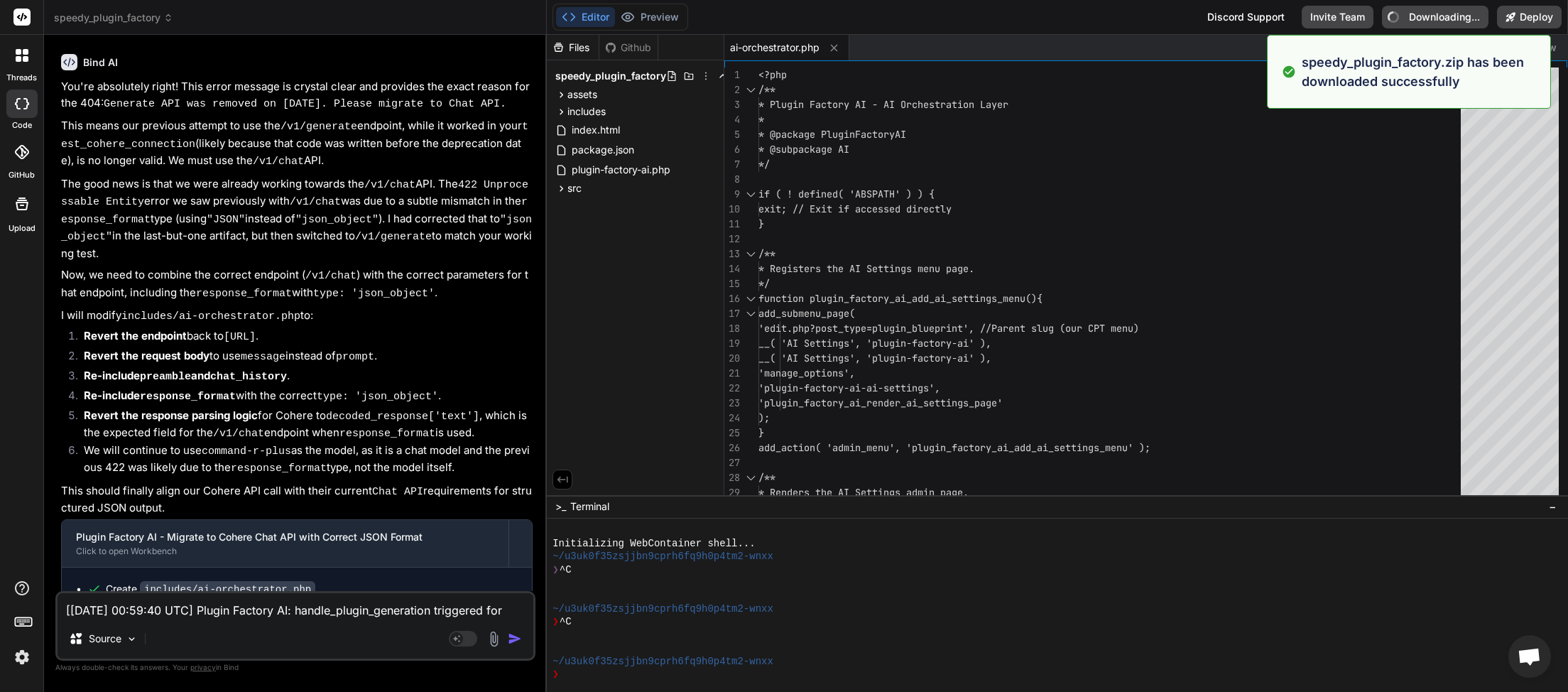
type textarea "x"
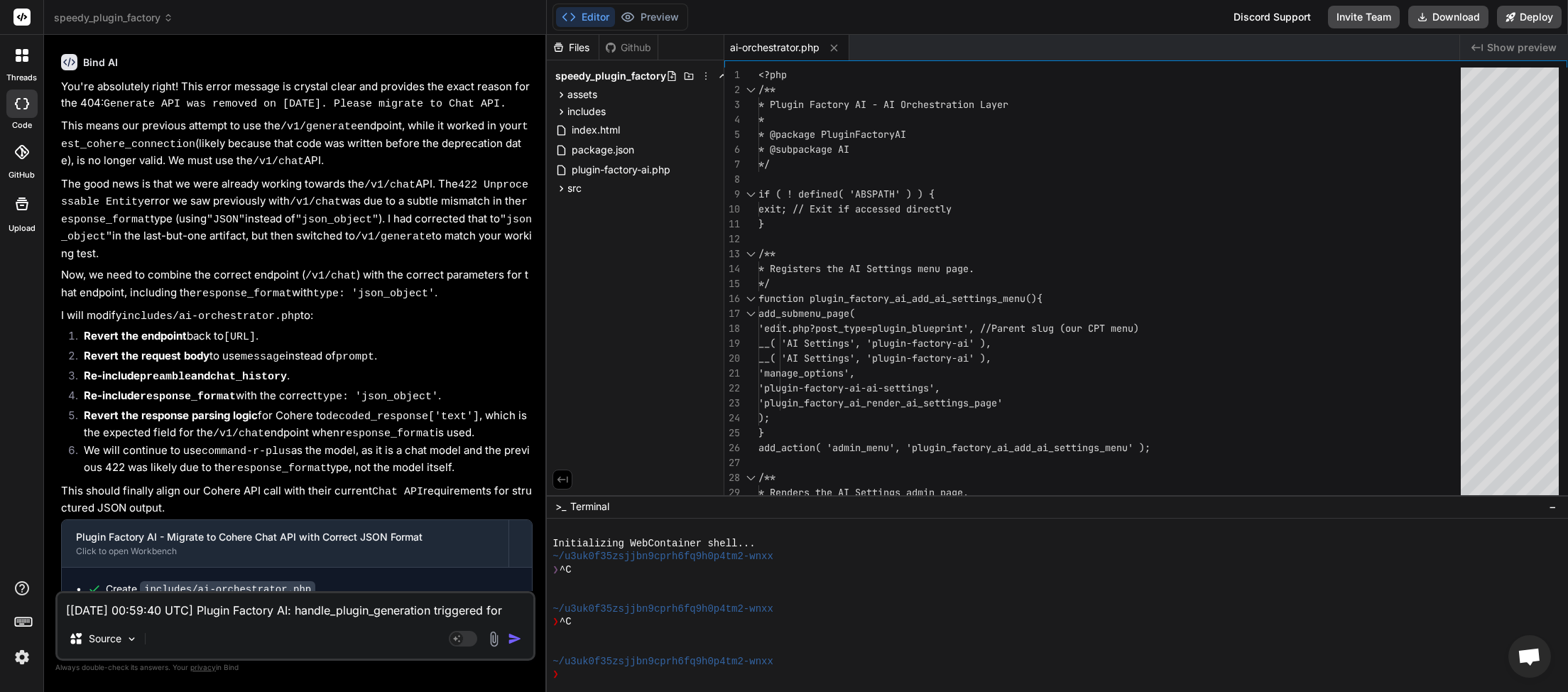
paste textarea "1:03:05 UTC] Plugin Factory AI: handle_plugin_generation triggered for post ID:…"
type textarea "[[DATE] 01:03:05 UTC] Plugin Factory AI: handle_plugin_generation triggered for…"
type textarea "x"
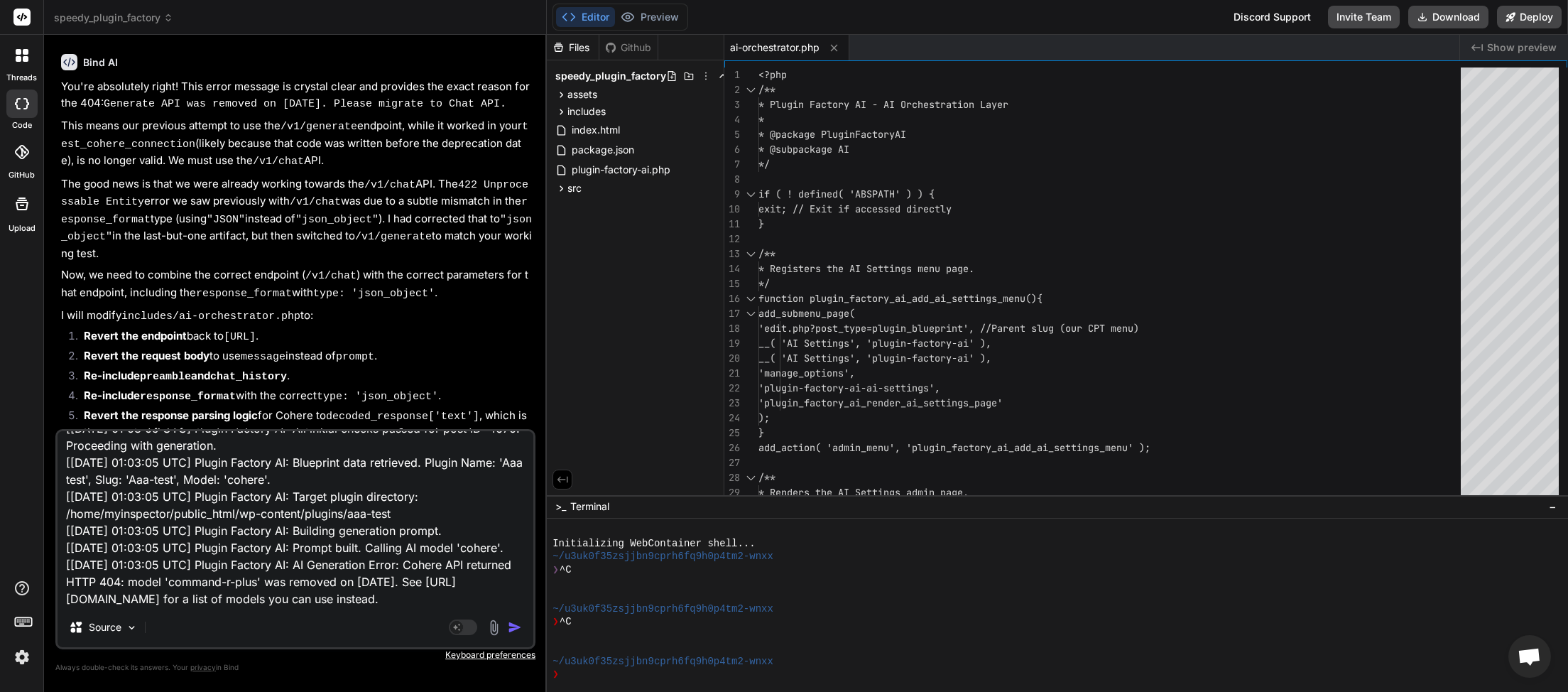
type textarea "[[DATE] 01:03:05 UTC] Plugin Factory AI: handle_plugin_generation triggered for…"
click at [521, 625] on img "button" at bounding box center [515, 627] width 14 height 14
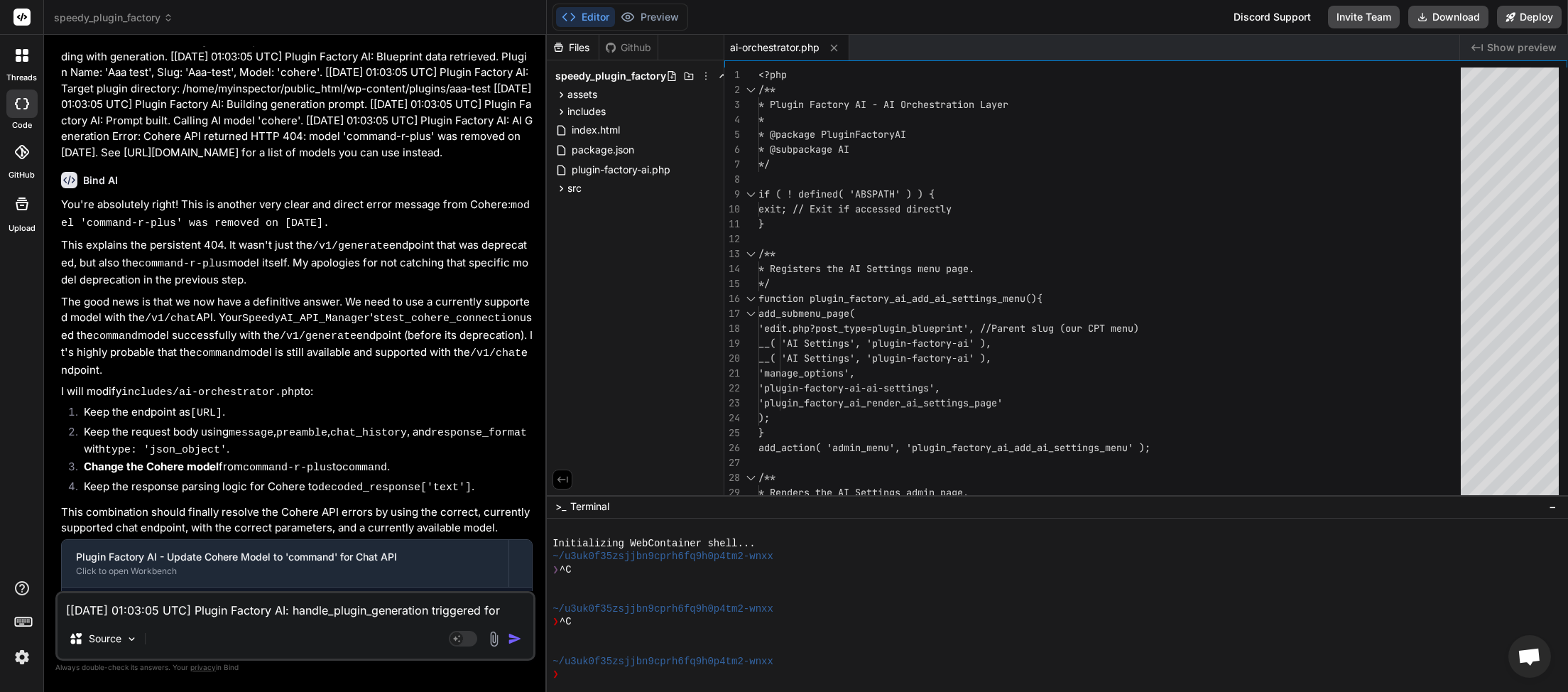
scroll to position [10799, 0]
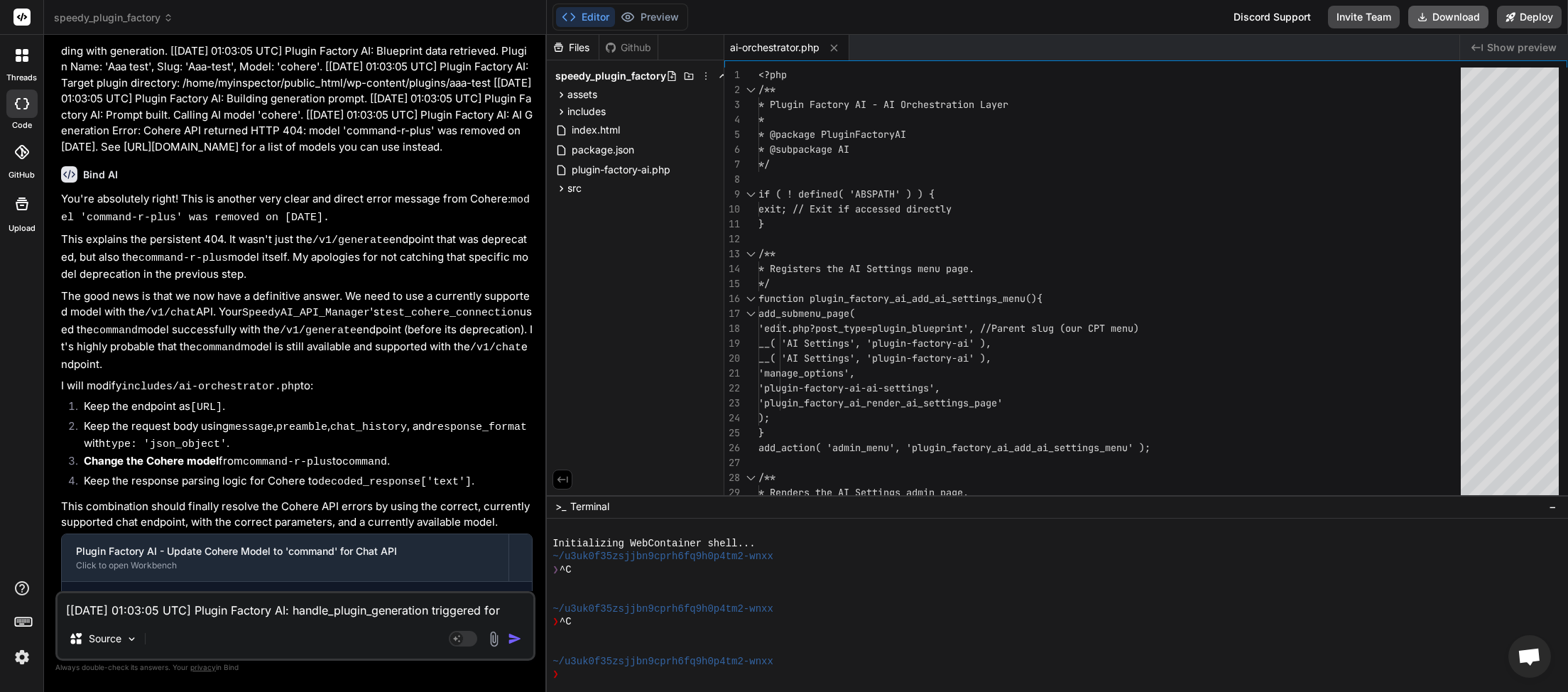
click at [1448, 16] on button "Download" at bounding box center [1448, 16] width 80 height 22
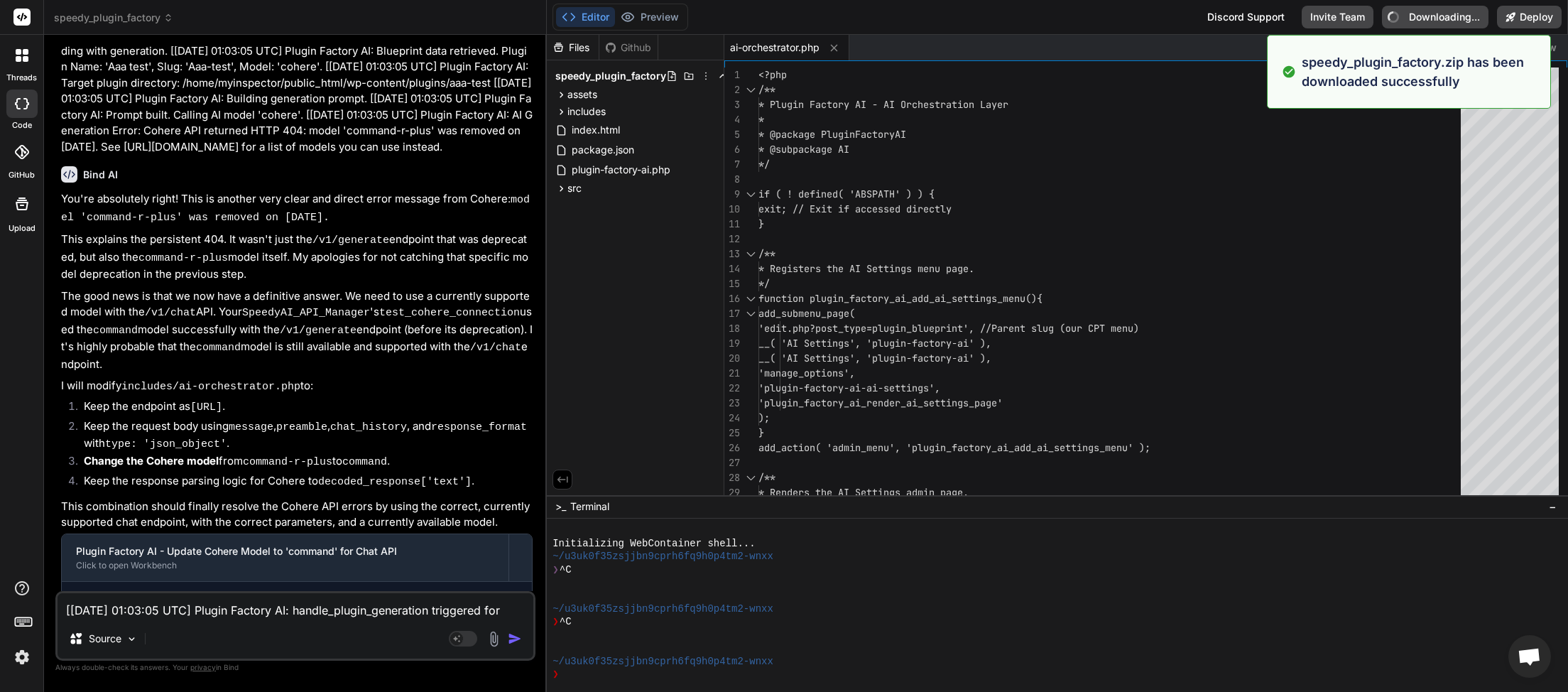
type textarea "x"
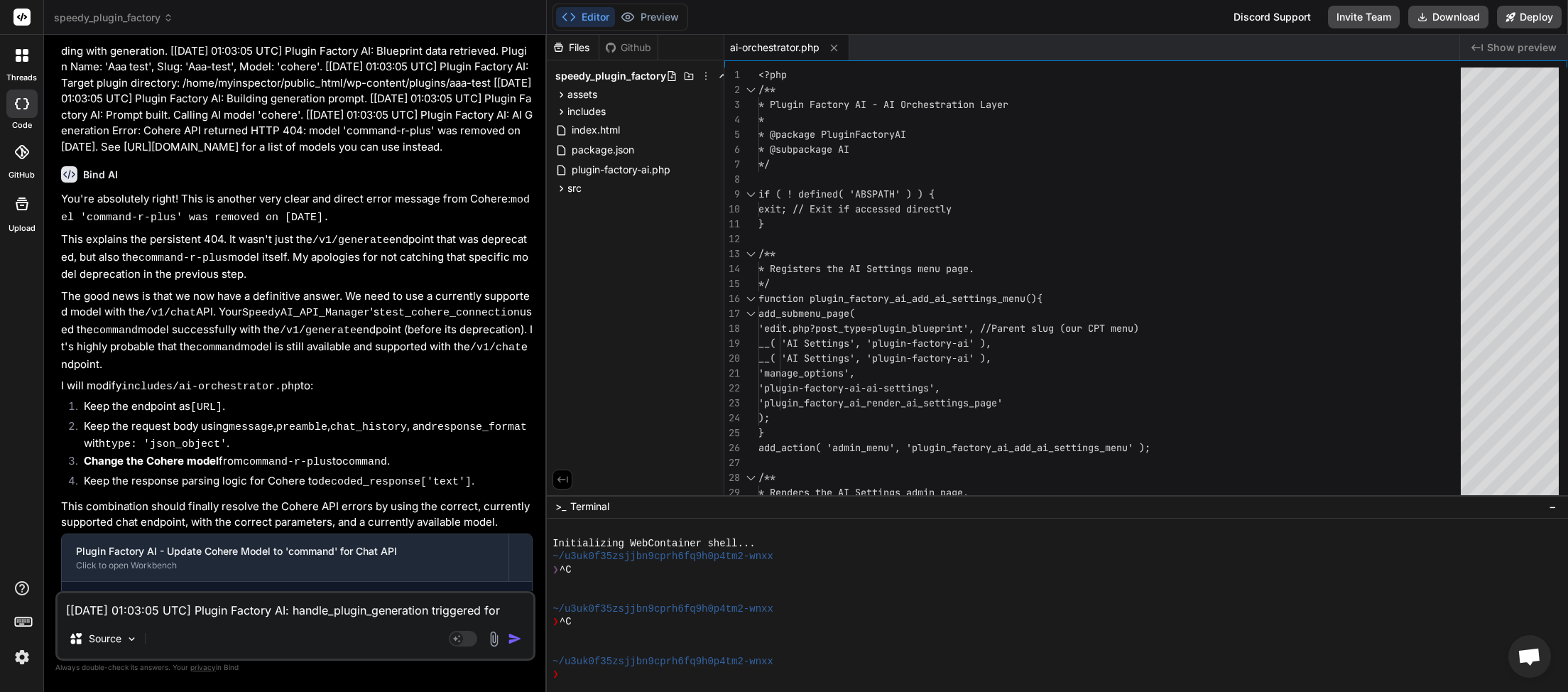
paste textarea "12:37 UTC] Plugin Factory AI: handle_plugin_generation triggered for post ID: 4…"
type textarea "[[DATE] 01:12:37 UTC] Plugin Factory AI: handle_plugin_generation triggered for…"
type textarea "x"
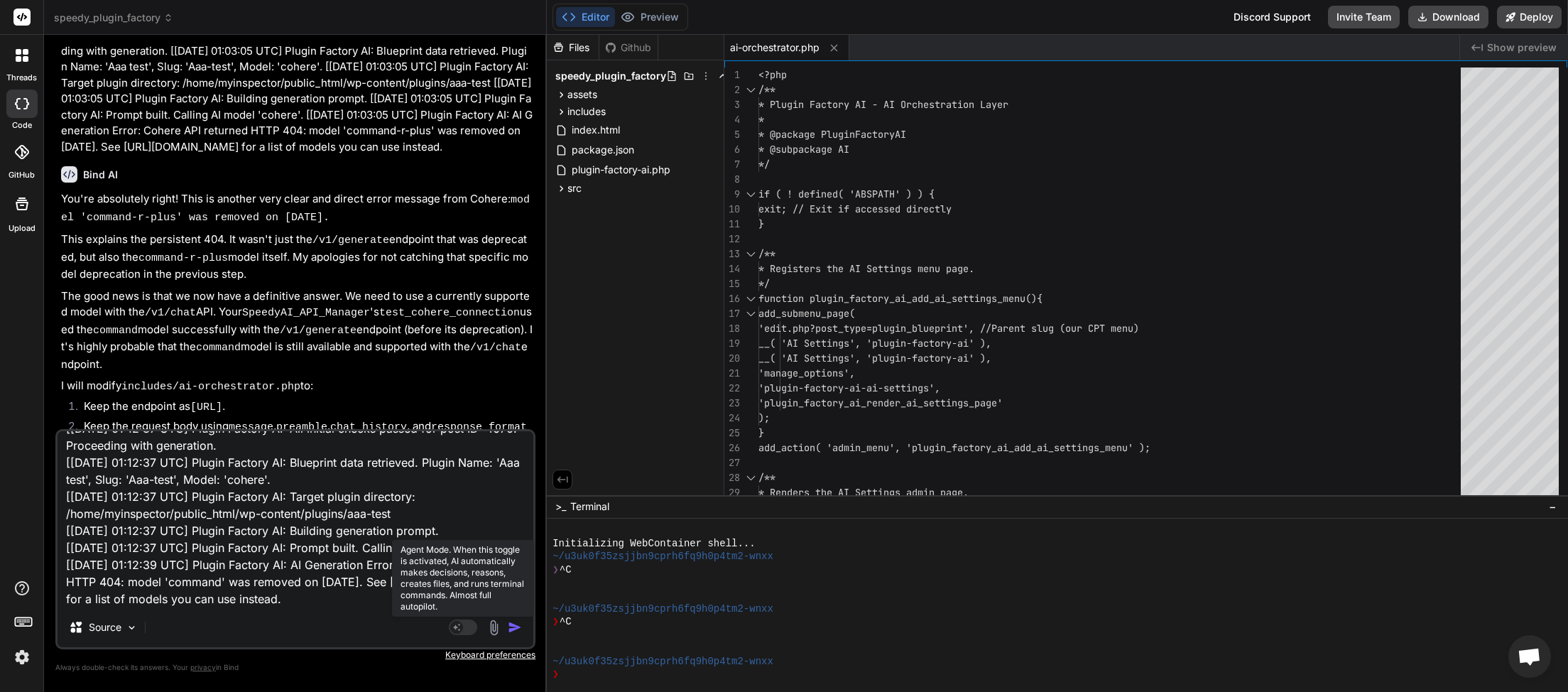
type textarea "[[DATE] 01:12:37 UTC] Plugin Factory AI: handle_plugin_generation triggered for…"
click at [473, 625] on rect at bounding box center [463, 626] width 29 height 15
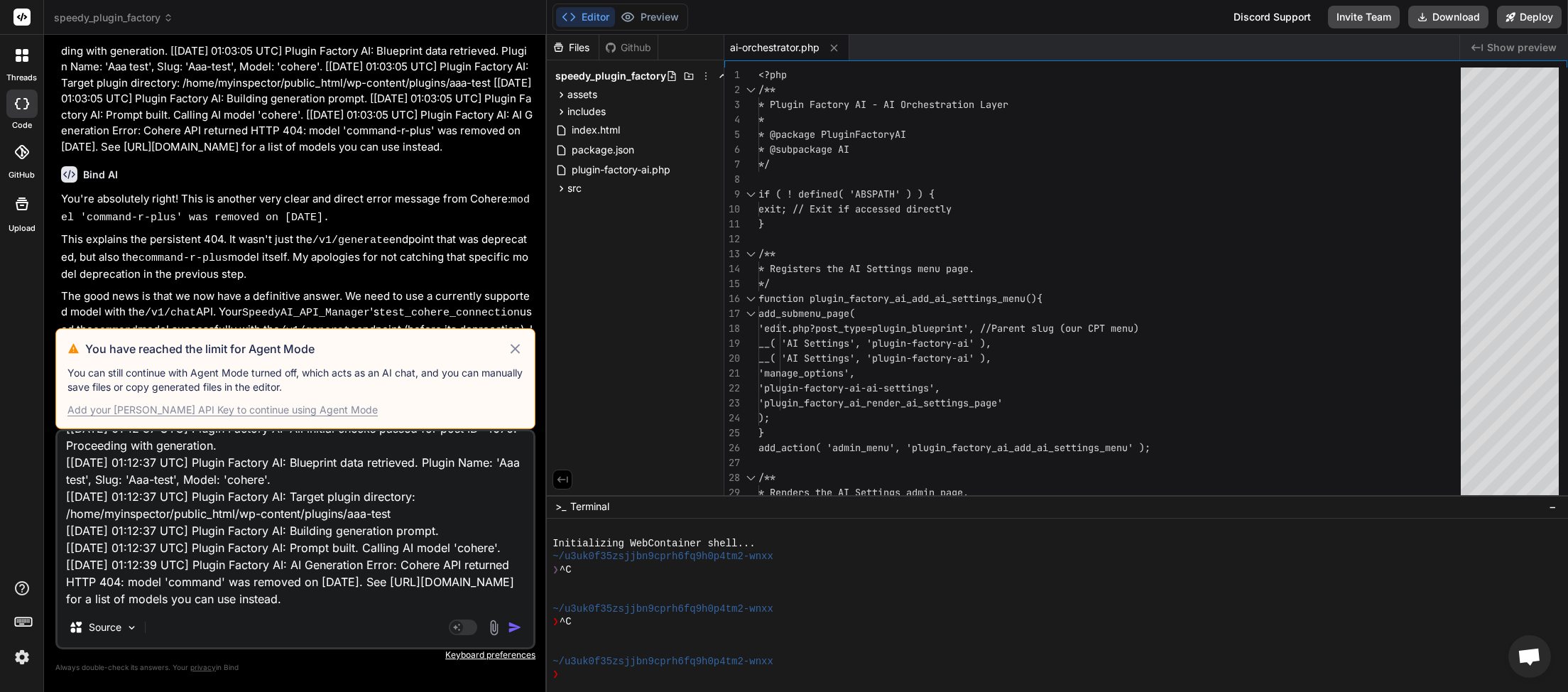
click at [513, 349] on icon at bounding box center [515, 348] width 9 height 9
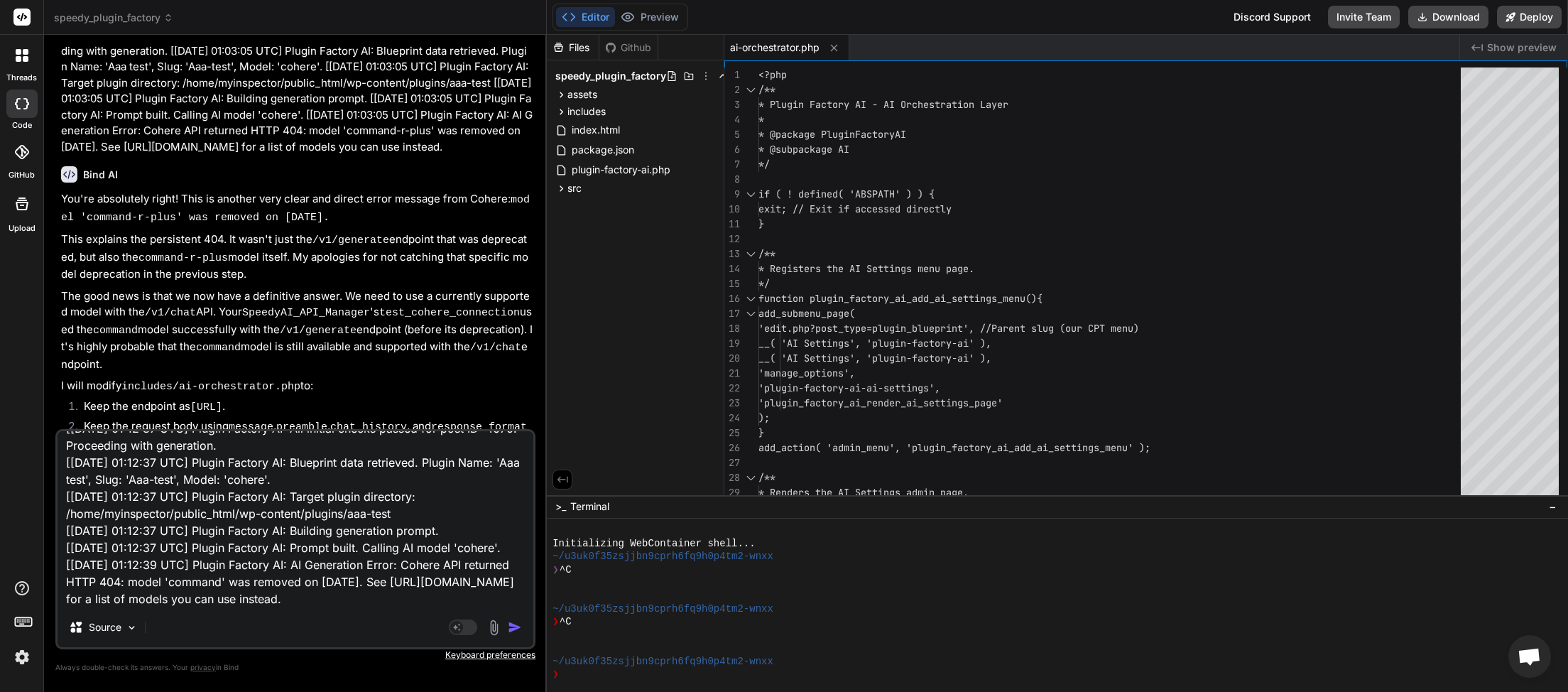
click at [515, 632] on img "button" at bounding box center [515, 627] width 14 height 14
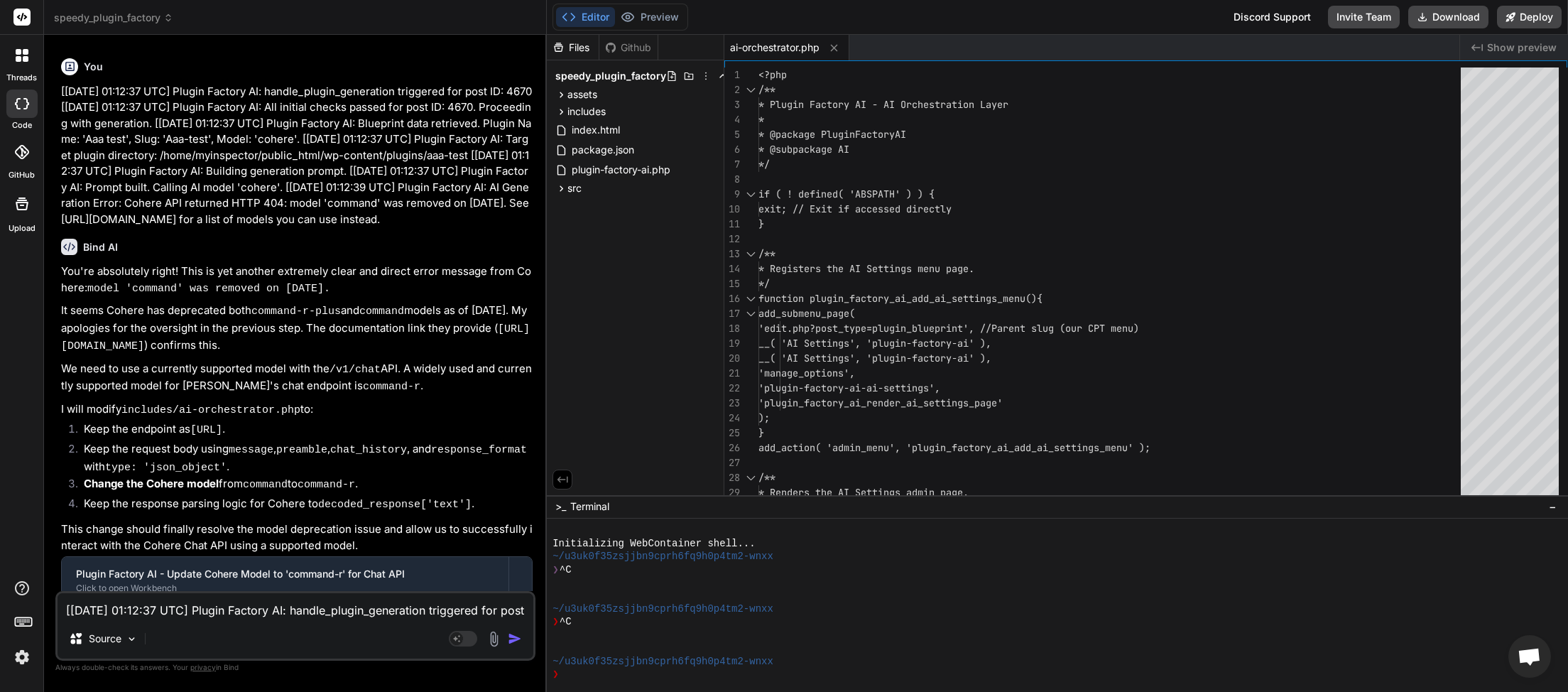
scroll to position [11584, 0]
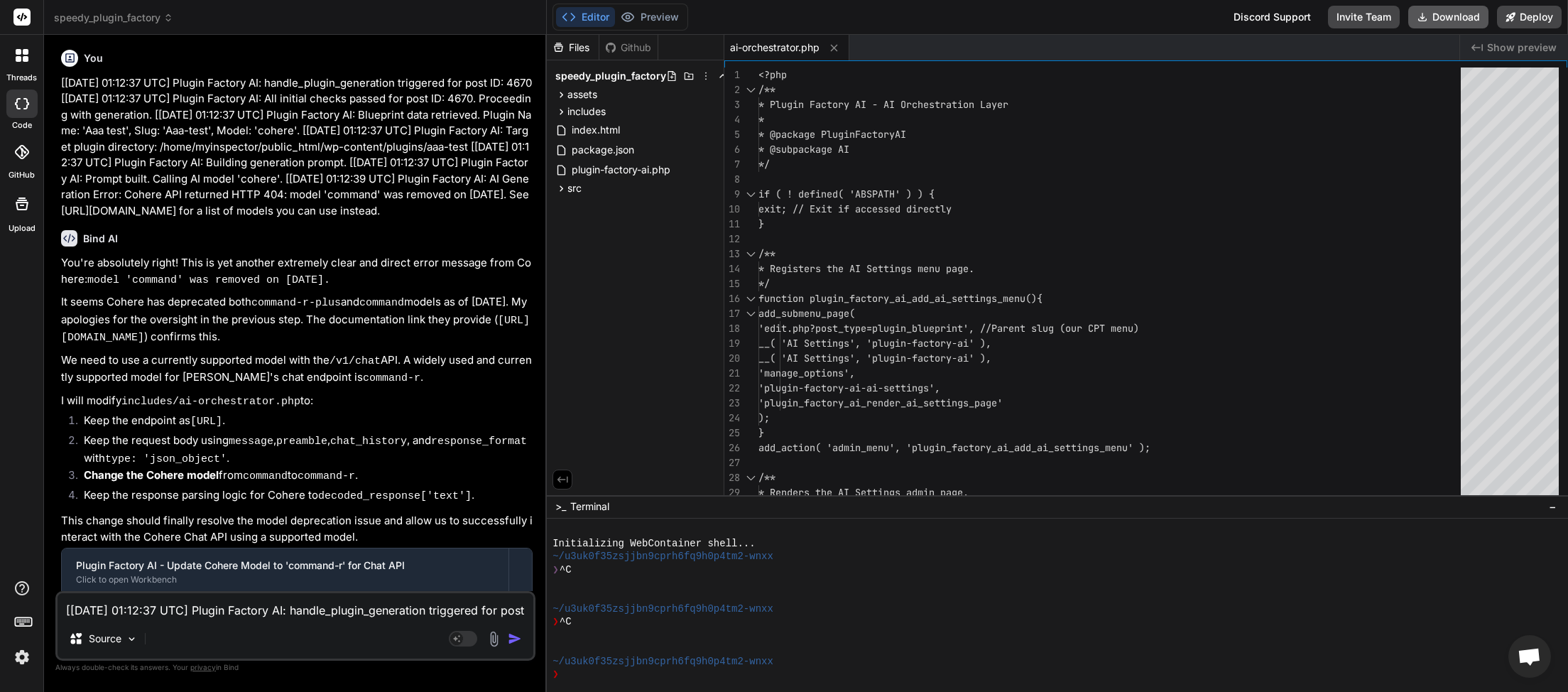
click at [1446, 14] on button "Download" at bounding box center [1448, 16] width 80 height 22
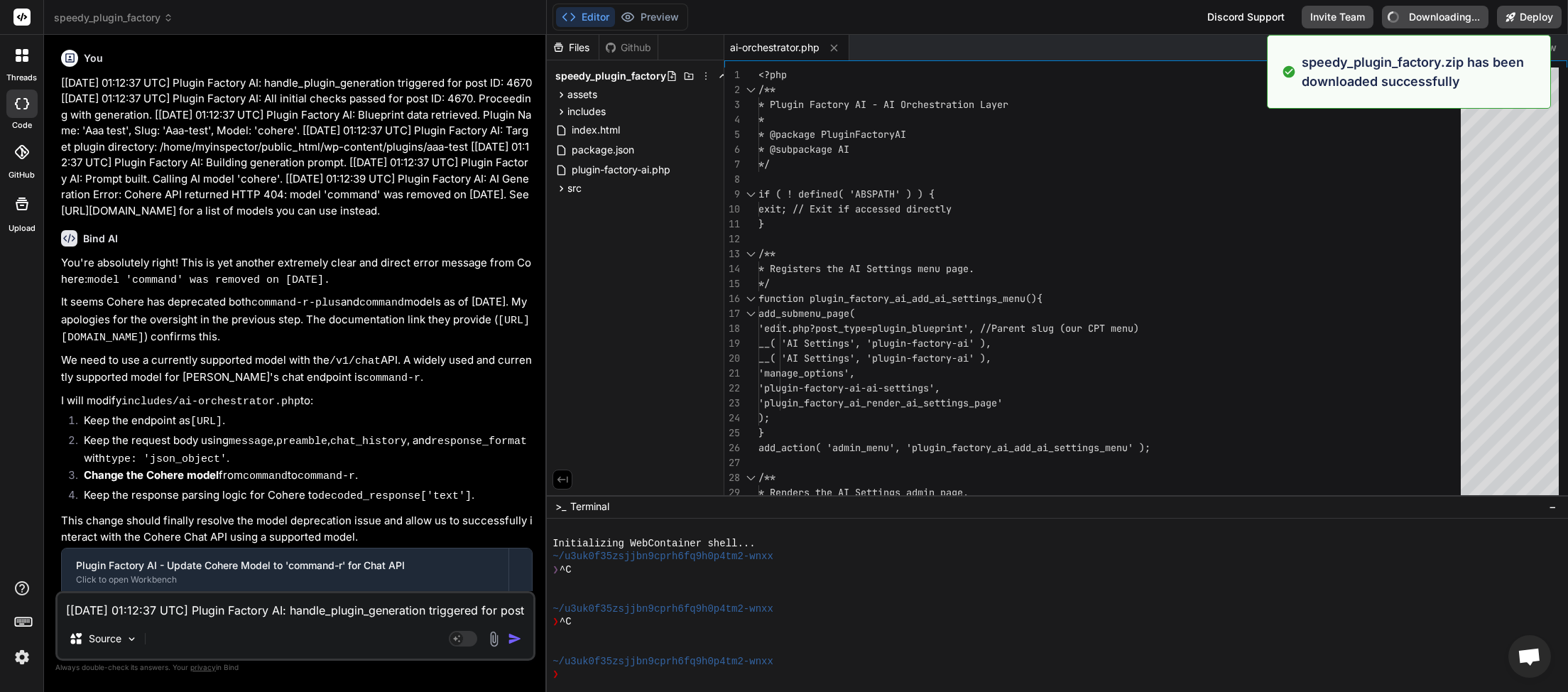
type textarea "x"
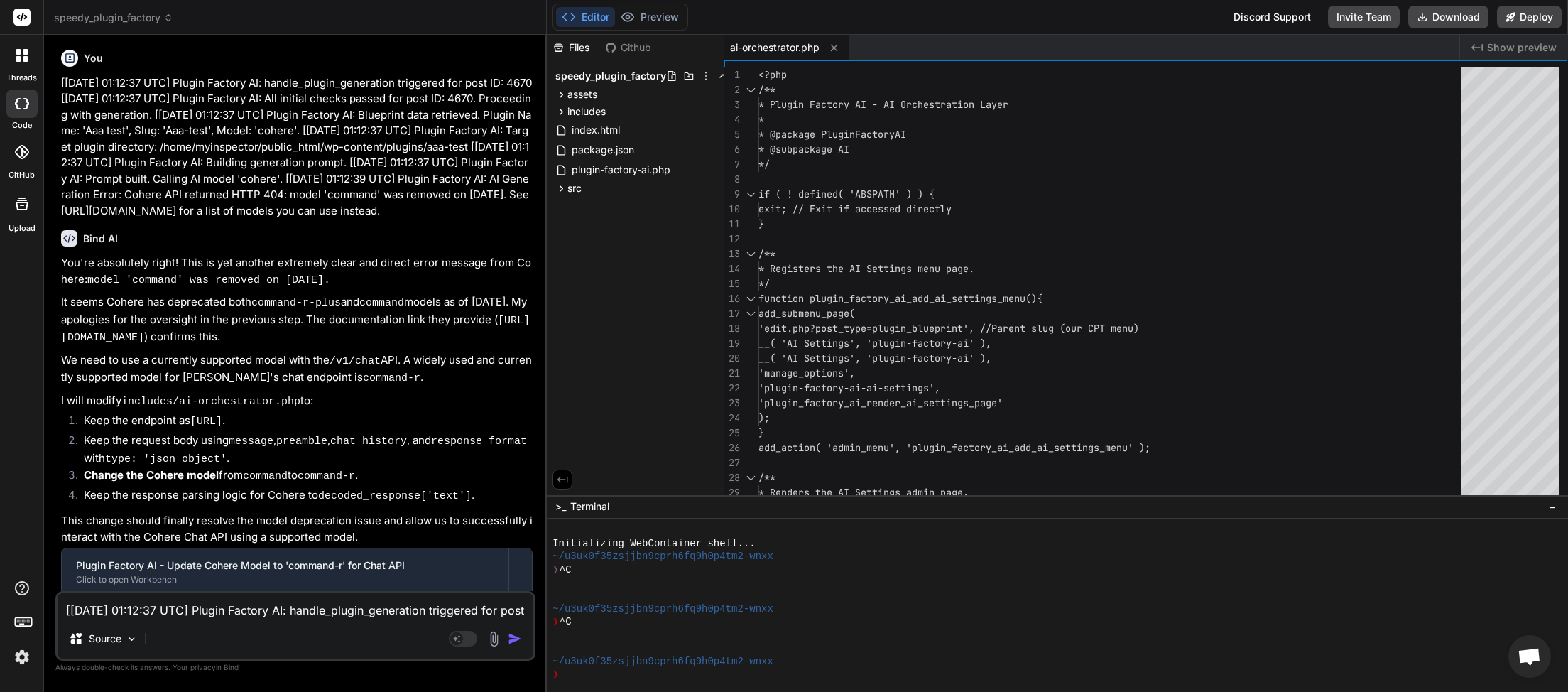
click at [186, 608] on textarea "[[DATE] 01:12:37 UTC] Plugin Factory AI: handle_plugin_generation triggered for…" at bounding box center [295, 606] width 476 height 25
type textarea "i"
type textarea "x"
type textarea "it"
type textarea "x"
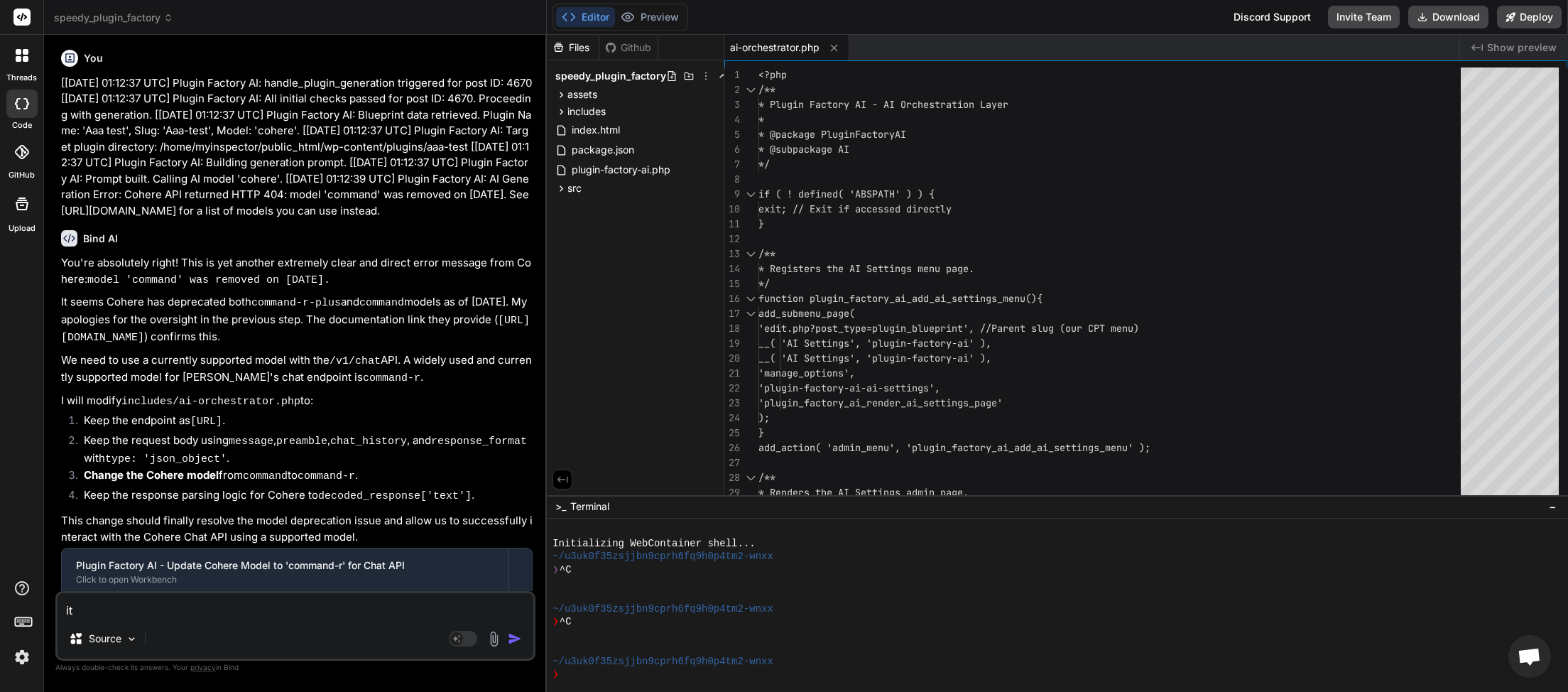
type textarea "its"
type textarea "x"
type textarea "its"
type textarea "x"
type textarea "its s"
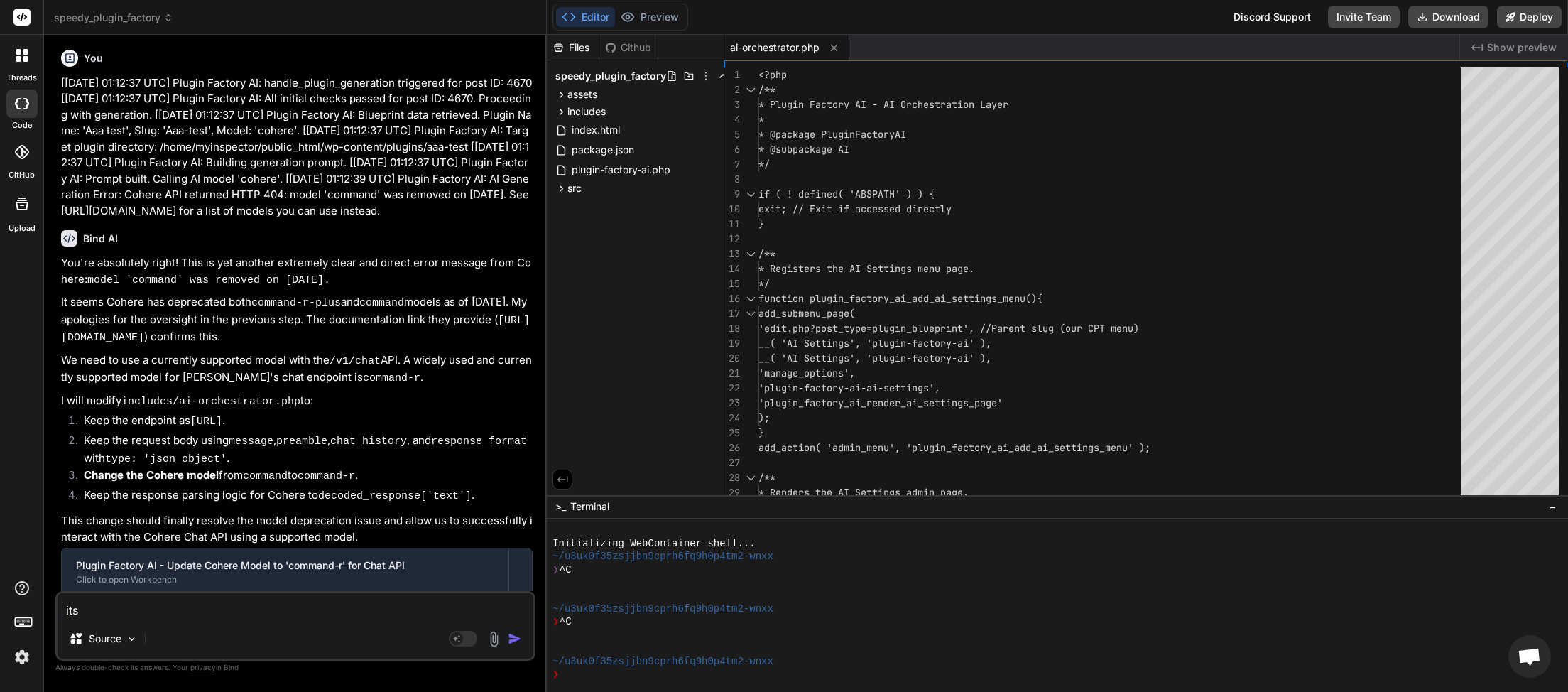
type textarea "x"
type textarea "its st"
type textarea "x"
type textarea "its sti"
type textarea "x"
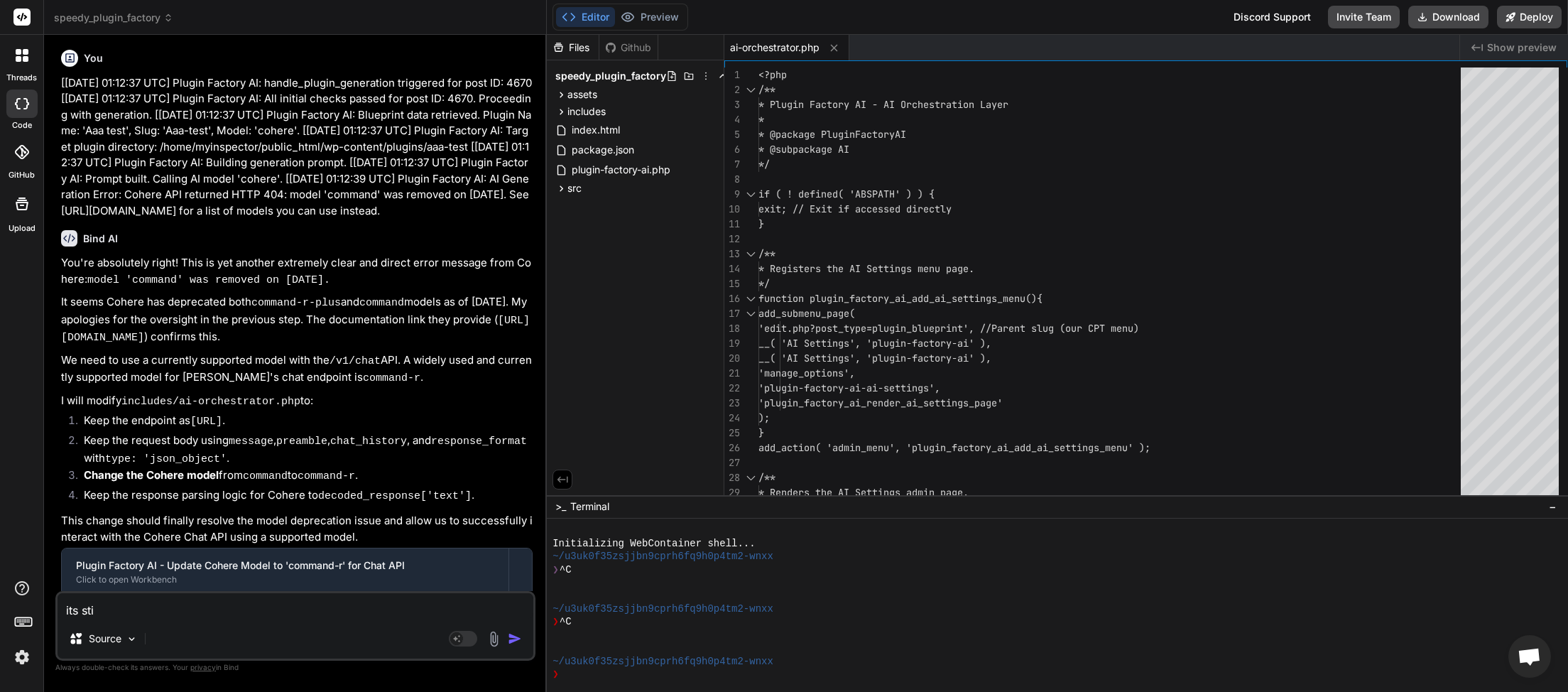
type textarea "its stil"
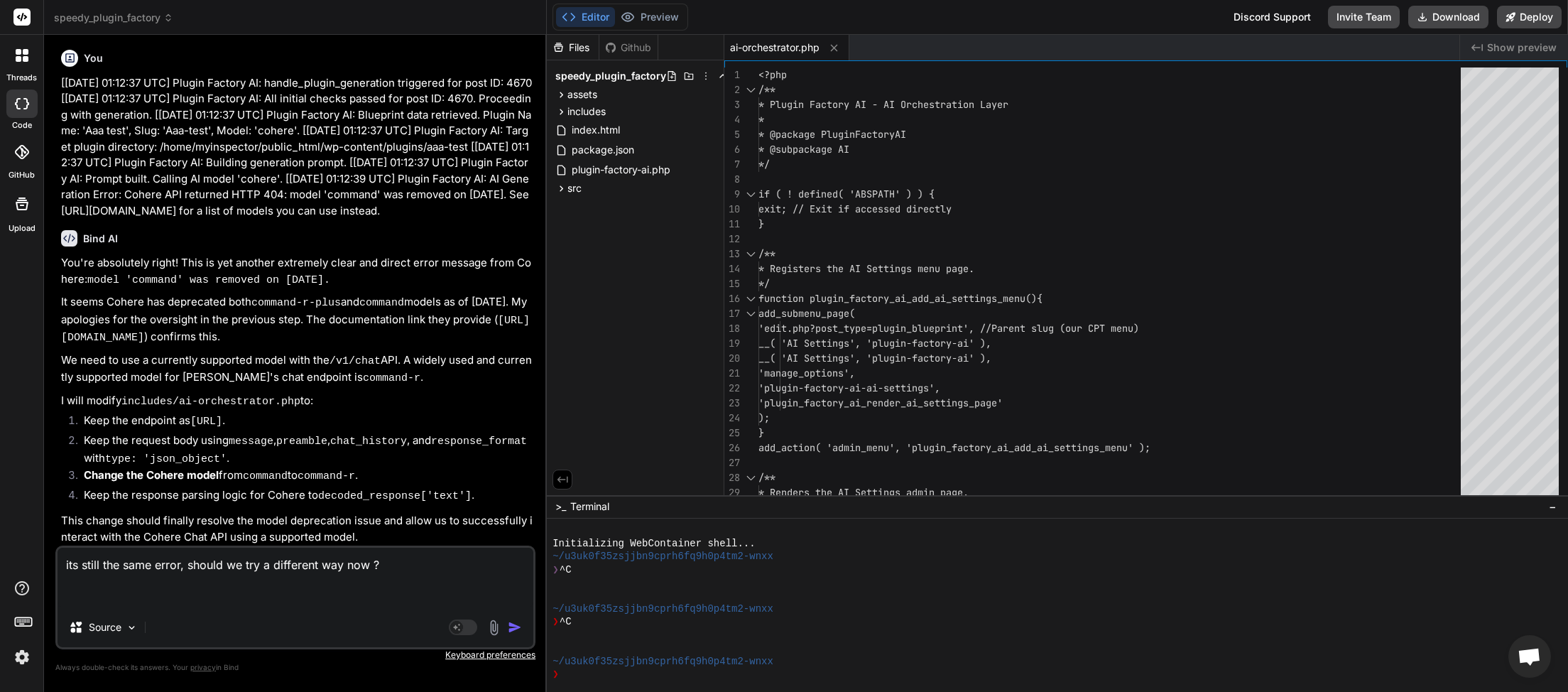
paste textarea "[[DATE] 01:19:48 UTC] Plugin Factory AI: handle_plugin_generation triggered for…"
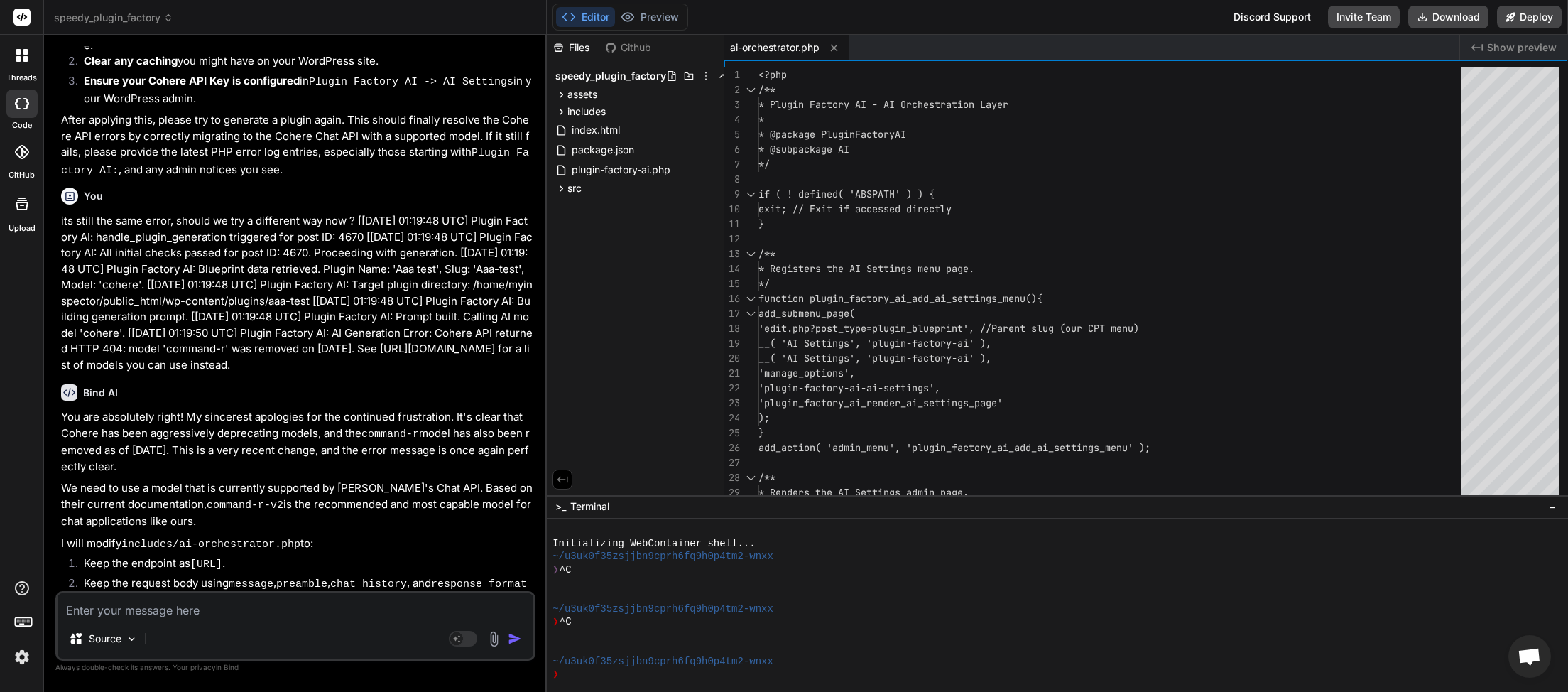
scroll to position [12379, 0]
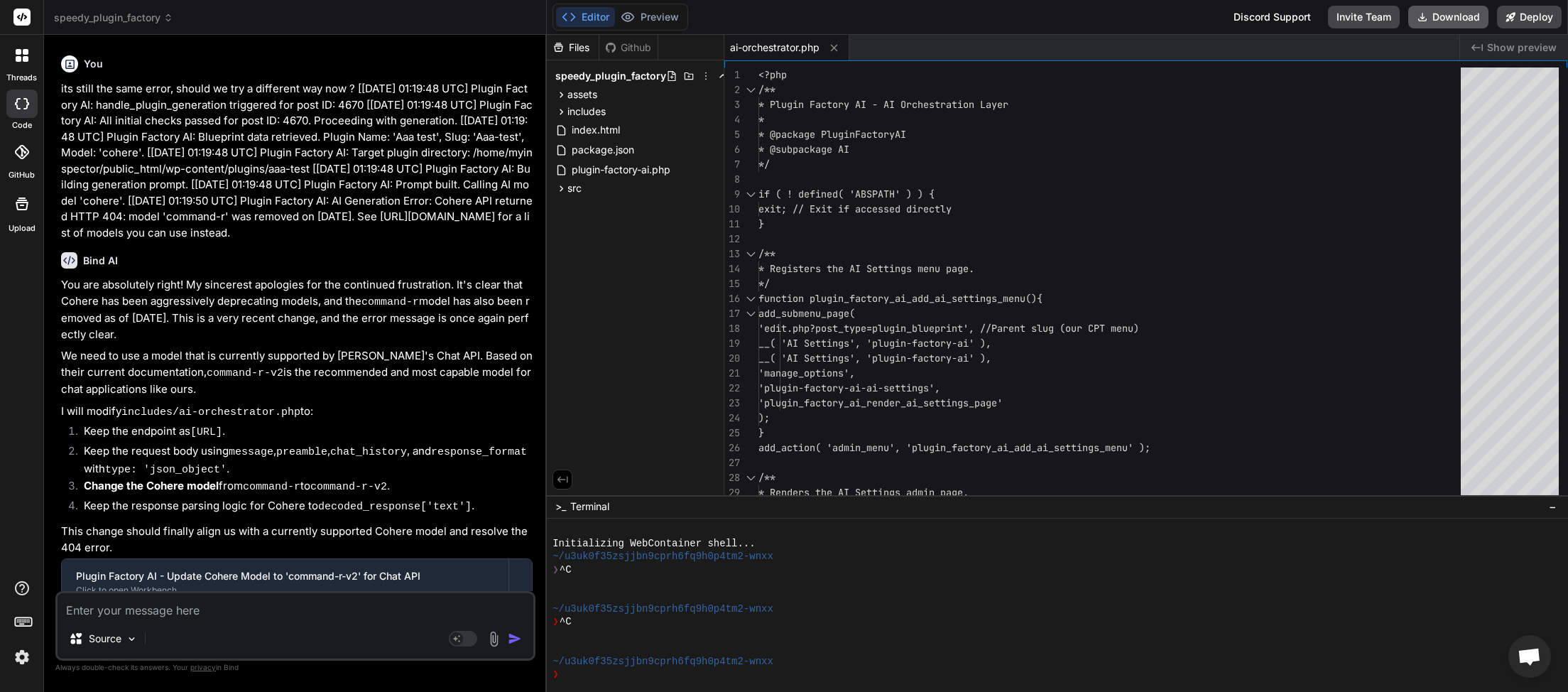
click at [1450, 22] on button "Download" at bounding box center [1448, 16] width 80 height 22
click at [1432, 15] on button "Download" at bounding box center [1448, 16] width 80 height 22
click at [162, 615] on textarea at bounding box center [295, 606] width 476 height 25
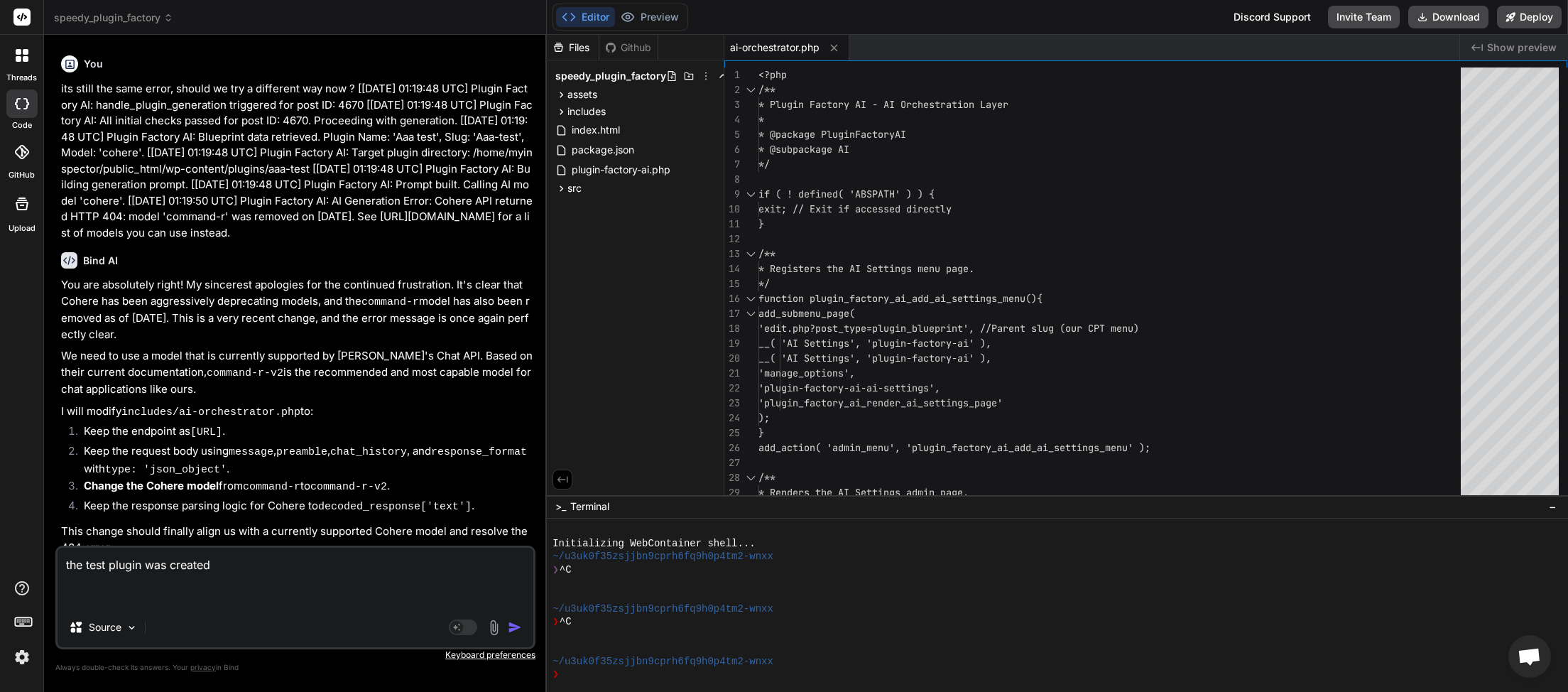
paste textarea "<?php /** * Plugin Name: Aaa test * Description: A checklist module for WordPre…"
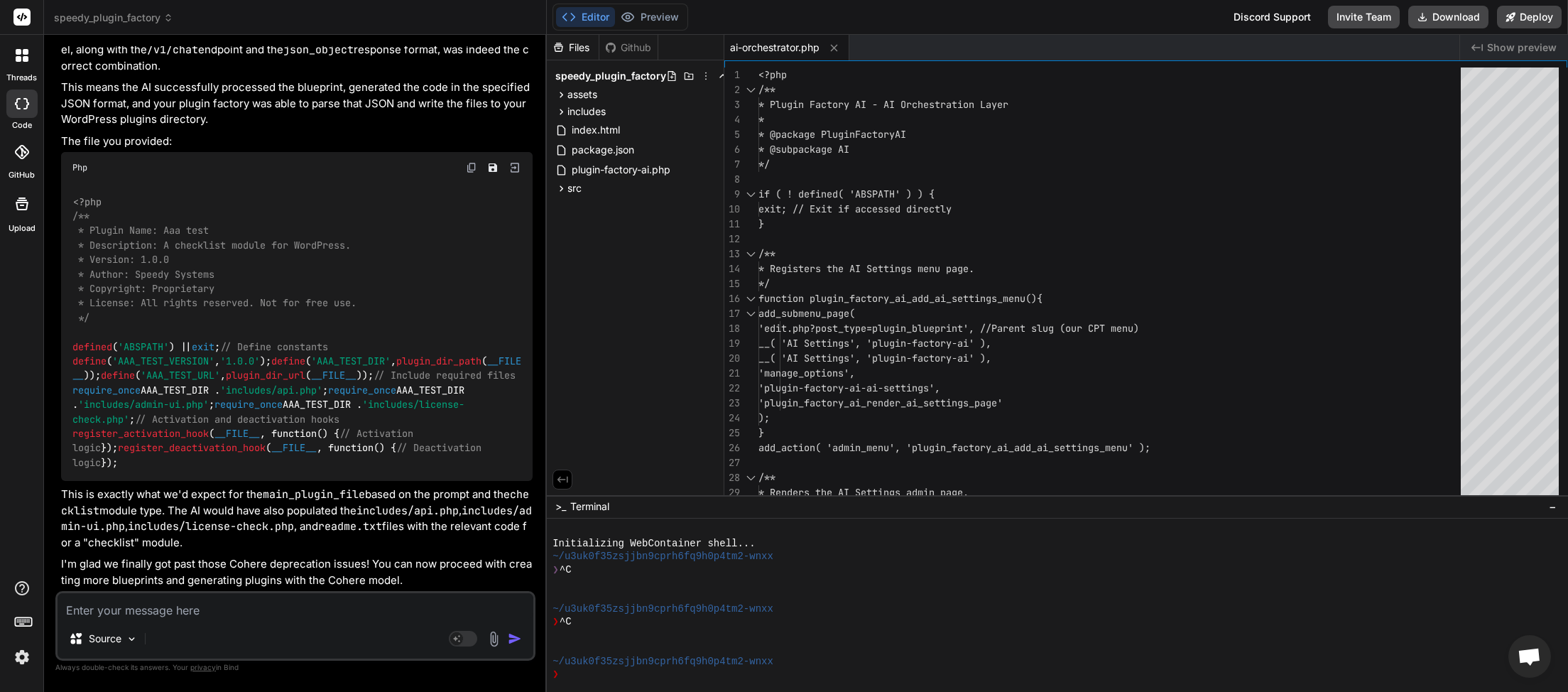
scroll to position [13580, 0]
click at [181, 615] on textarea at bounding box center [295, 606] width 476 height 25
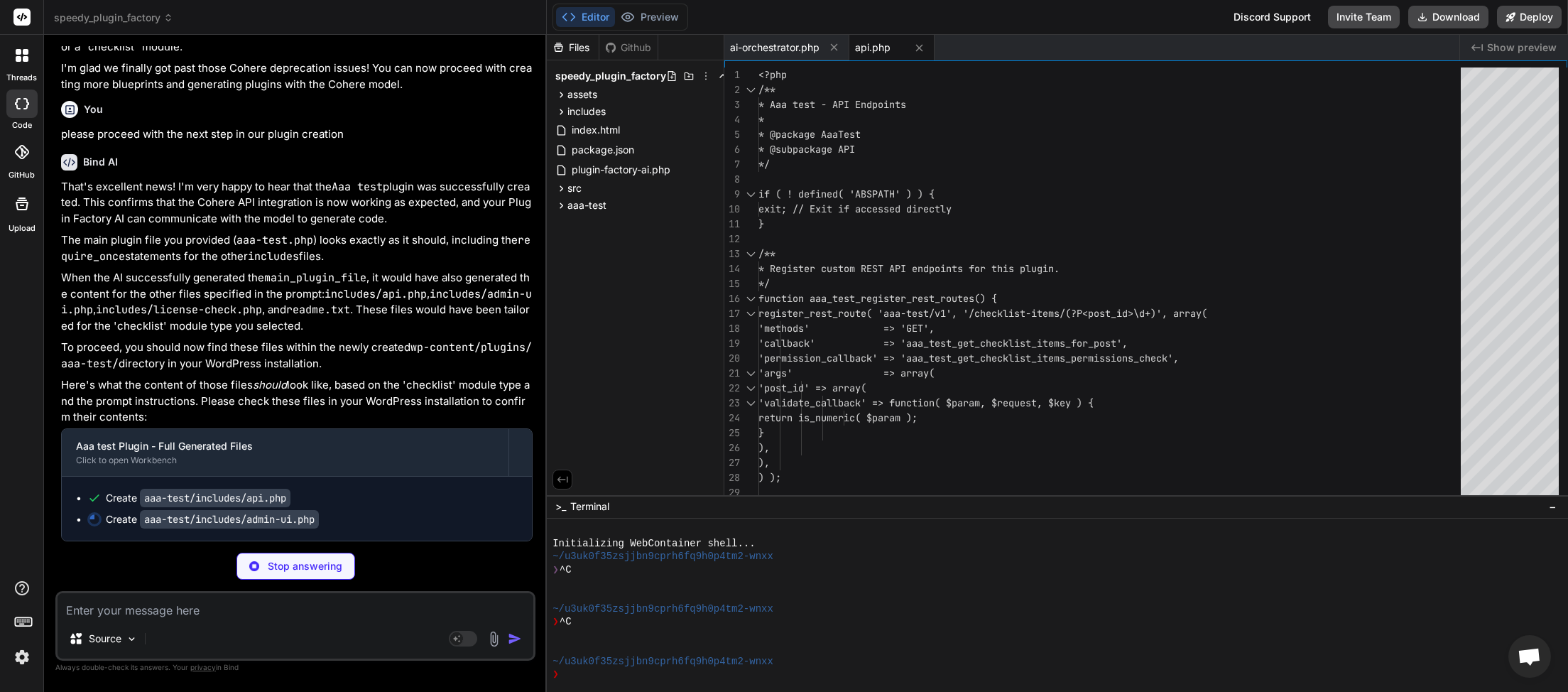
scroll to position [14079, 0]
click at [165, 616] on textarea at bounding box center [295, 606] width 476 height 25
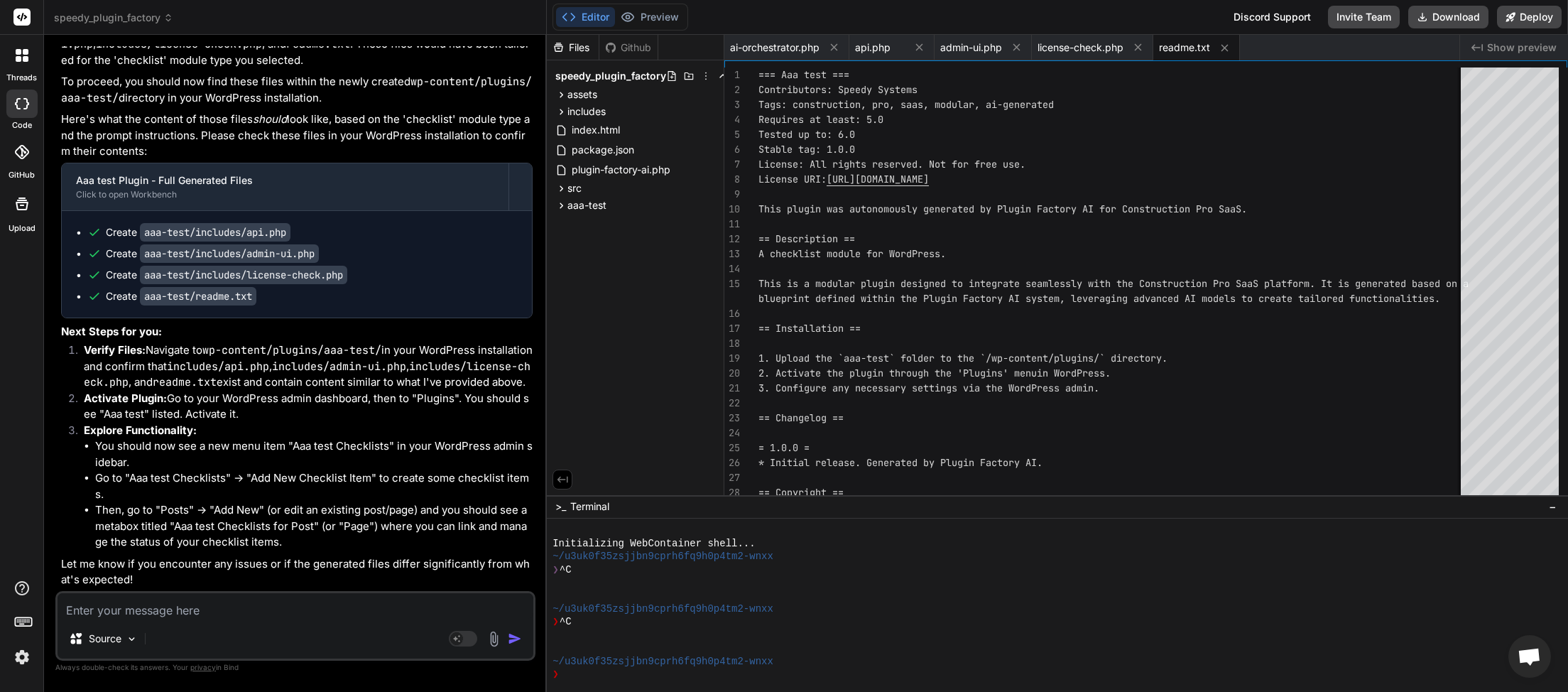
scroll to position [14362, 0]
click at [1437, 16] on button "Download" at bounding box center [1448, 16] width 80 height 22
click at [163, 616] on textarea at bounding box center [295, 606] width 476 height 25
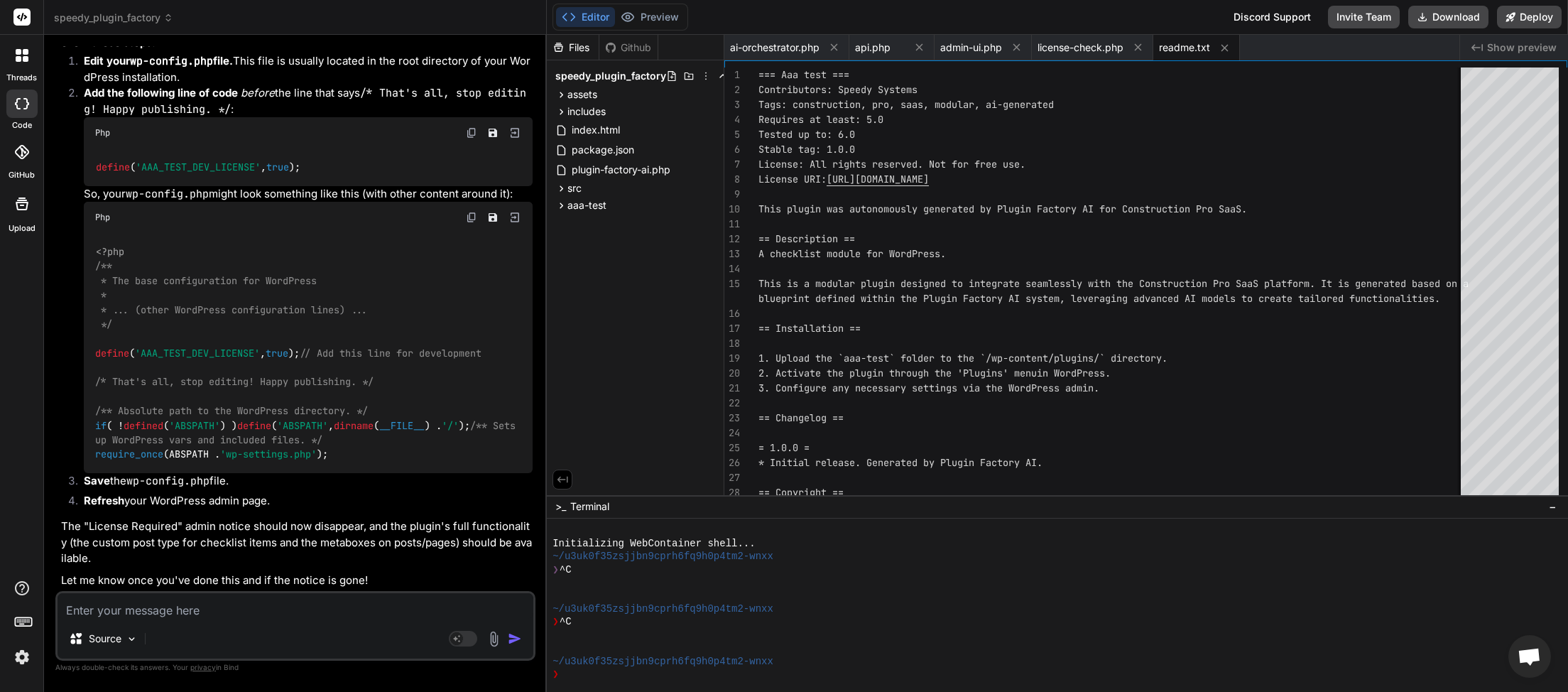
scroll to position [15162, 0]
click at [149, 607] on textarea at bounding box center [295, 606] width 476 height 25
click at [172, 614] on textarea at bounding box center [295, 606] width 476 height 25
click at [518, 638] on img "button" at bounding box center [515, 638] width 14 height 14
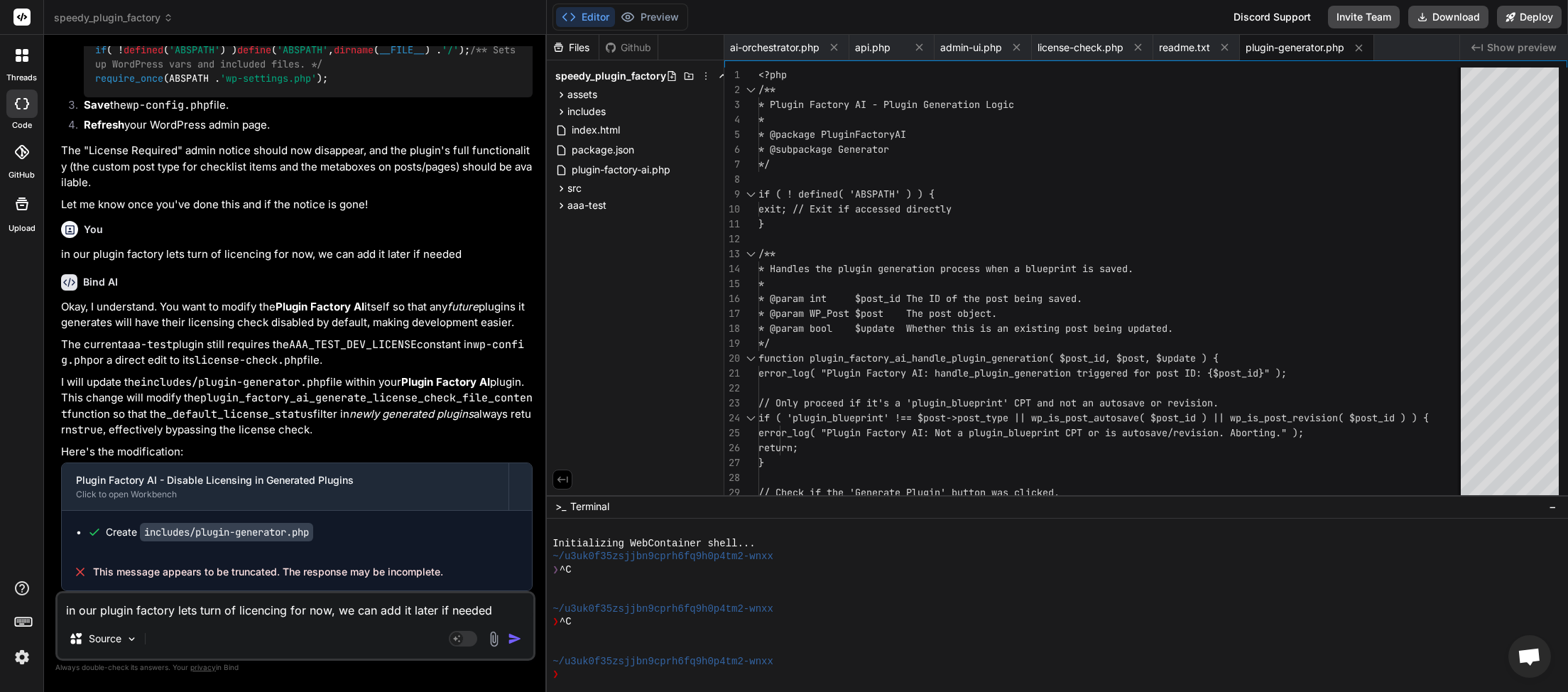
scroll to position [15542, 0]
drag, startPoint x: 446, startPoint y: 574, endPoint x: 93, endPoint y: 577, distance: 353.0
click at [93, 577] on div "This message appears to be truncated. The response may be incomplete." at bounding box center [297, 571] width 470 height 37
copy span "This message appears to be truncated. The response may be incomplete."
click at [93, 605] on textarea "in our plugin factory lets turn of licencing for now, we can add it later if ne…" at bounding box center [295, 606] width 476 height 25
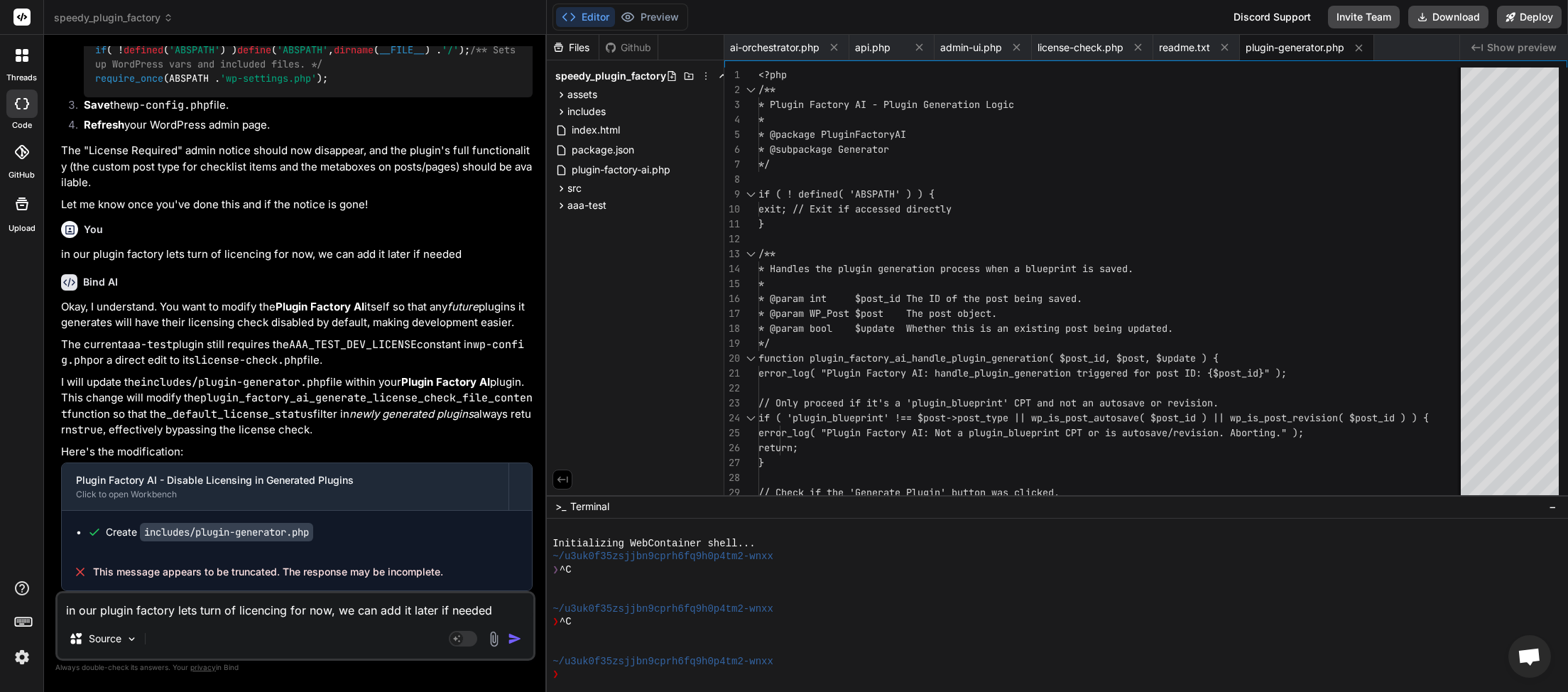
paste textarea "This message appears to be truncated. The response may be incomplete."
click at [522, 637] on img "button" at bounding box center [515, 638] width 14 height 14
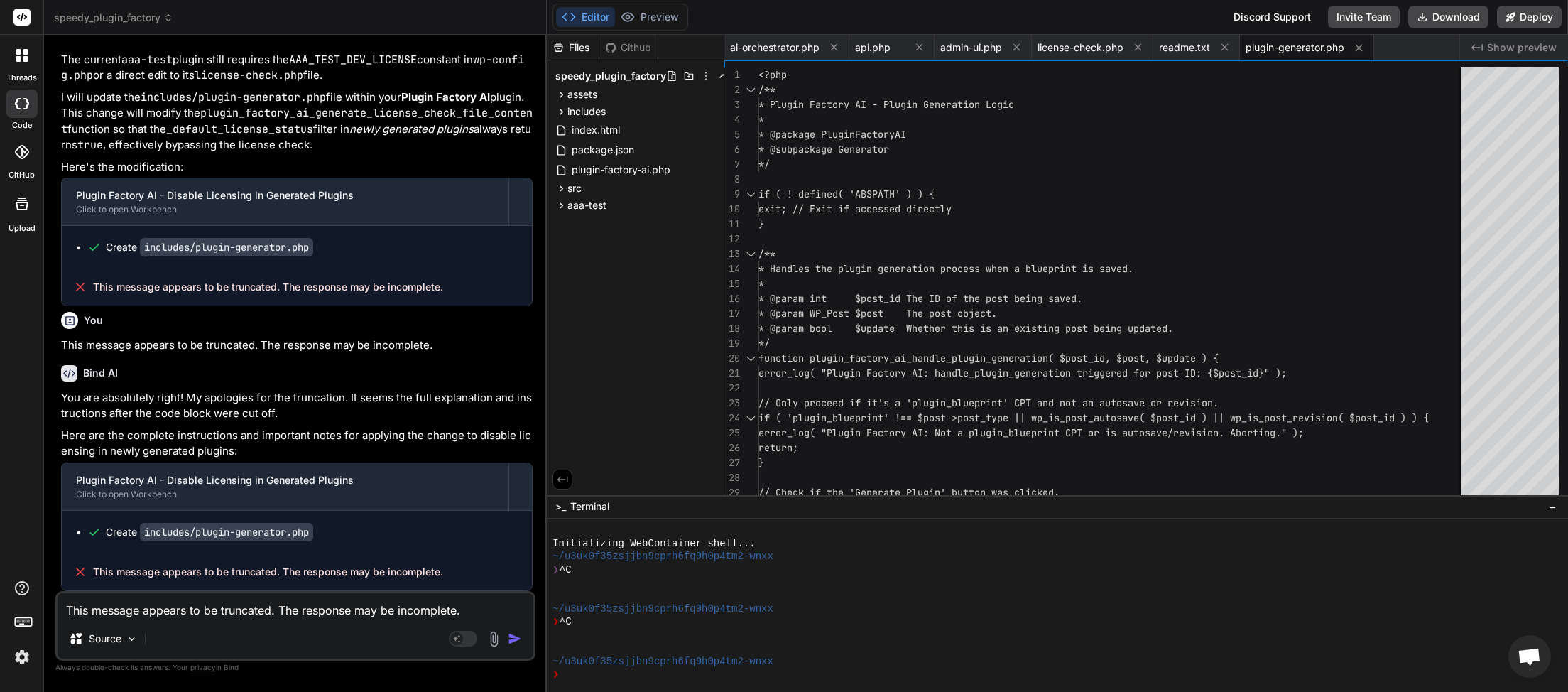
scroll to position [15826, 0]
drag, startPoint x: 345, startPoint y: 579, endPoint x: 90, endPoint y: 572, distance: 255.1
click at [90, 572] on div "This message appears to be truncated. The response may be incomplete." at bounding box center [297, 571] width 470 height 37
copy div "This message appears to be truncated. The response may be incomplete."
click at [83, 610] on textarea "This message appears to be truncated. The response may be incomplete." at bounding box center [295, 606] width 476 height 25
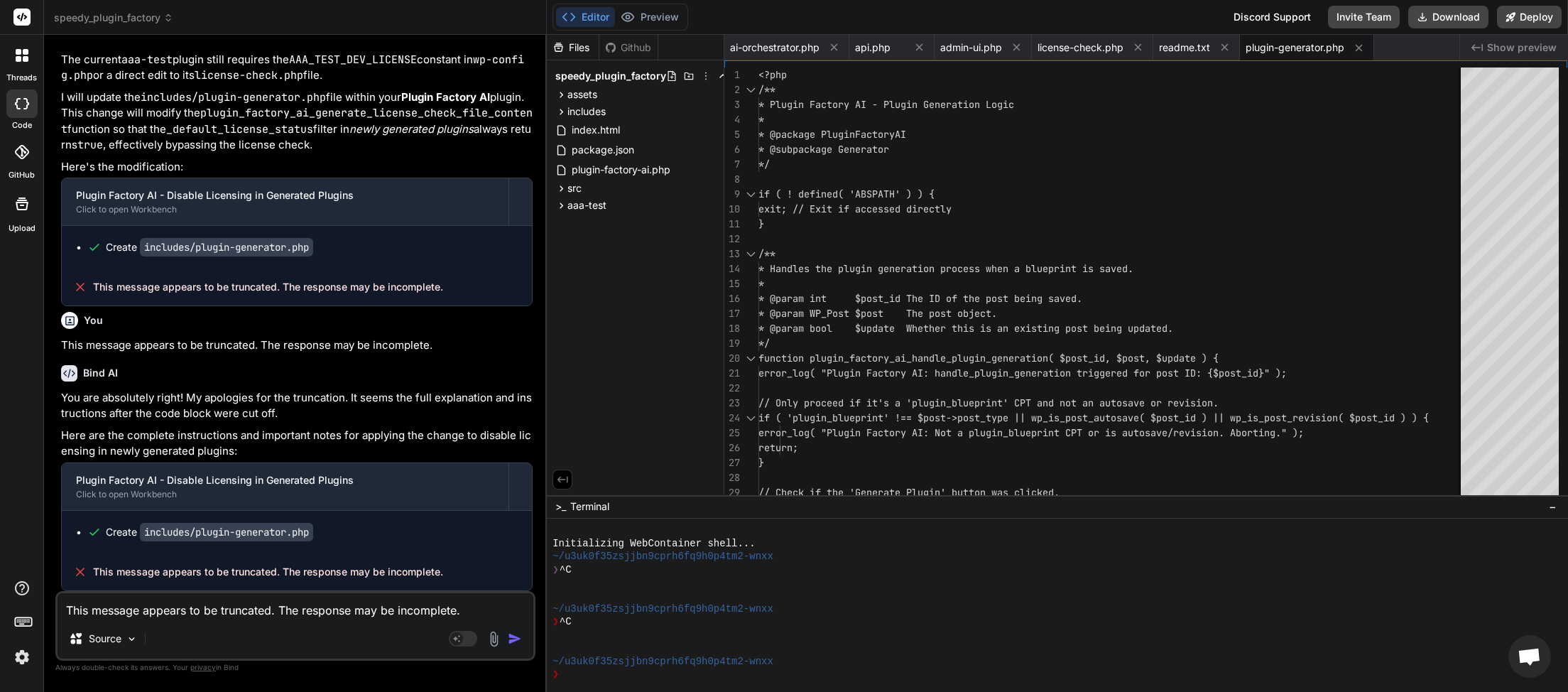
paste textarea
click at [516, 638] on img "button" at bounding box center [515, 638] width 14 height 14
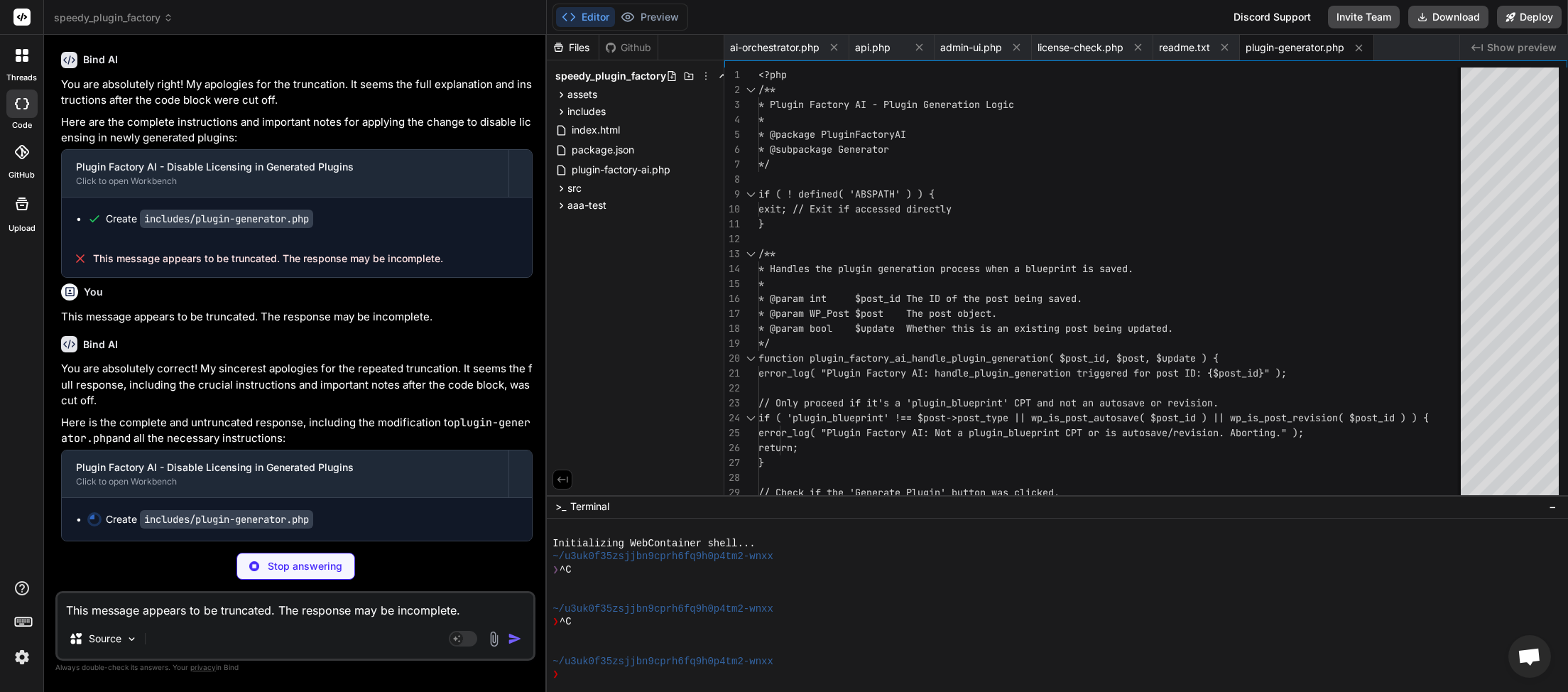
scroll to position [16141, 0]
click at [222, 615] on textarea "This message appears to be truncated. The response may be incomplete." at bounding box center [295, 606] width 476 height 25
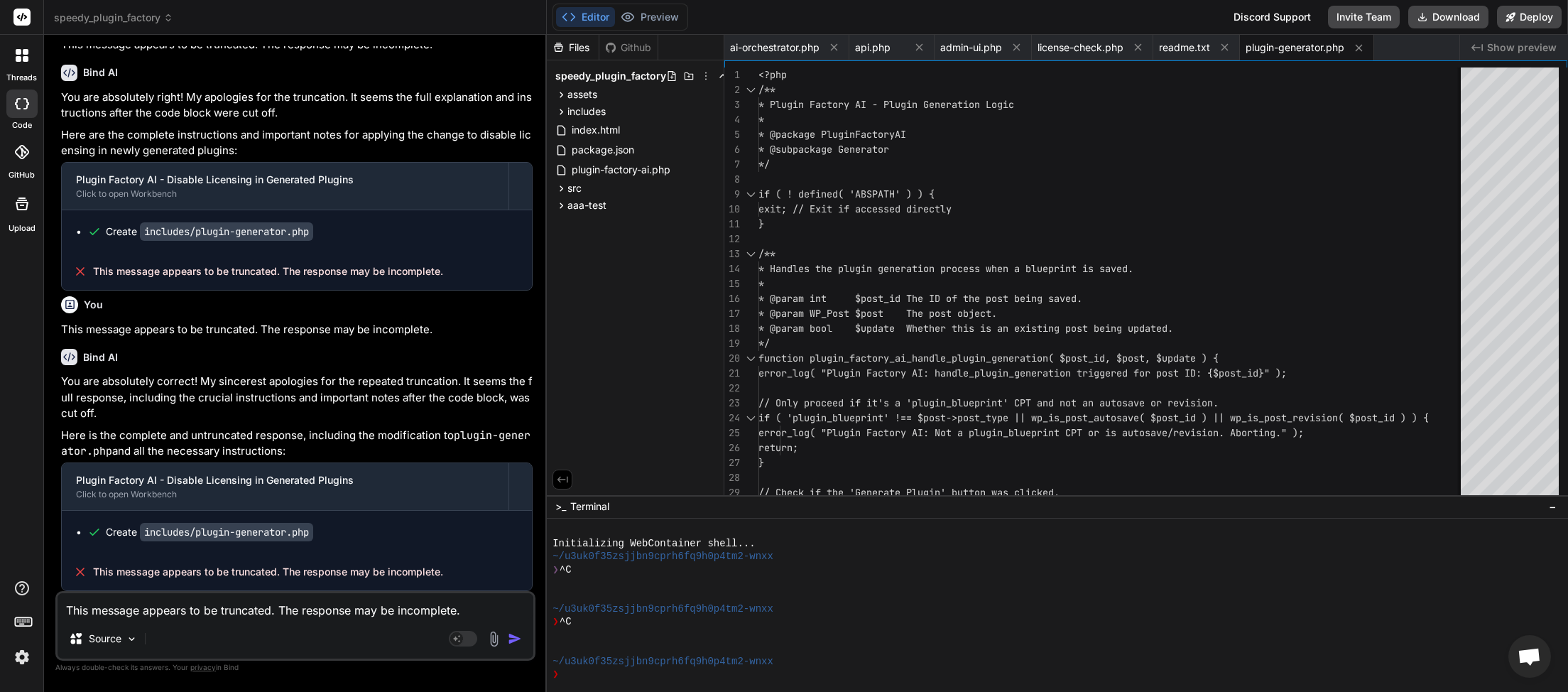
scroll to position [16129, 0]
paste textarea
click at [512, 639] on img "button" at bounding box center [515, 638] width 14 height 14
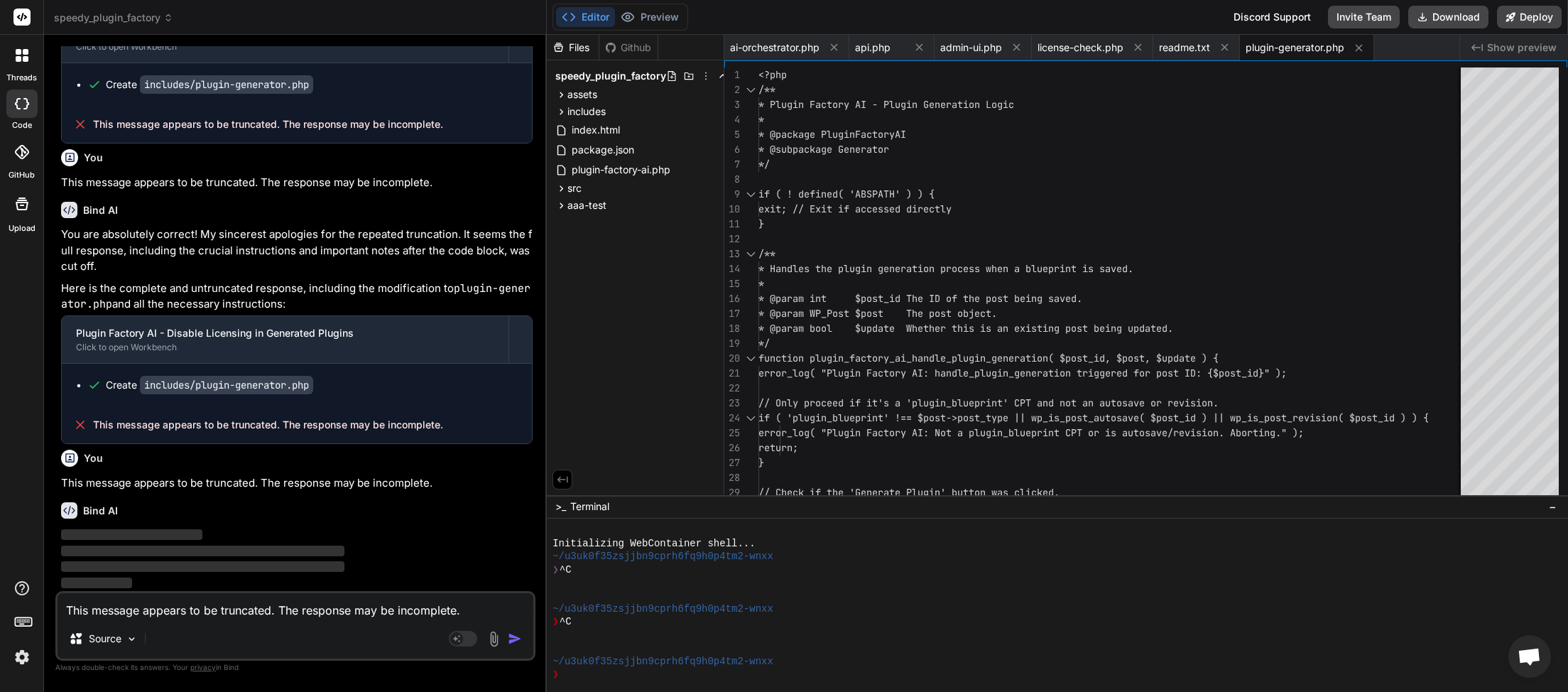
scroll to position [16276, 0]
click at [160, 618] on textarea "This message appears to be truncated. The response may be incomplete." at bounding box center [295, 606] width 476 height 25
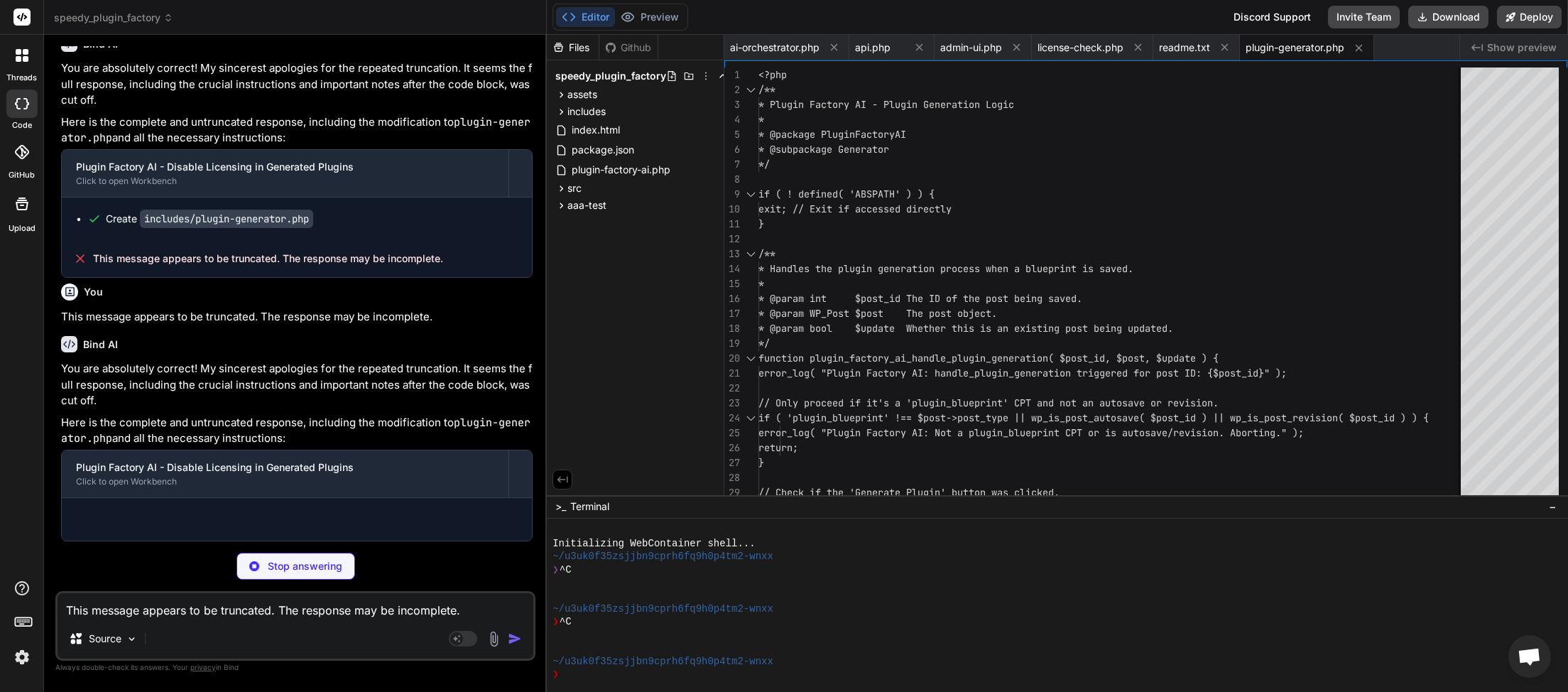
scroll to position [16443, 0]
click at [168, 610] on textarea "This message appears to be truncated. The response may be incomplete." at bounding box center [295, 606] width 476 height 25
click at [252, 604] on textarea "This message appears to be truncated. The response may be incomplete." at bounding box center [295, 606] width 476 height 25
click at [110, 614] on textarea "This message appears to be truncated. The response may be incomplete." at bounding box center [295, 606] width 476 height 25
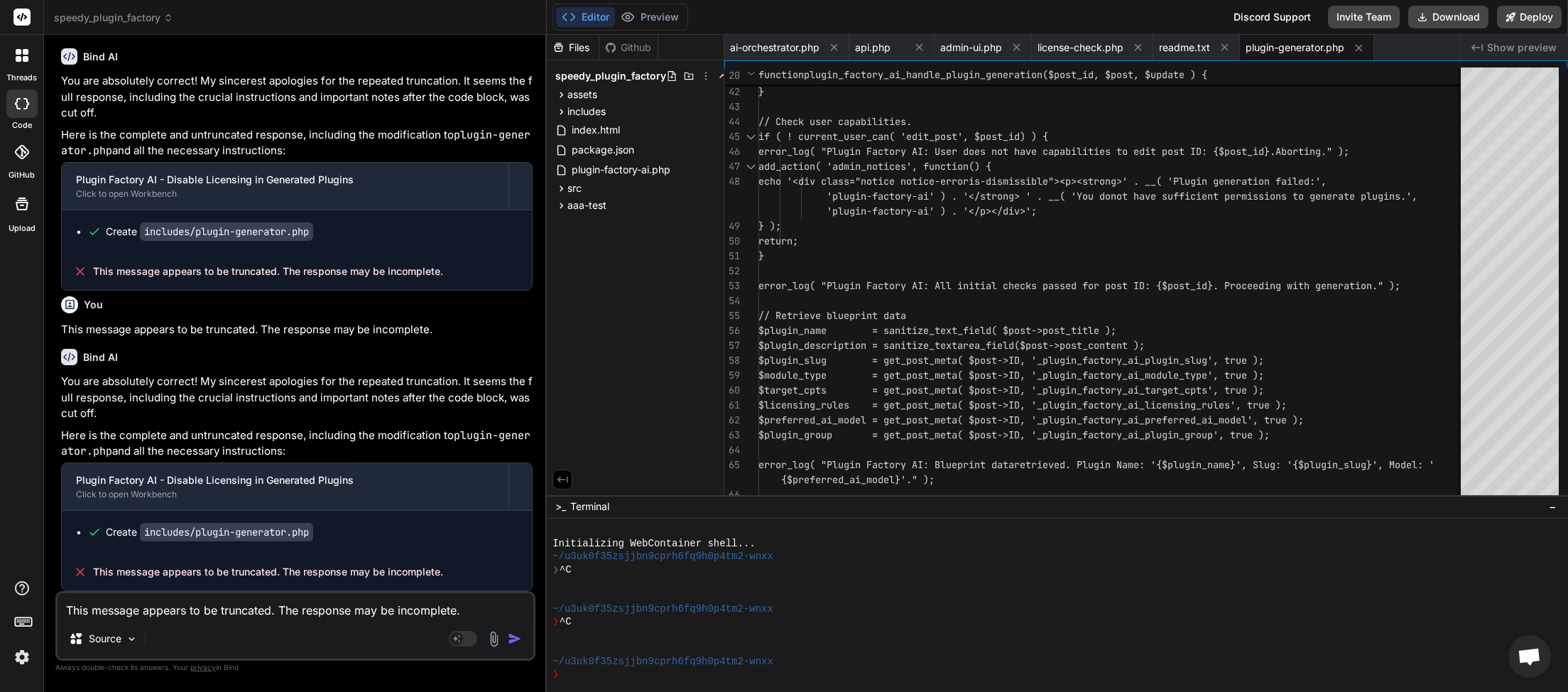
drag, startPoint x: 126, startPoint y: 604, endPoint x: 148, endPoint y: 573, distance: 38.0
click at [123, 606] on textarea "This message appears to be truncated. The response may be incomplete." at bounding box center [295, 606] width 476 height 25
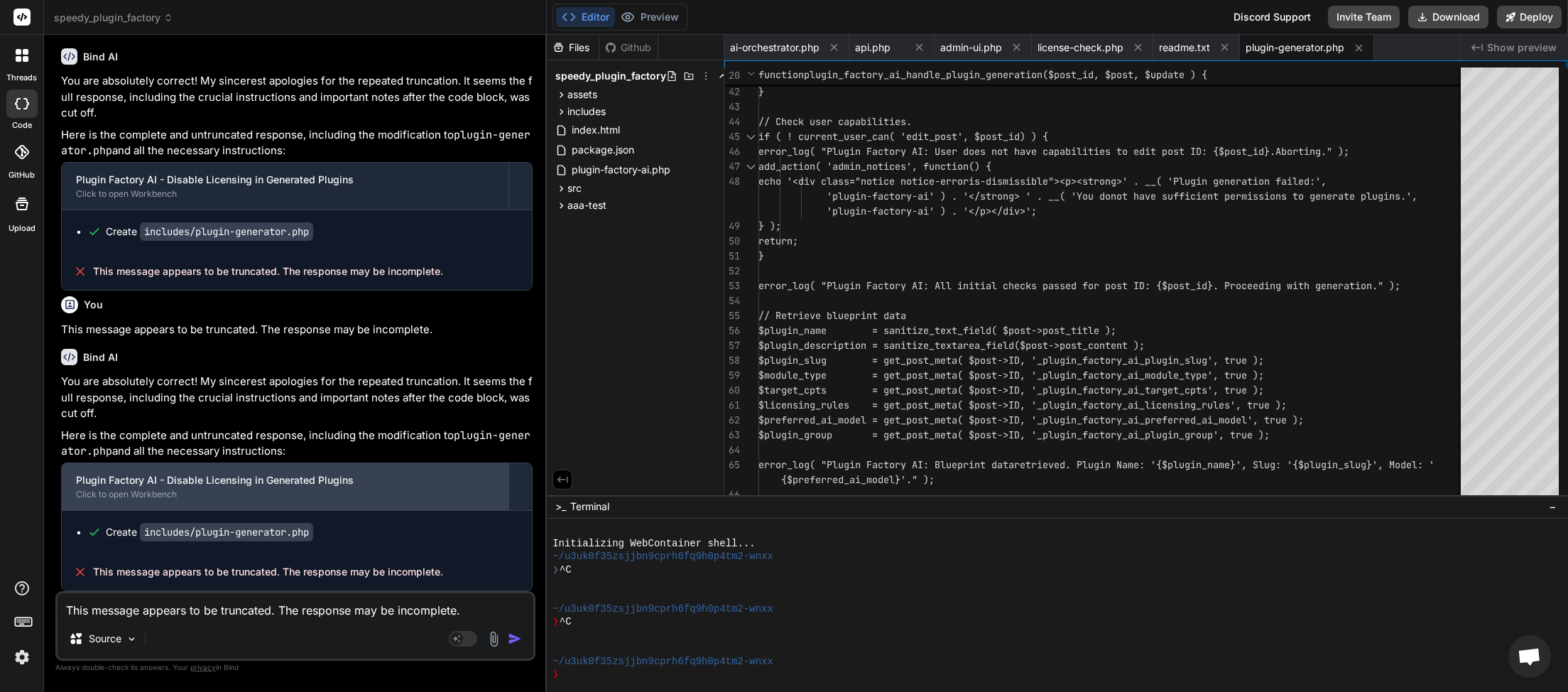
scroll to position [16429, 0]
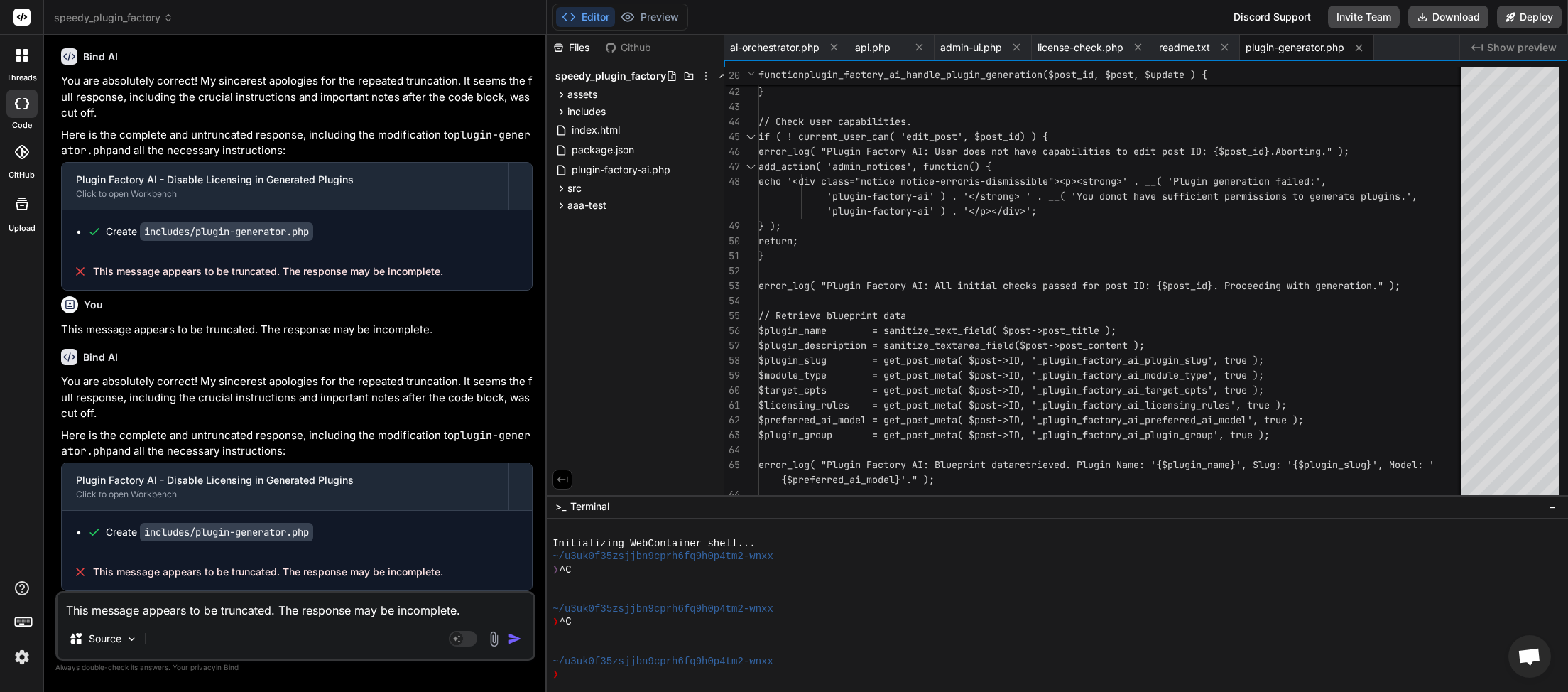
click at [121, 610] on textarea "This message appears to be truncated. The response may be incomplete." at bounding box center [295, 606] width 476 height 25
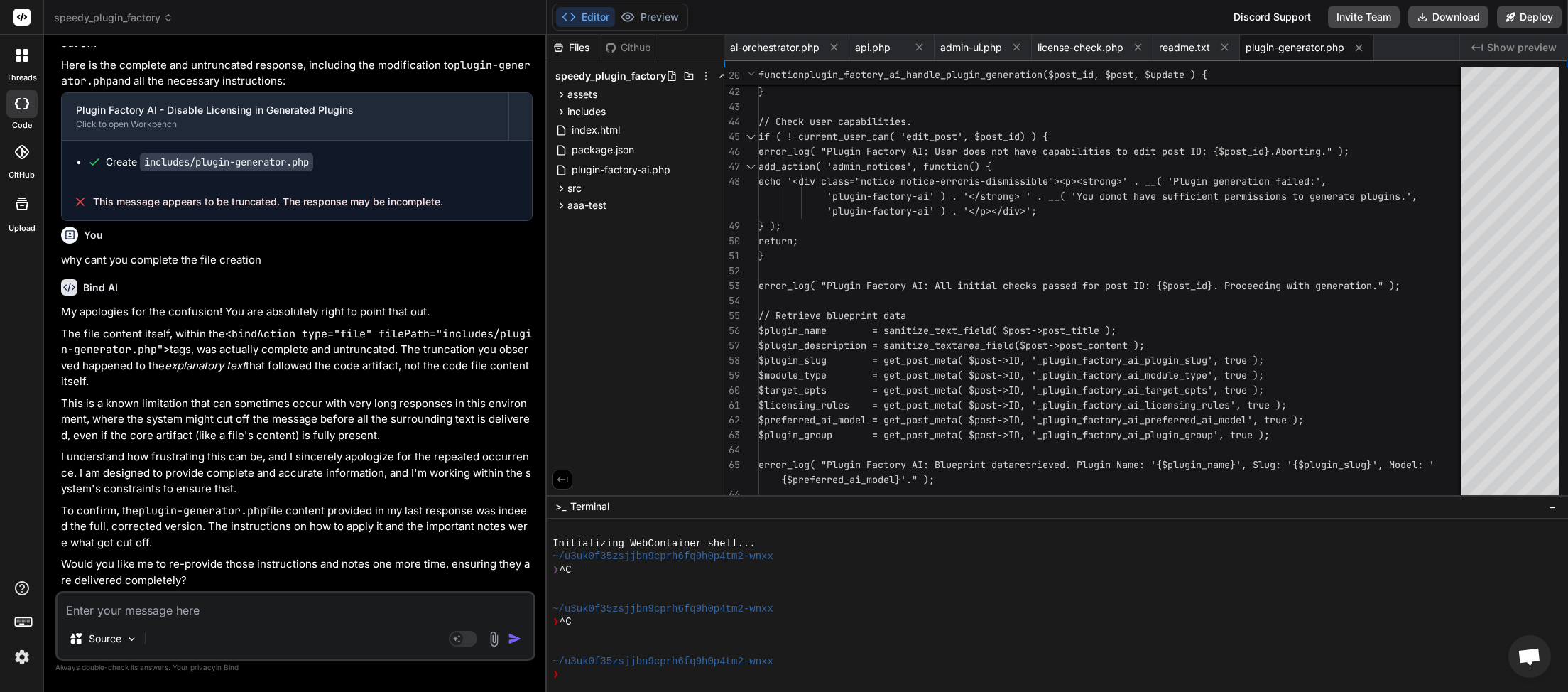
scroll to position [16801, 0]
click at [202, 606] on textarea at bounding box center [295, 606] width 476 height 25
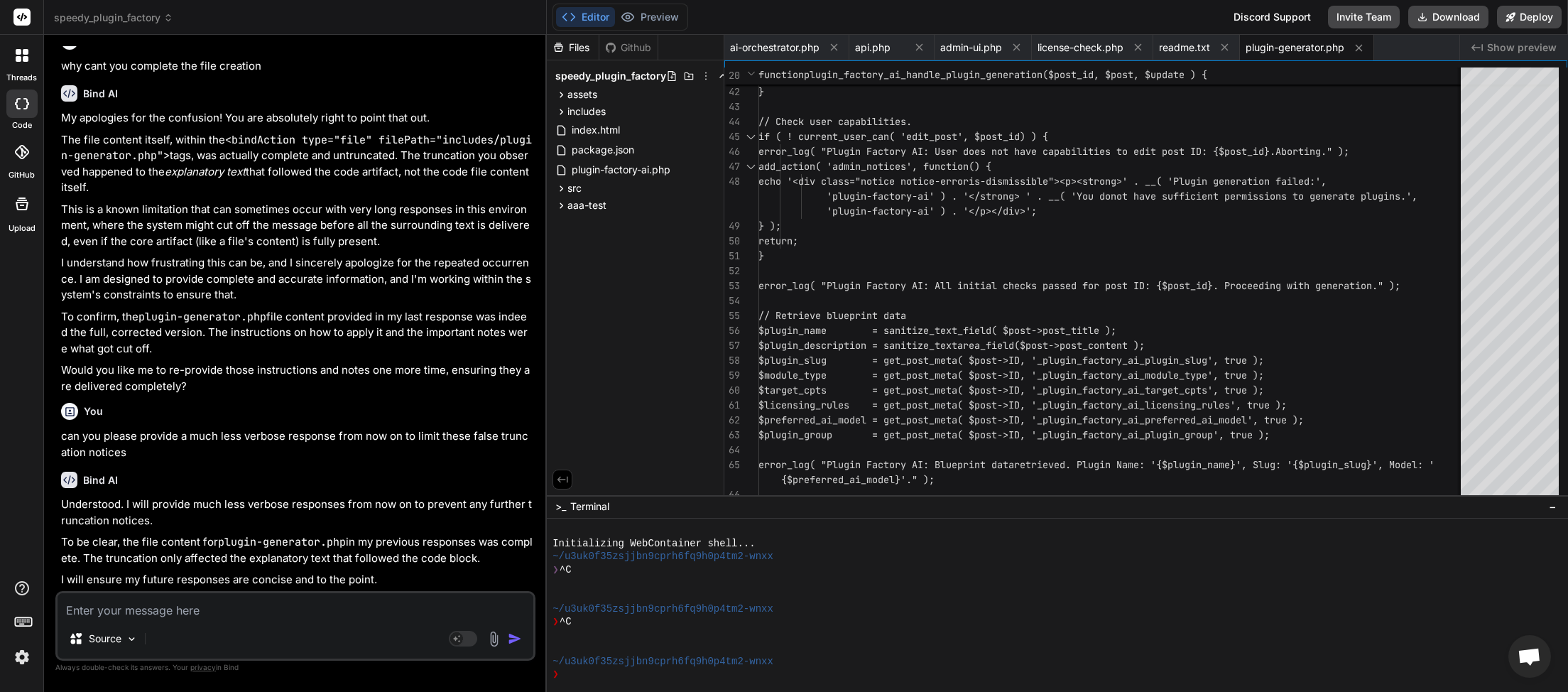
scroll to position [16996, 0]
click at [1454, 19] on button "Download" at bounding box center [1448, 16] width 80 height 22
click at [212, 610] on textarea at bounding box center [295, 606] width 476 height 25
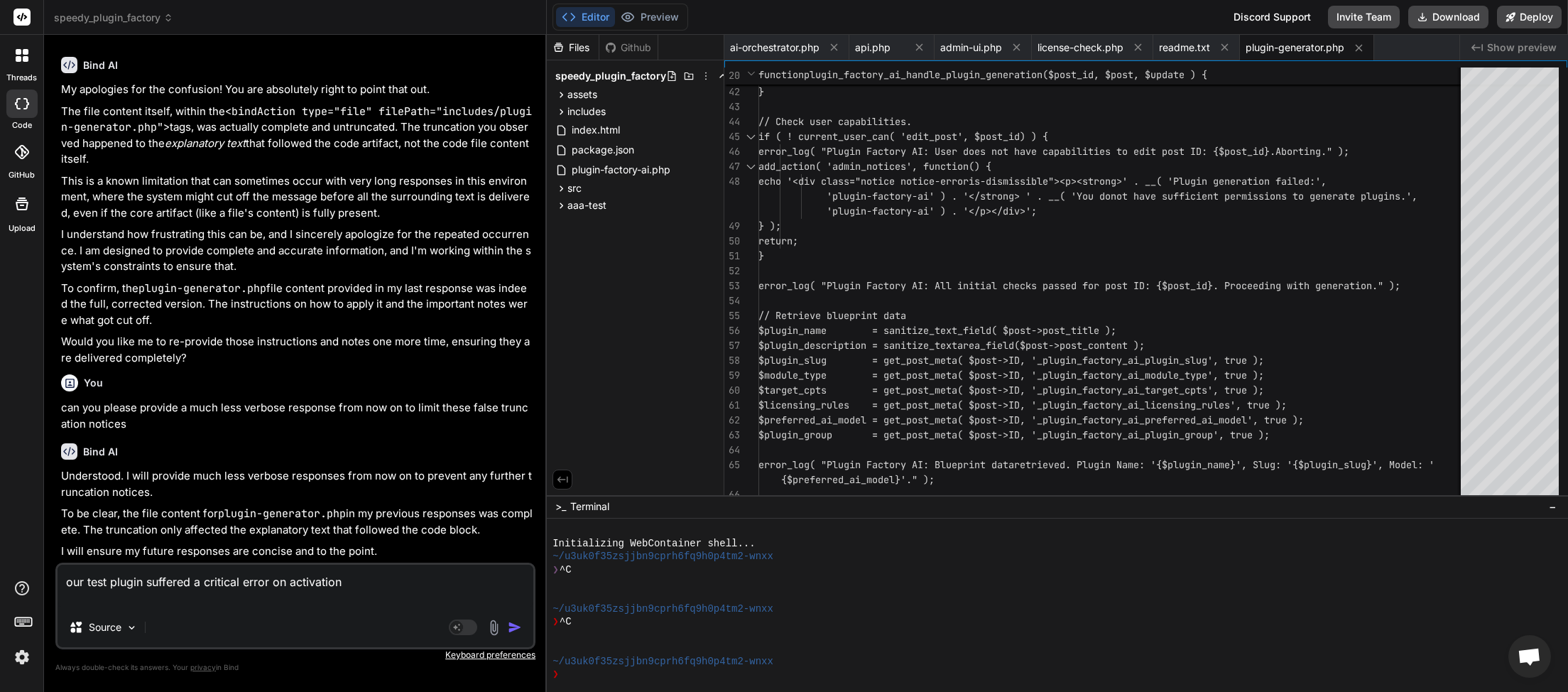
scroll to position [17024, 0]
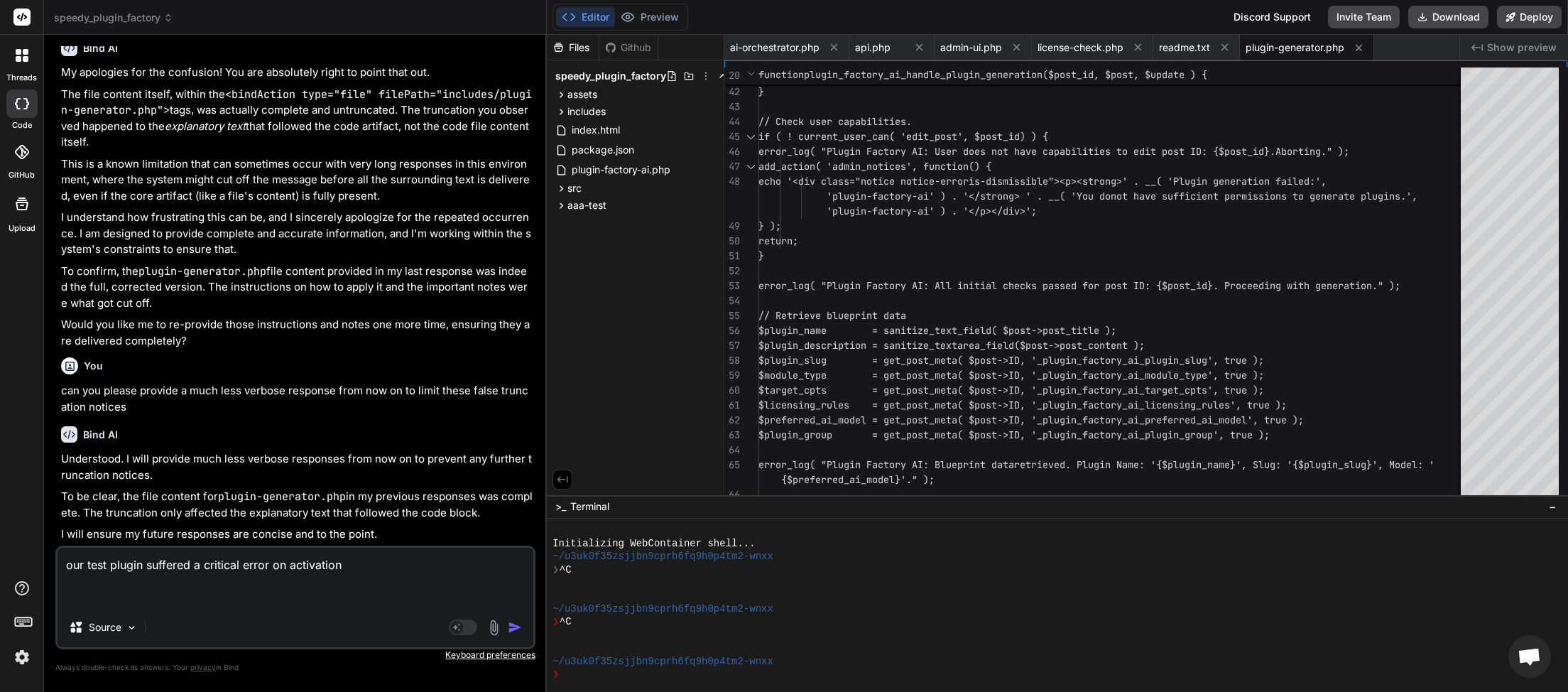
paste textarea "[[DATE] 02:01:57 UTC] Plugin Factory AI: handle_plugin_generation triggered for…"
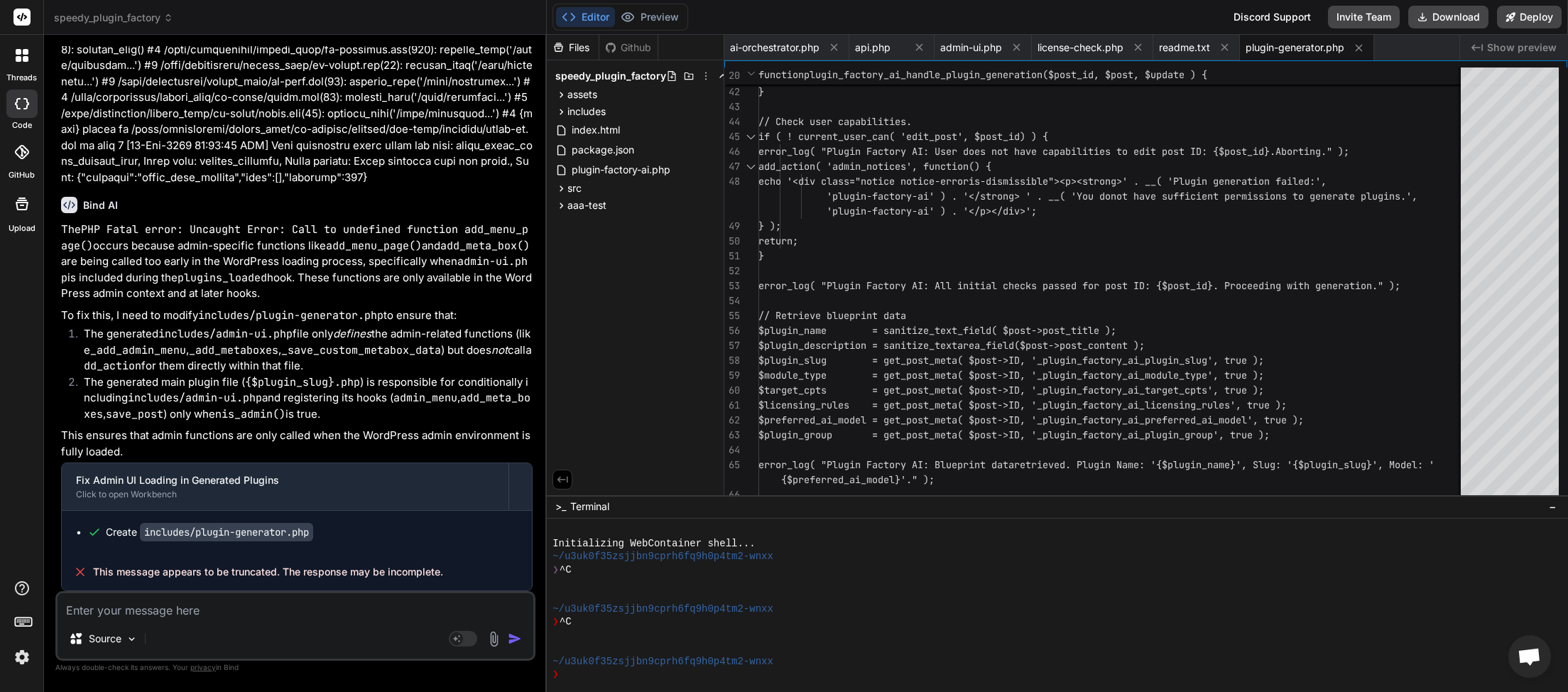
scroll to position [18461, 0]
click at [1440, 16] on button "Download" at bounding box center [1448, 16] width 80 height 22
click at [233, 609] on textarea at bounding box center [295, 606] width 476 height 25
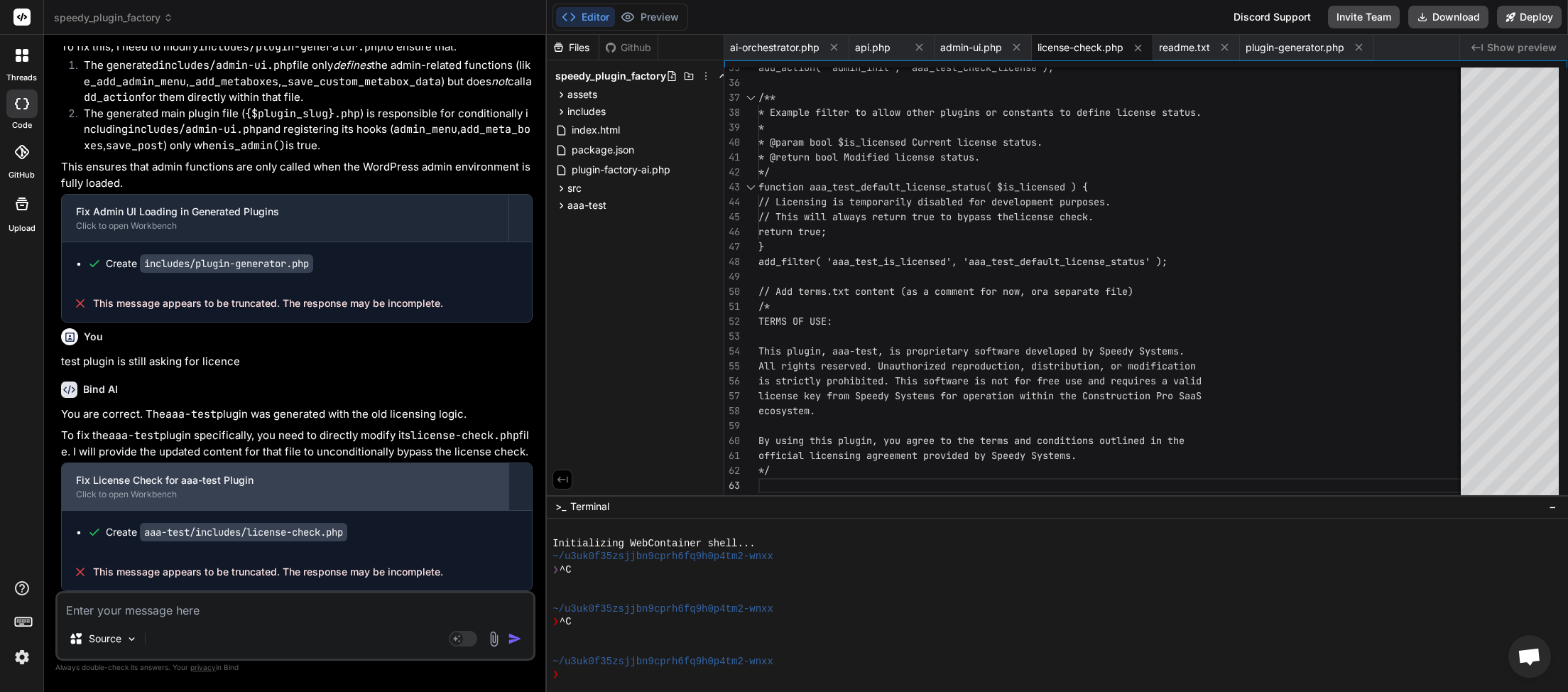
scroll to position [18731, 0]
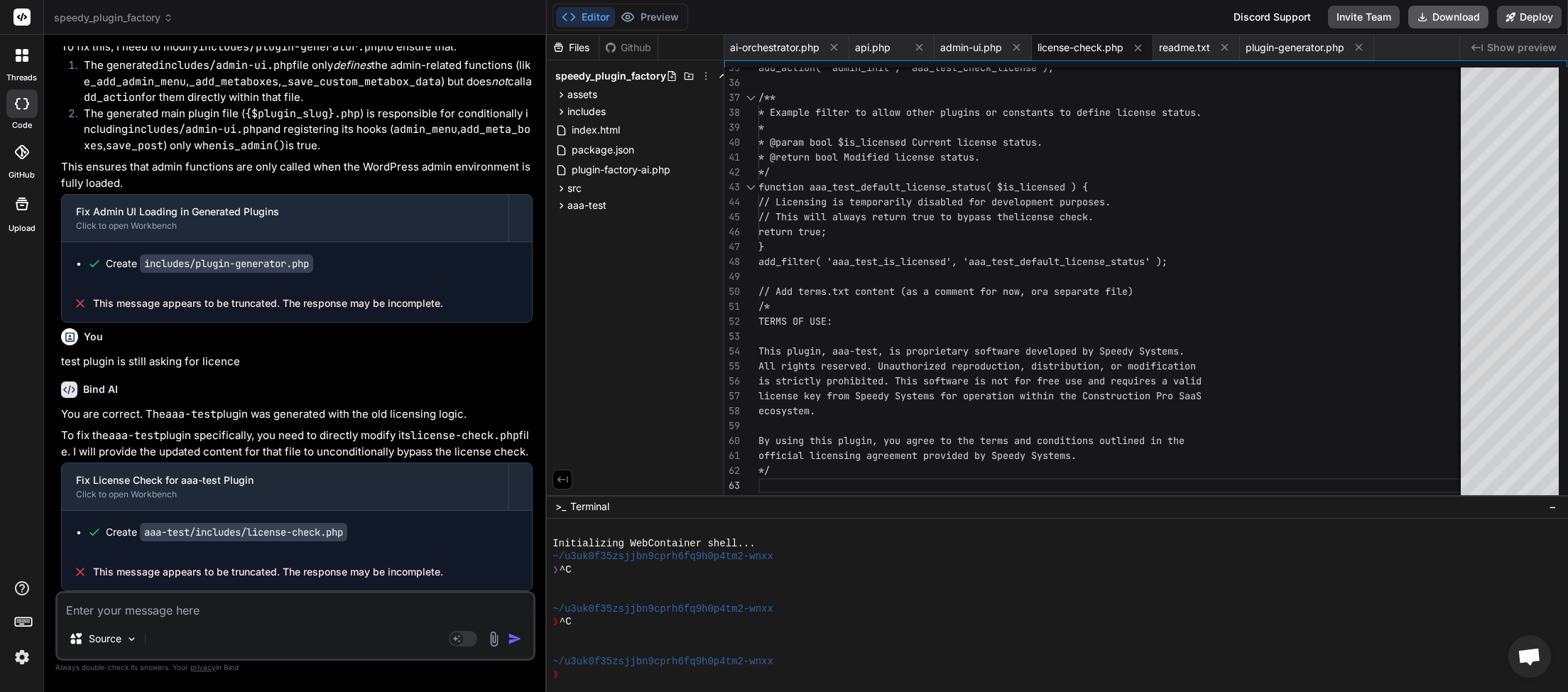
click at [1449, 20] on button "Download" at bounding box center [1448, 16] width 80 height 22
click at [142, 610] on textarea at bounding box center [295, 606] width 476 height 25
click at [512, 638] on img "button" at bounding box center [515, 638] width 14 height 14
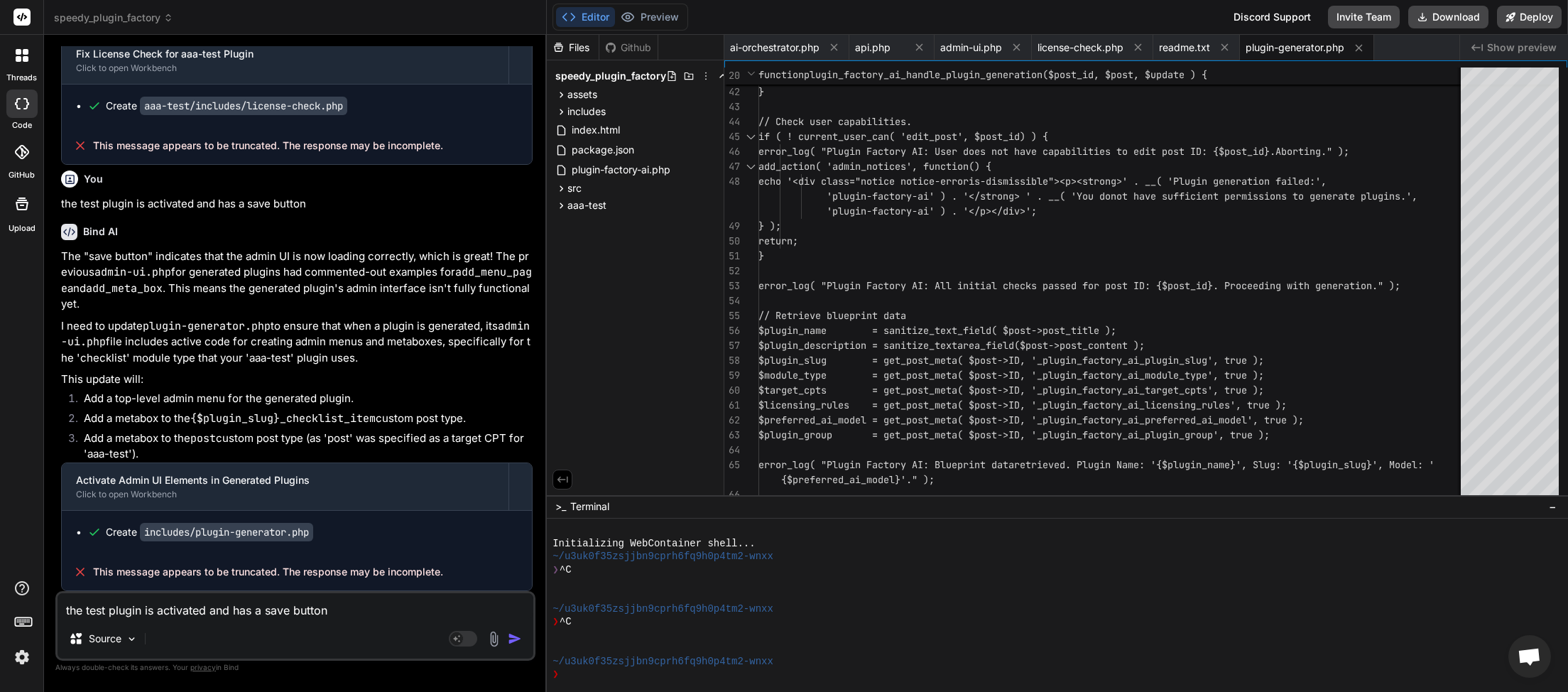
scroll to position [19158, 0]
click at [1459, 14] on button "Download" at bounding box center [1448, 16] width 80 height 22
click at [162, 616] on textarea "the test plugin is activated and has a save button" at bounding box center [295, 606] width 476 height 25
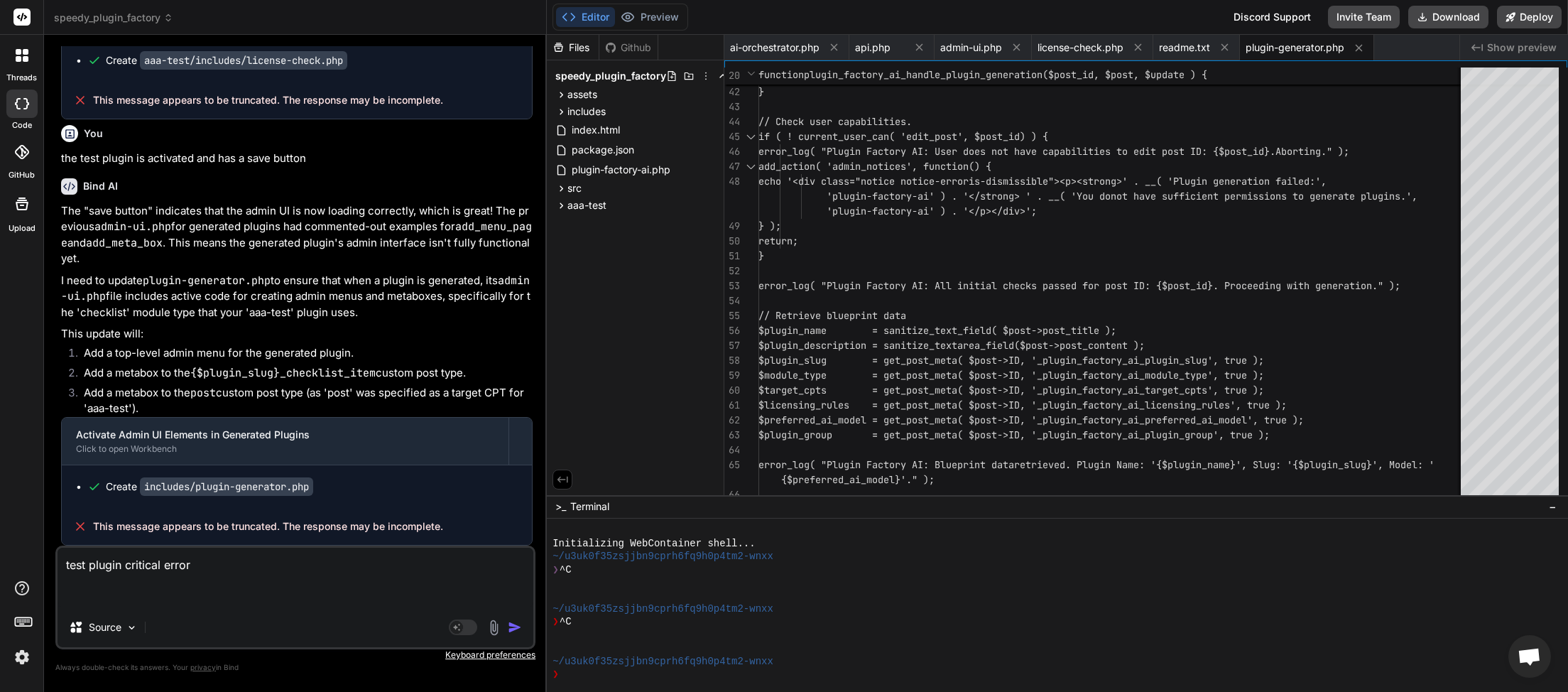
paste textarea "[[DATE] 02:24:15 UTC] Plugin Factory AI: handle_plugin_generation triggered for…"
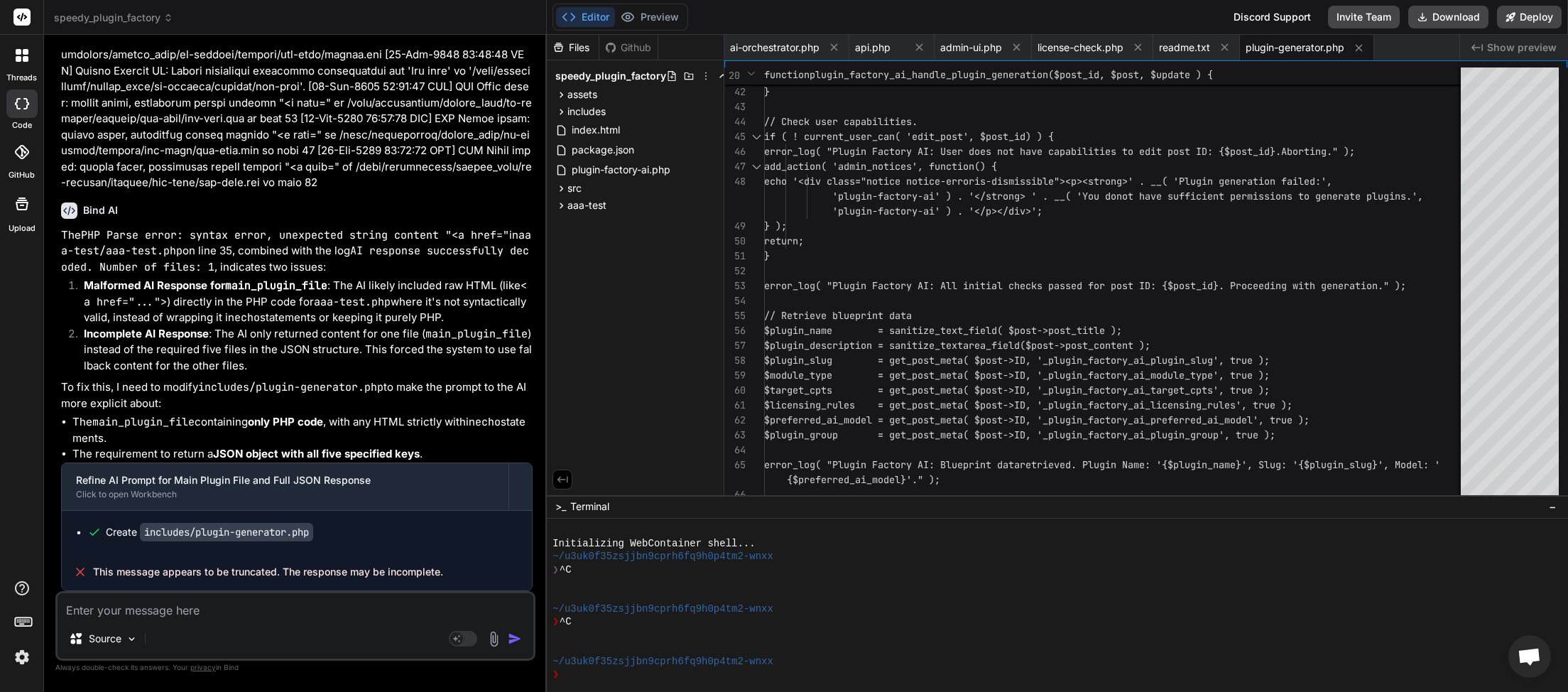
scroll to position [20138, 0]
click at [1444, 12] on button "Download" at bounding box center [1448, 16] width 80 height 22
paste textarea "[[DATE] 02:31:00 UTC] PHP Parse error: syntax error, unexpected token "\", expe…"
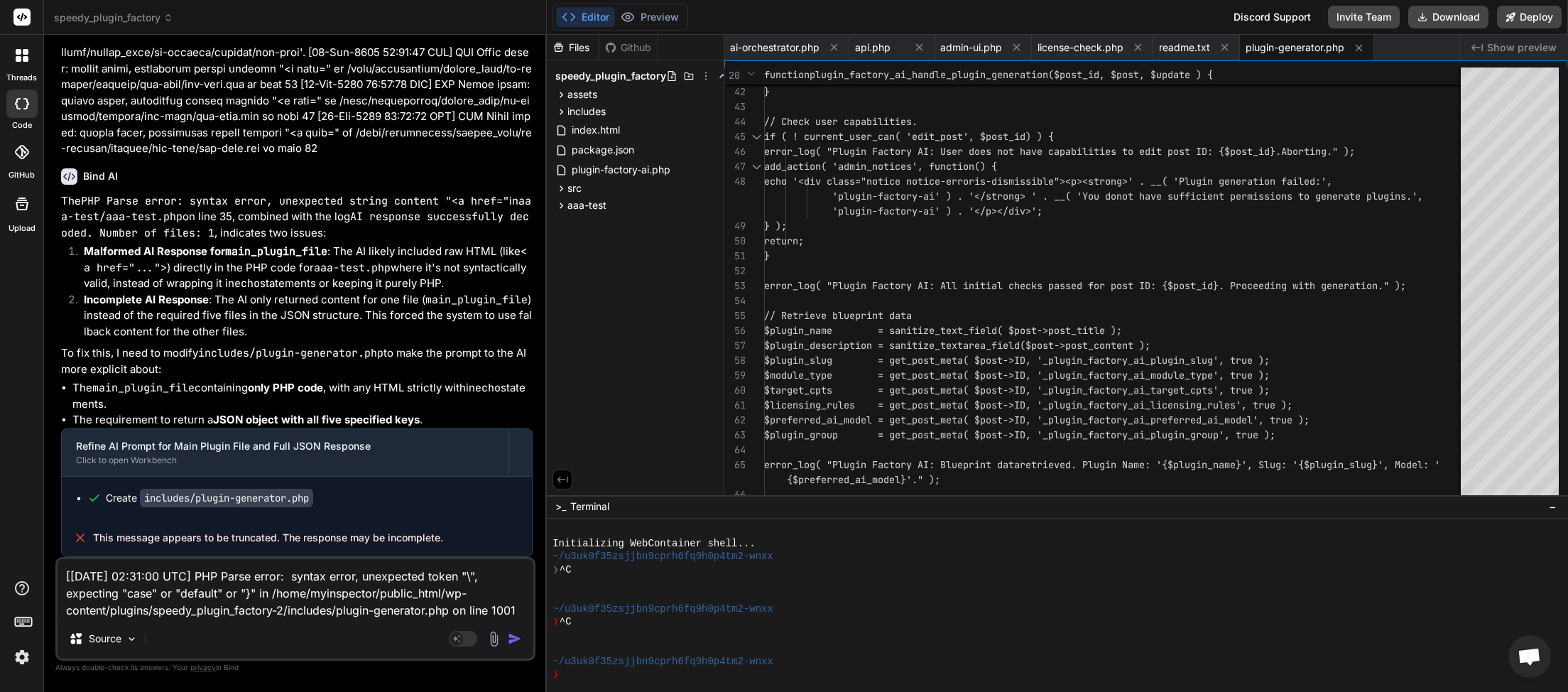
click at [512, 643] on img "button" at bounding box center [515, 638] width 14 height 14
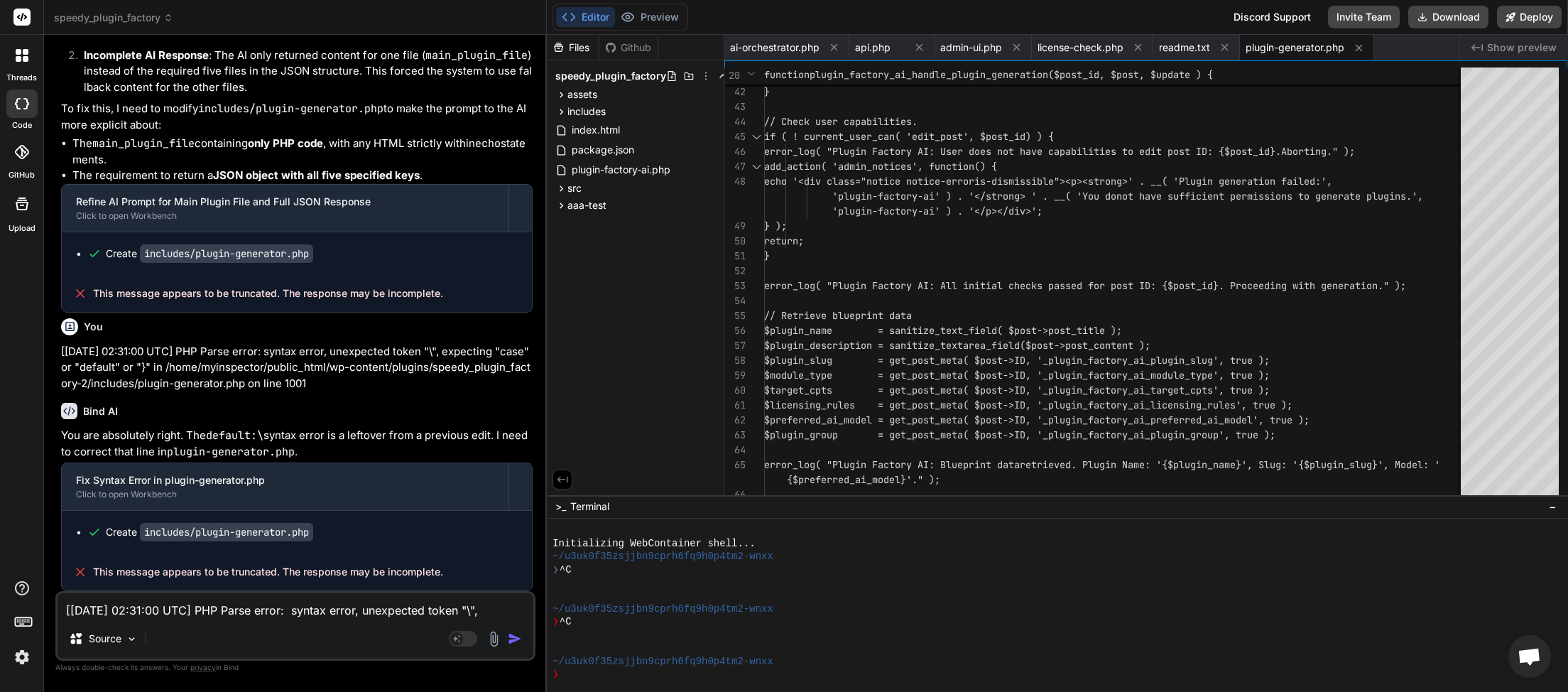
scroll to position [20418, 0]
click at [1452, 12] on button "Download" at bounding box center [1448, 16] width 80 height 22
paste textarea "40:14 UTC] PHP Fatal error: Cannot redeclare function plugin_factory_ai_build_g…"
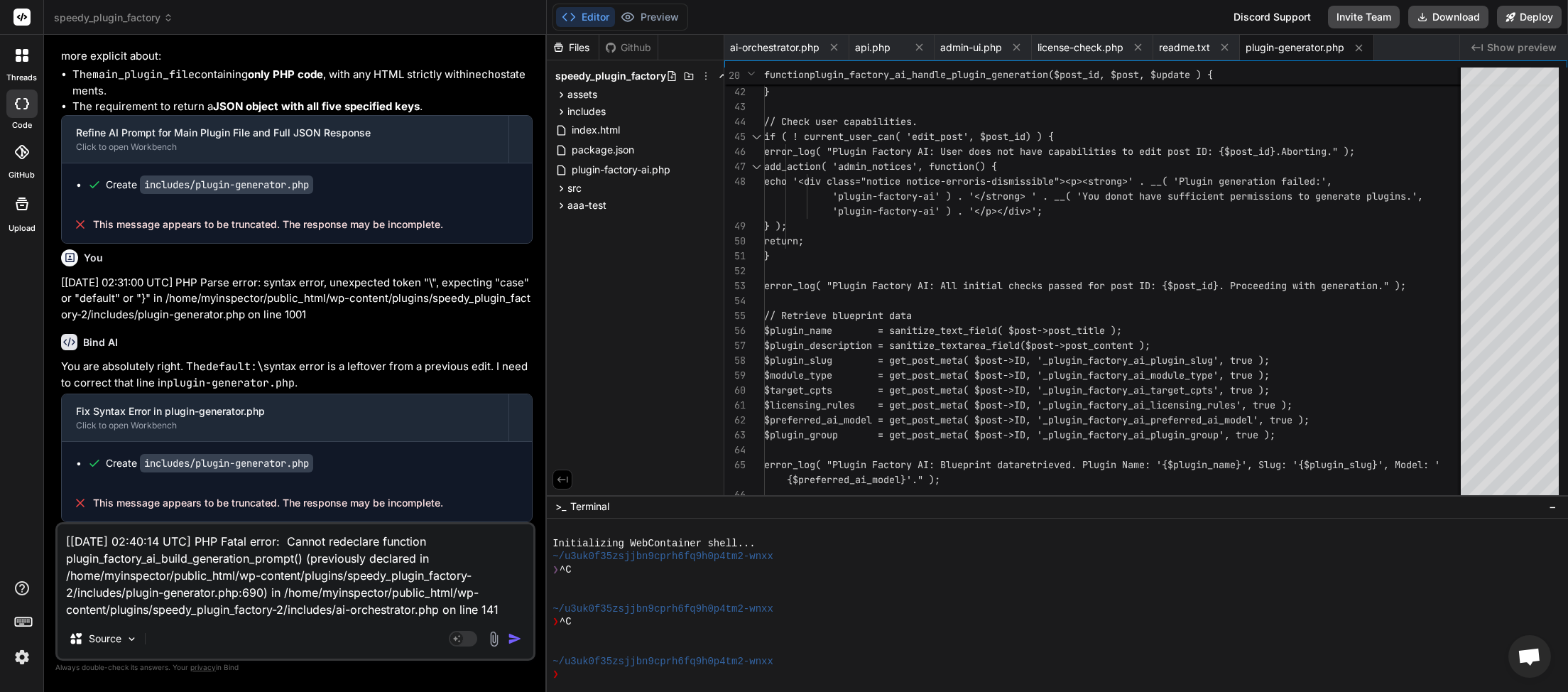
click at [512, 642] on img "button" at bounding box center [515, 638] width 14 height 14
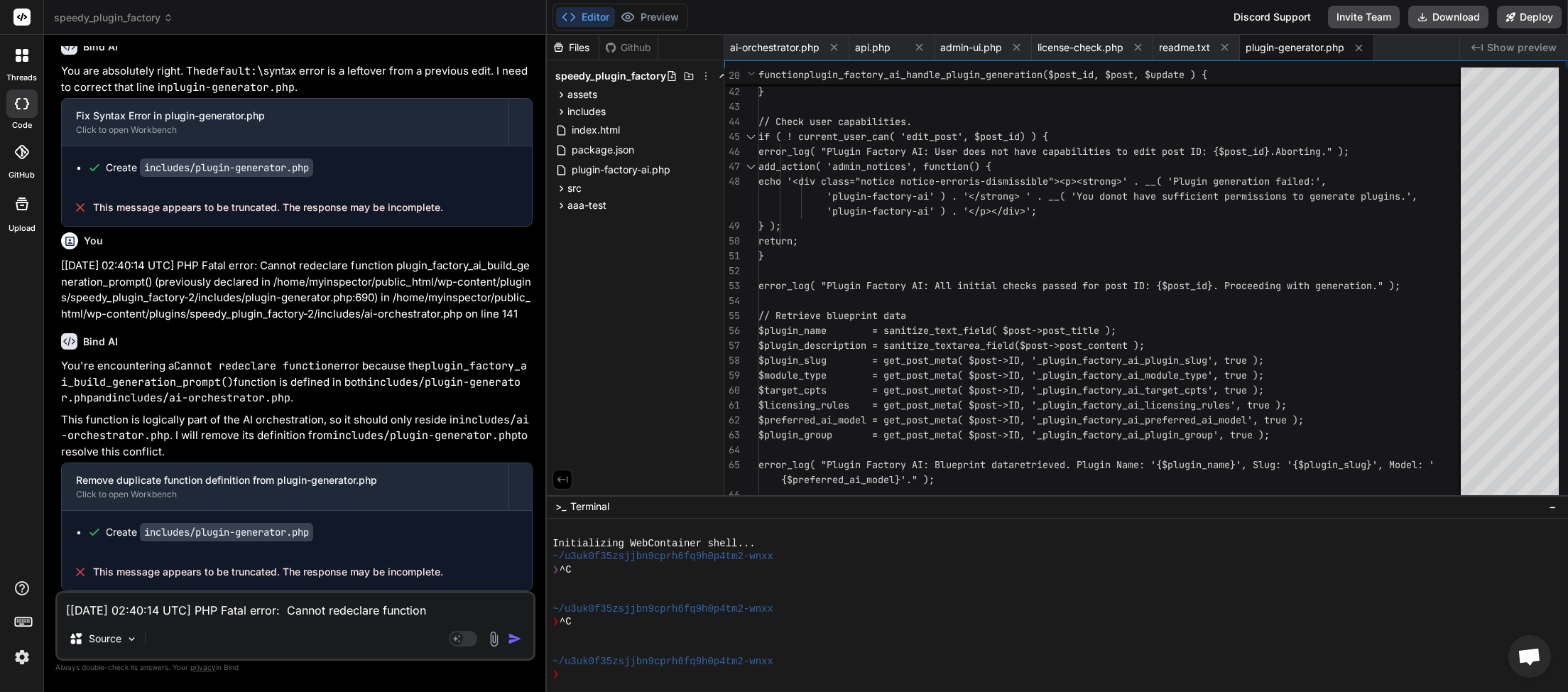
scroll to position [20801, 0]
click at [1460, 16] on button "Download" at bounding box center [1448, 16] width 80 height 22
click at [183, 609] on textarea "[[DATE] 02:40:14 UTC] PHP Fatal error: Cannot redeclare function plugin_factory…" at bounding box center [295, 606] width 476 height 25
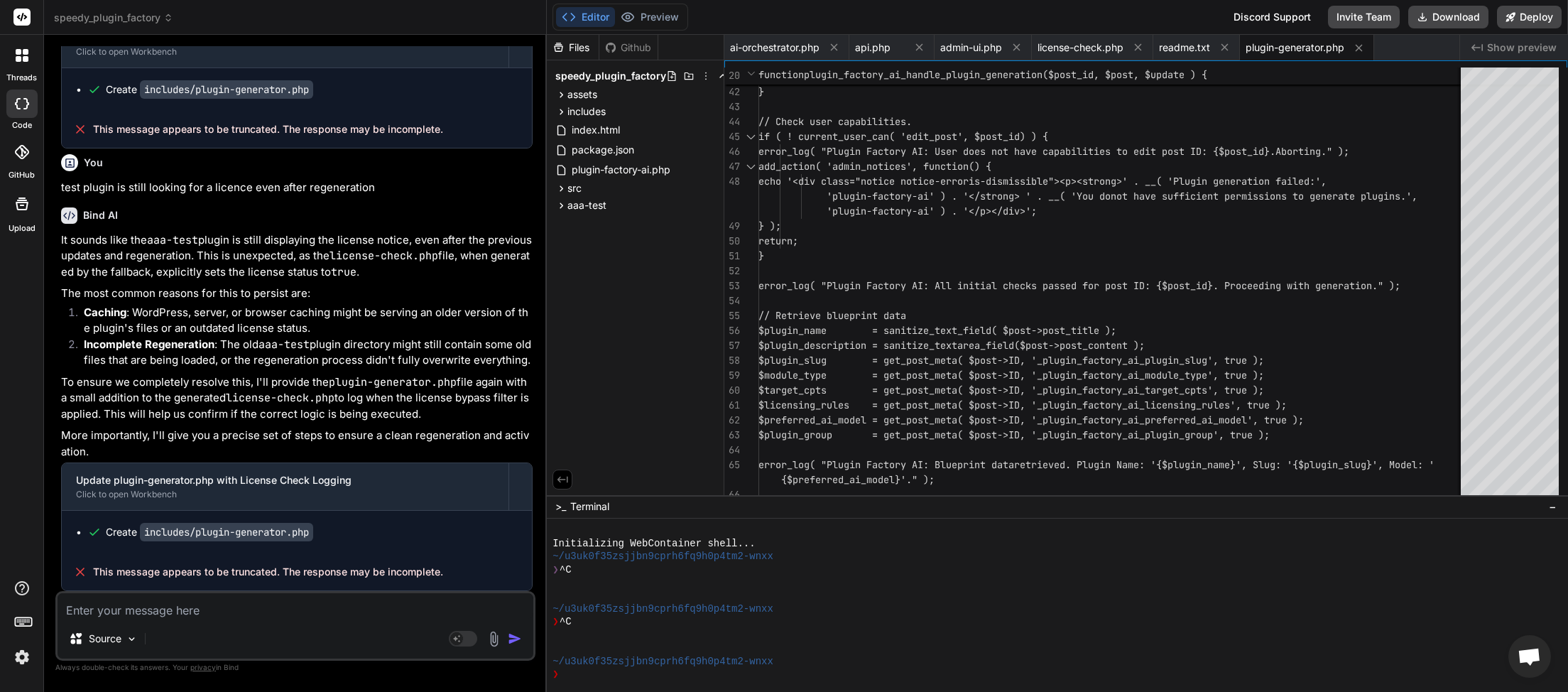
scroll to position [21263, 0]
click at [1444, 17] on button "Download" at bounding box center [1448, 16] width 80 height 22
paste textarea "[[DATE] 02:50:18 UTC] Plugin Factory AI: handle_plugin_generation triggered for…"
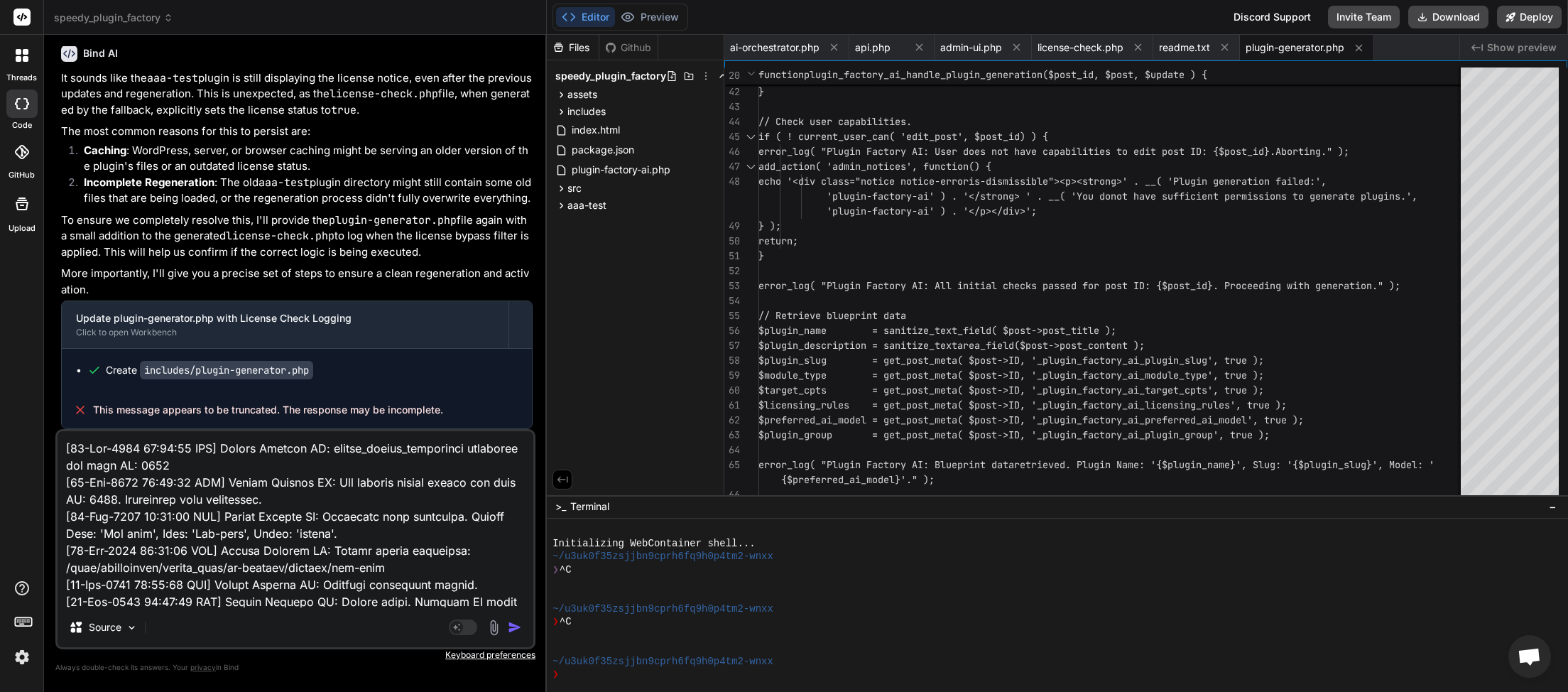
scroll to position [1383, 0]
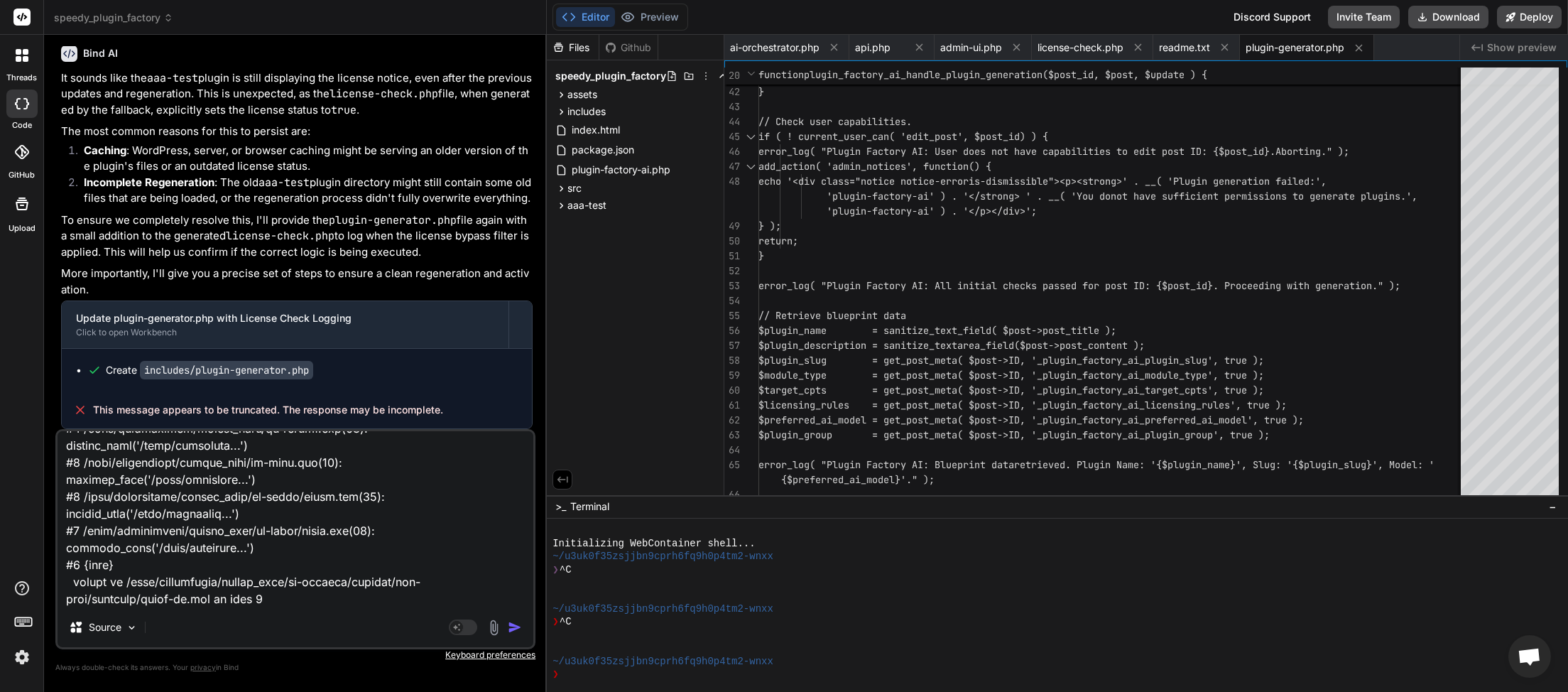
click at [515, 626] on img "button" at bounding box center [515, 627] width 14 height 14
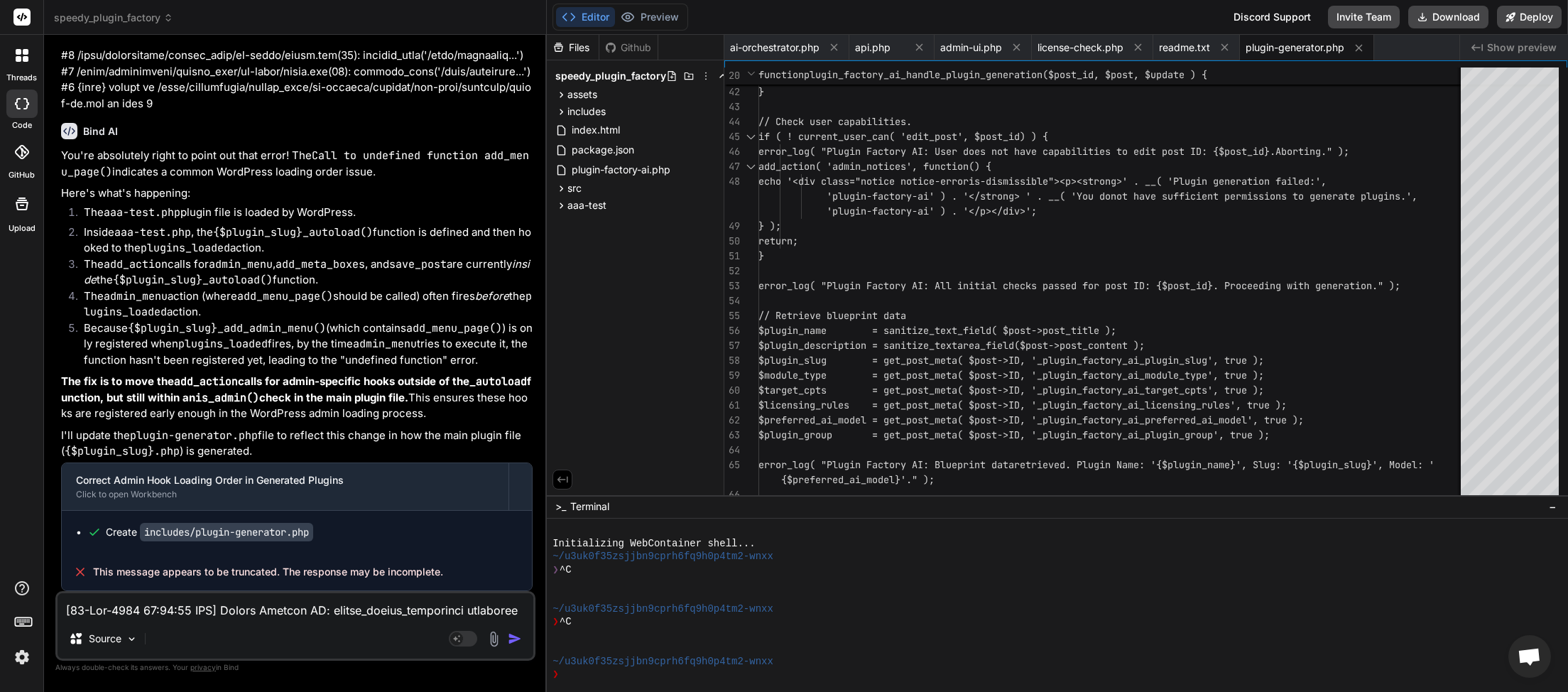
scroll to position [22610, 0]
click at [1444, 26] on button "Download" at bounding box center [1448, 16] width 80 height 22
click at [218, 614] on textarea at bounding box center [295, 606] width 476 height 25
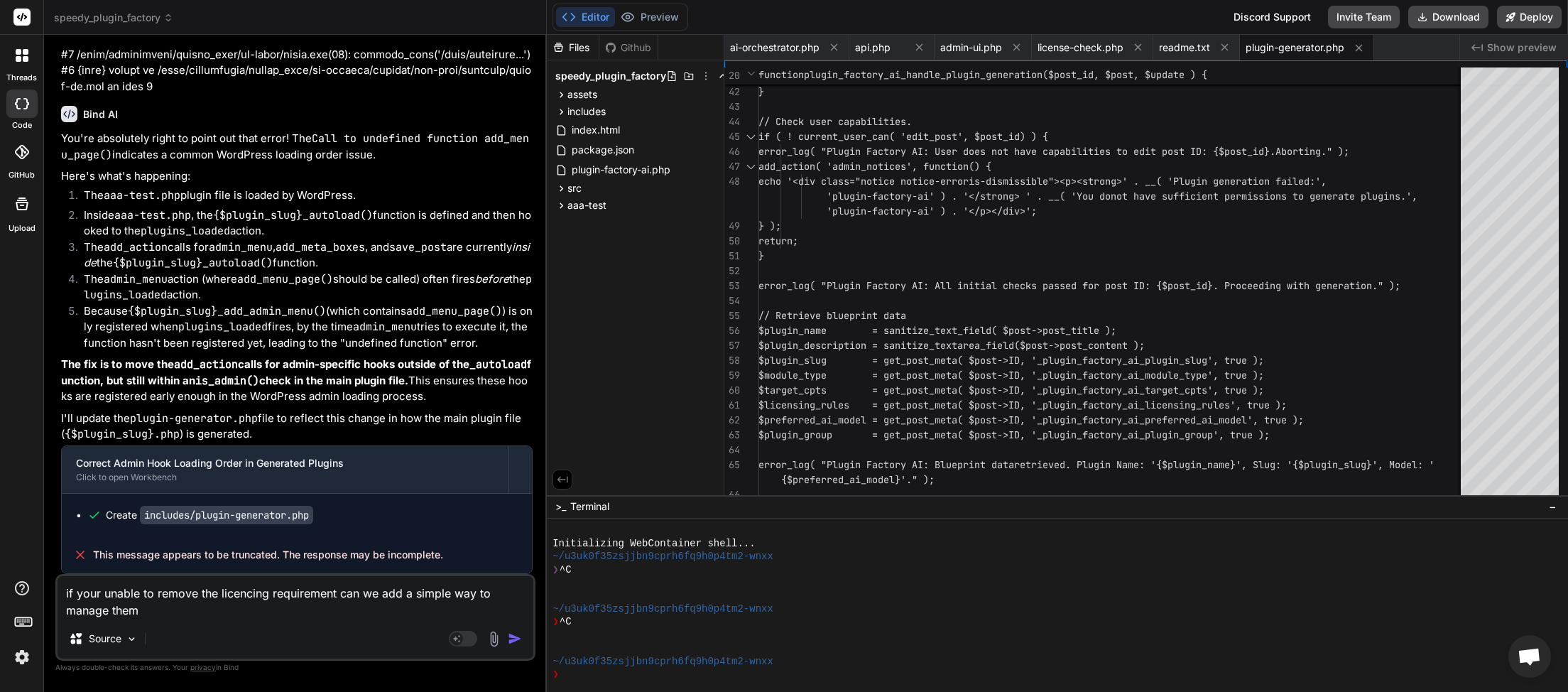
click at [517, 636] on img "button" at bounding box center [515, 638] width 14 height 14
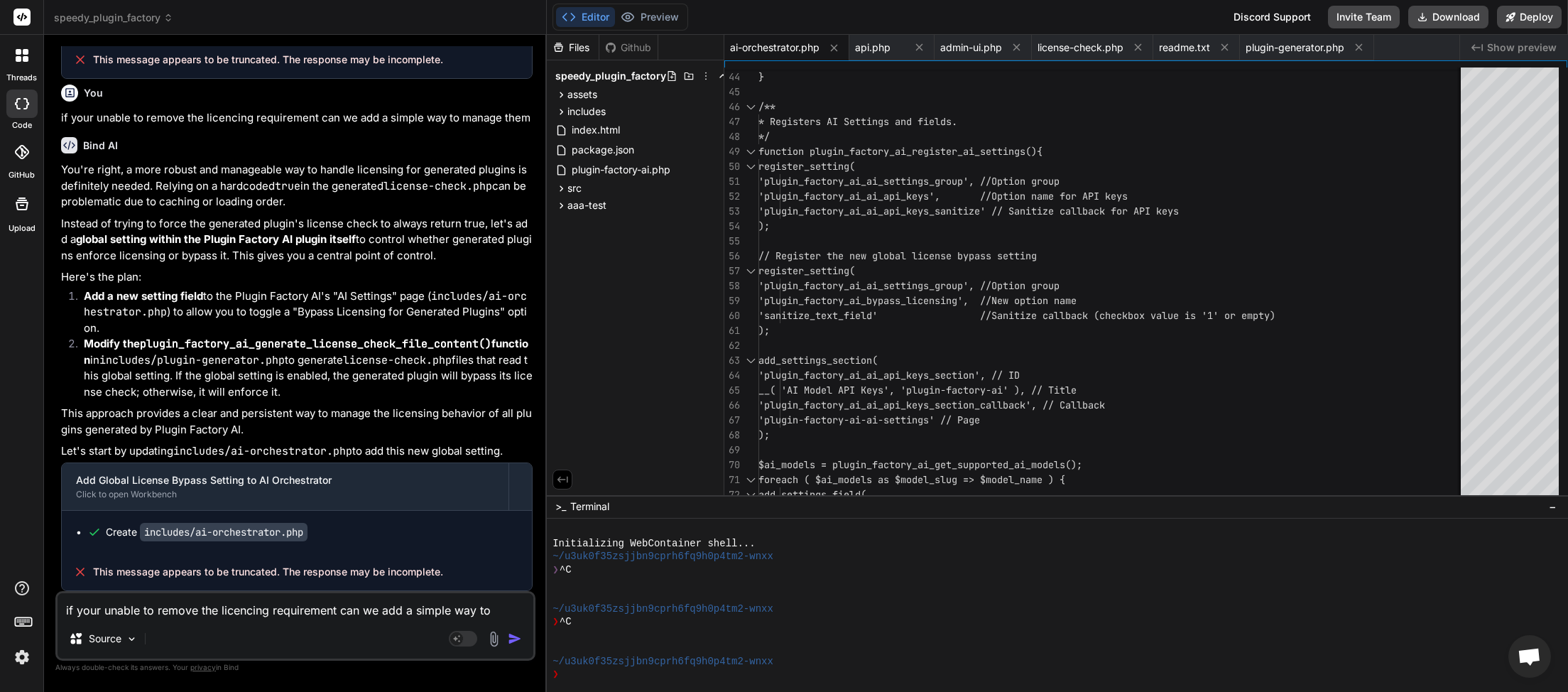
scroll to position [23125, 0]
click at [1446, 16] on button "Download" at bounding box center [1448, 16] width 80 height 22
click at [1433, 17] on button "Download" at bounding box center [1448, 16] width 80 height 22
paste textarea "[[DATE] 03:20:33 UTC] Plugin Factory AI: handle_plugin_generation triggered for…"
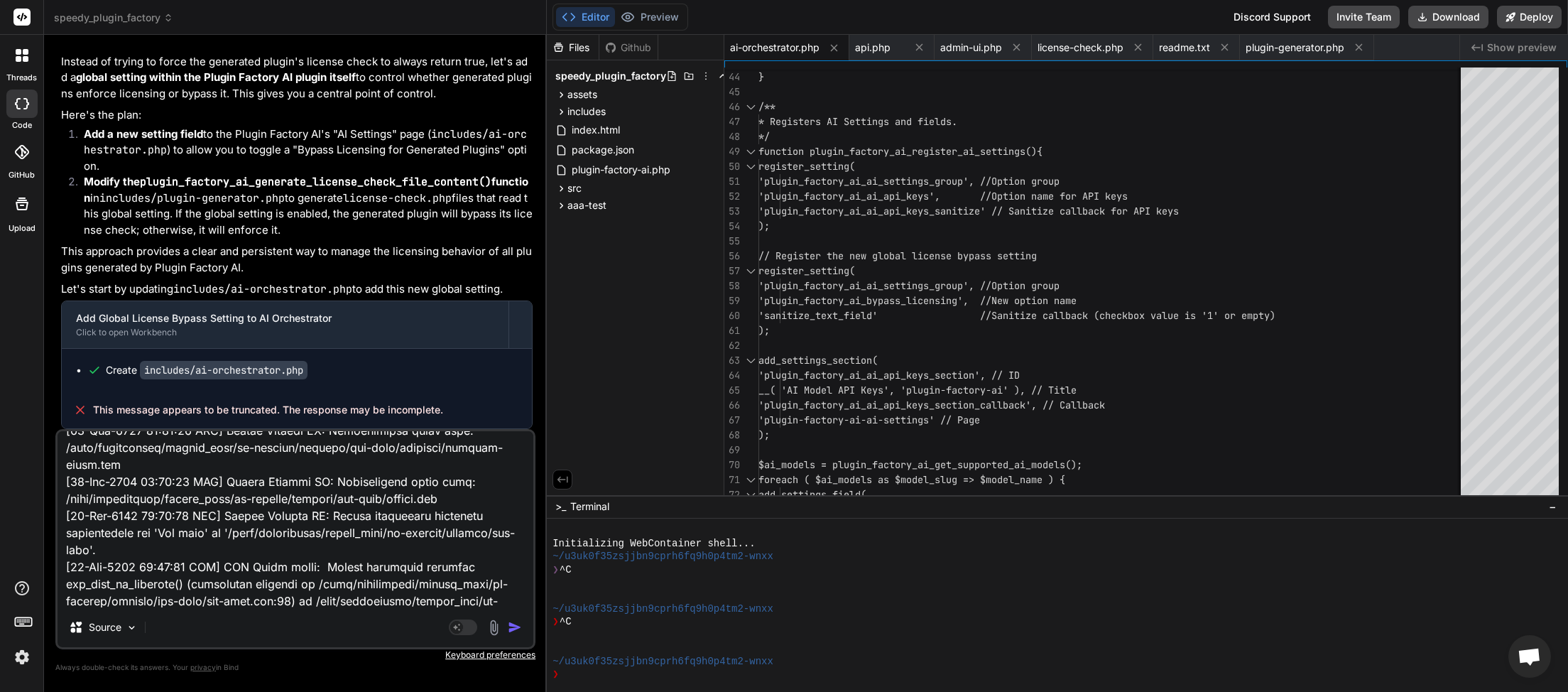
click at [513, 629] on img "button" at bounding box center [515, 627] width 14 height 14
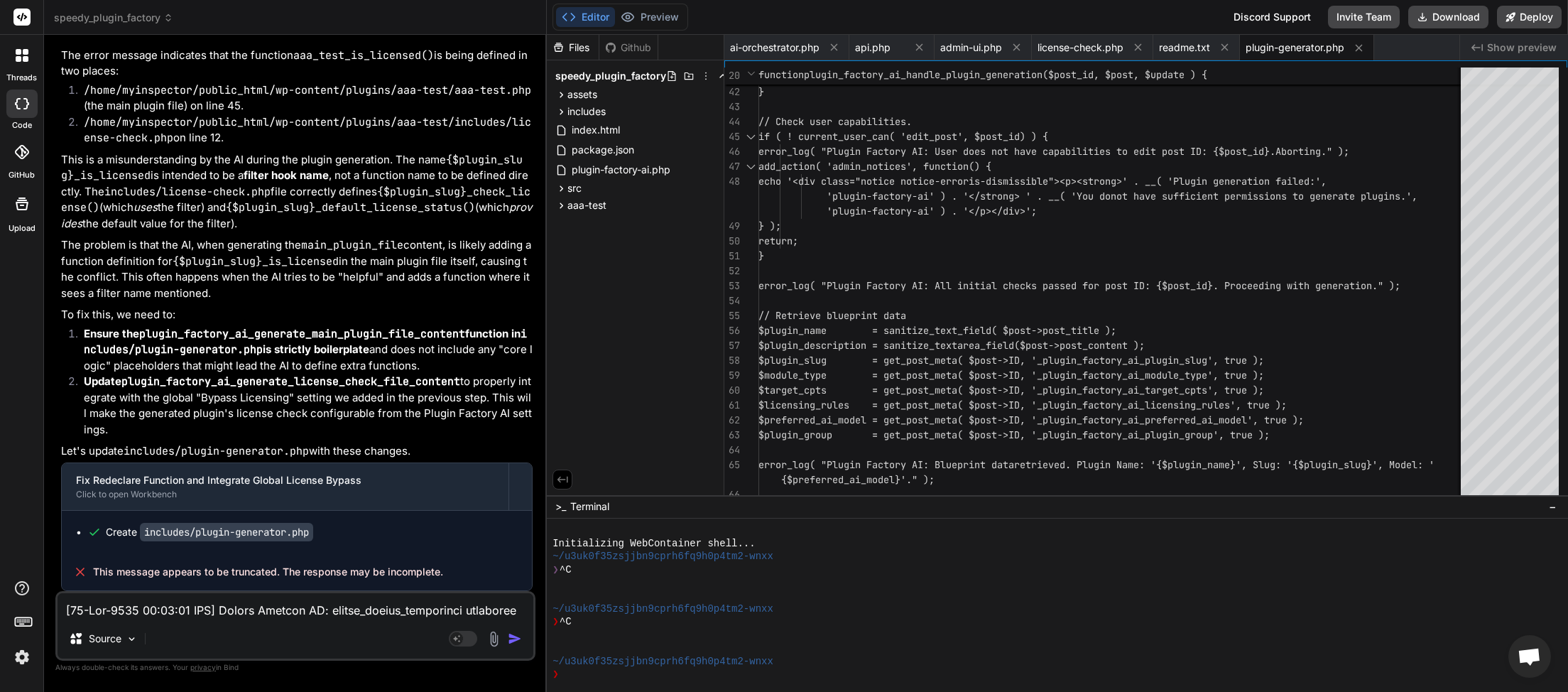
scroll to position [24195, 0]
click at [1467, 19] on button "Download" at bounding box center [1448, 16] width 80 height 22
paste textarea "4:55 UTC] Plugin Factory AI: handle_plugin_generation triggered for post ID: 46…"
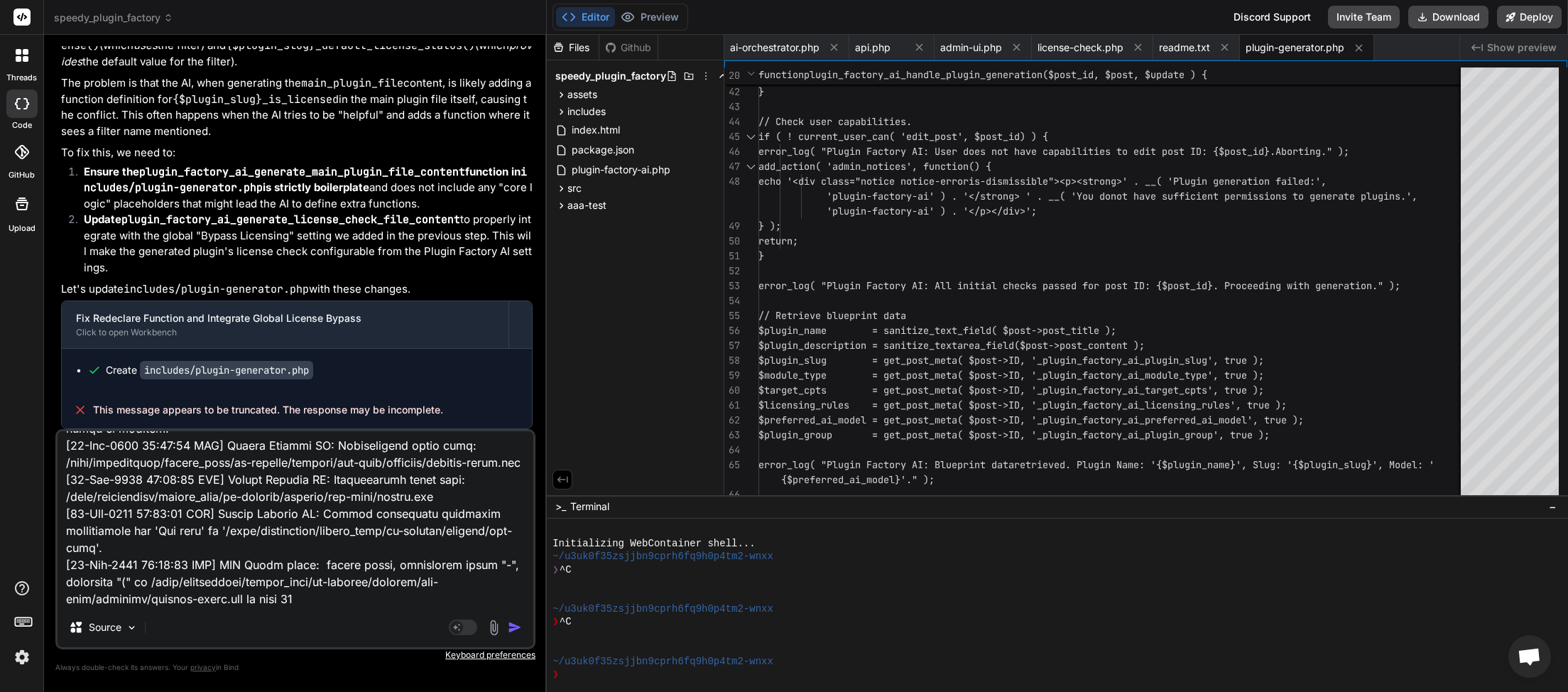
click at [512, 626] on img "button" at bounding box center [515, 627] width 14 height 14
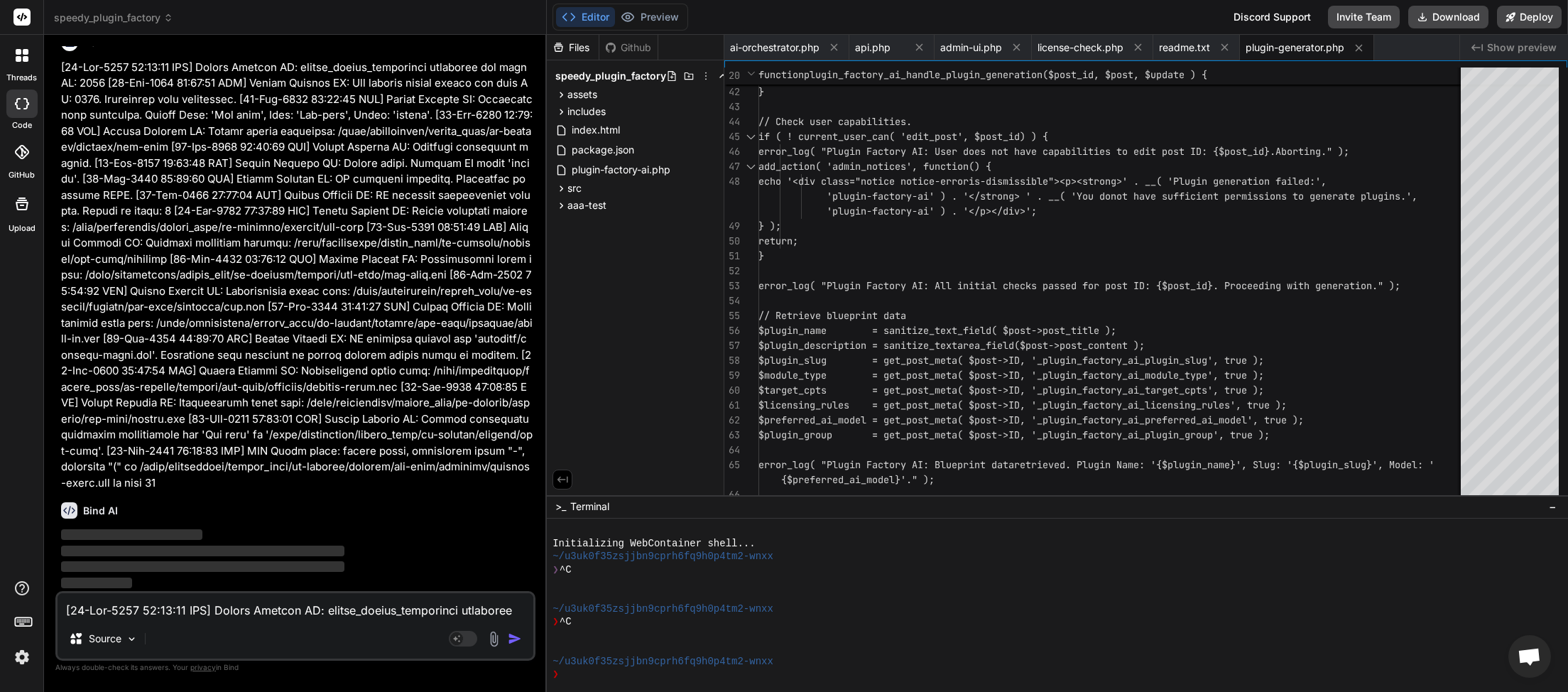
scroll to position [24759, 0]
click at [171, 618] on textarea at bounding box center [295, 606] width 476 height 25
